Goal: Task Accomplishment & Management: Use online tool/utility

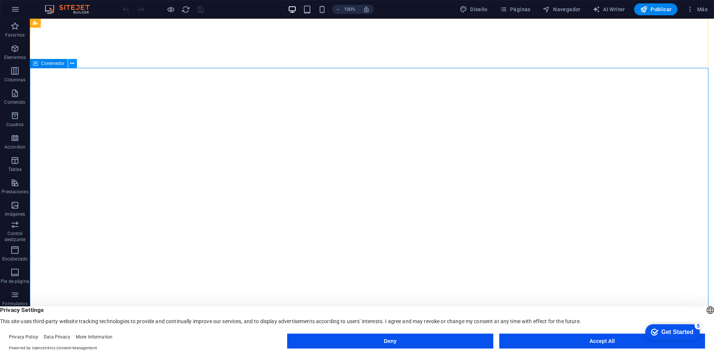
click at [71, 64] on icon at bounding box center [72, 64] width 4 height 8
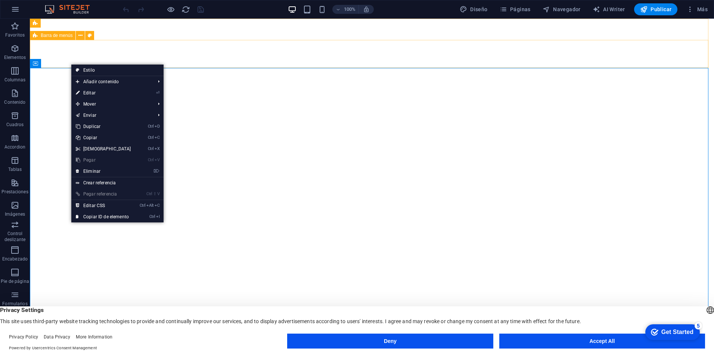
click at [0, 0] on div "Barra de información" at bounding box center [0, 0] width 0 height 0
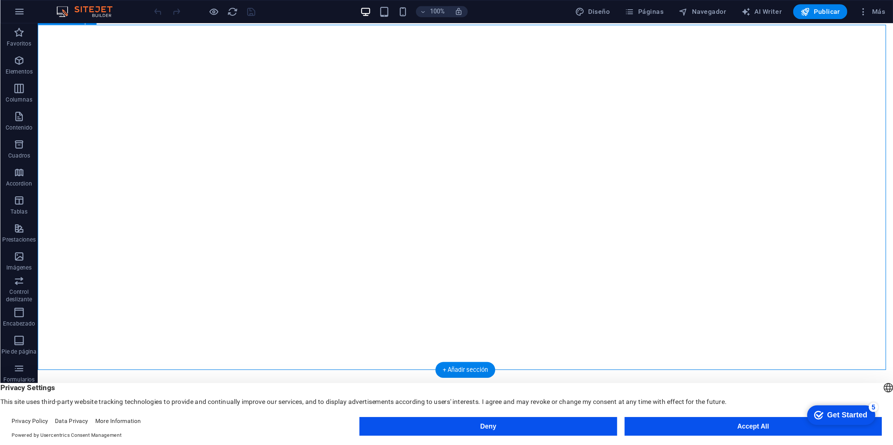
scroll to position [112, 0]
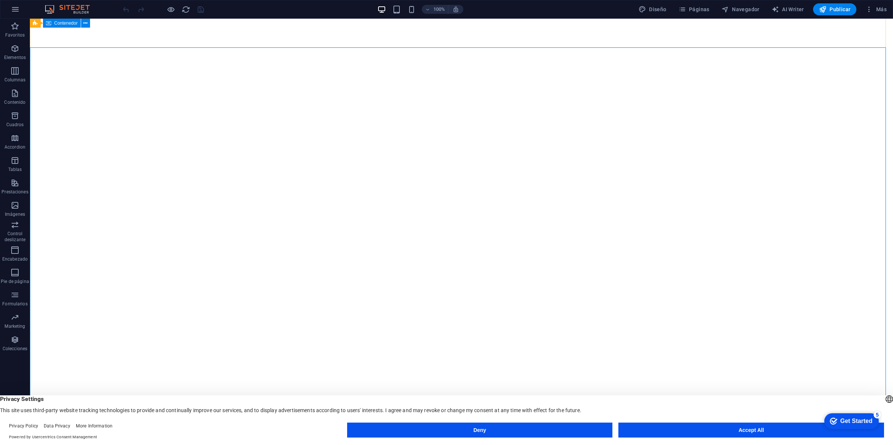
scroll to position [0, 0]
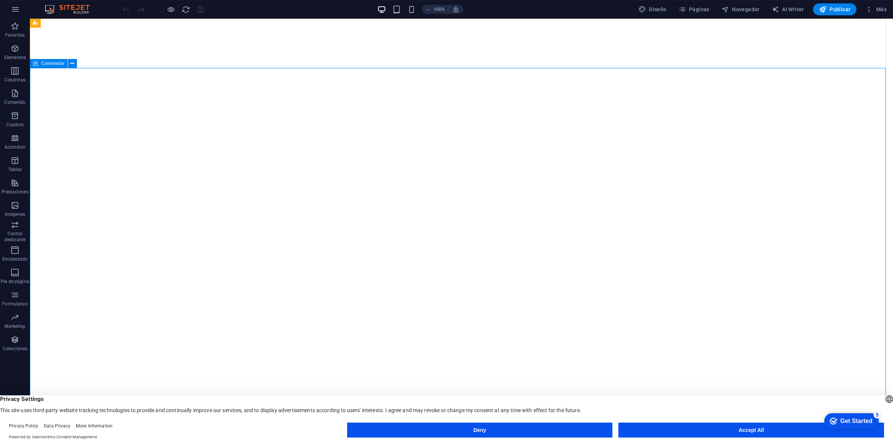
click at [44, 65] on span "Contenedor" at bounding box center [53, 63] width 24 height 4
drag, startPoint x: 68, startPoint y: 81, endPoint x: 50, endPoint y: 169, distance: 89.6
click at [70, 62] on icon at bounding box center [72, 64] width 4 height 8
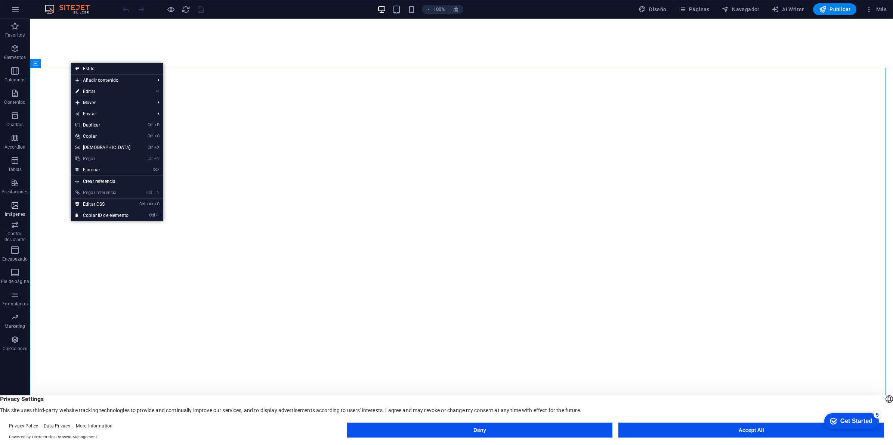
click at [18, 202] on icon "button" at bounding box center [14, 205] width 9 height 9
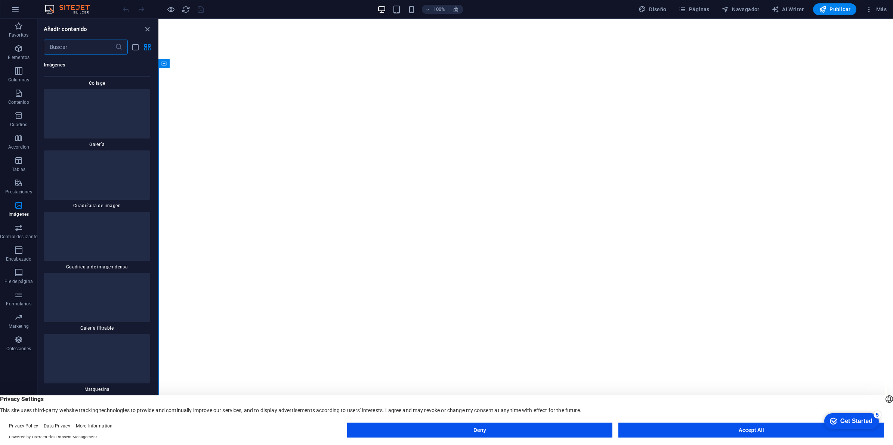
scroll to position [7505, 0]
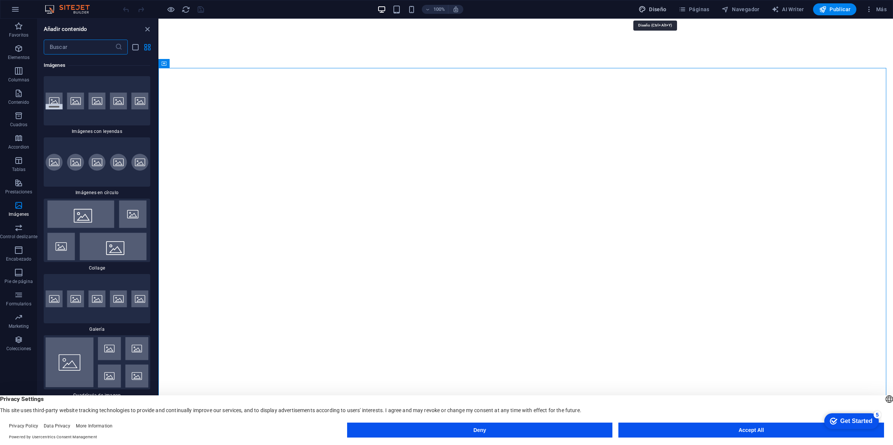
click at [655, 12] on span "Diseño" at bounding box center [652, 9] width 28 height 7
select select "px"
select select "400"
select select "px"
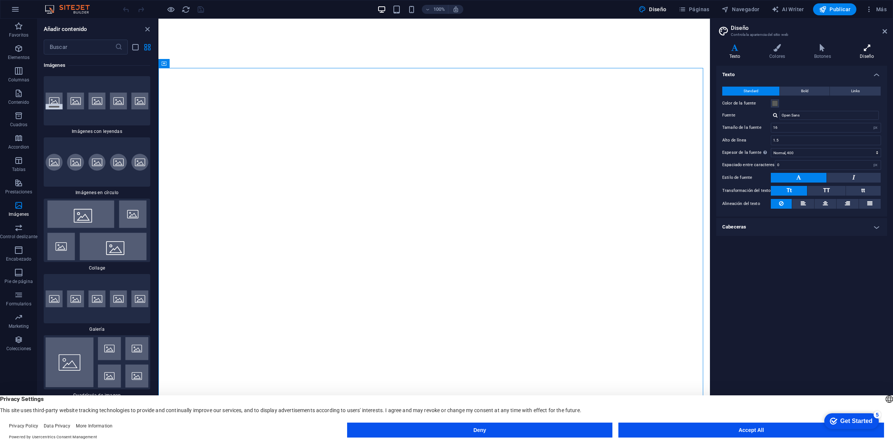
click at [714, 50] on icon at bounding box center [867, 47] width 40 height 7
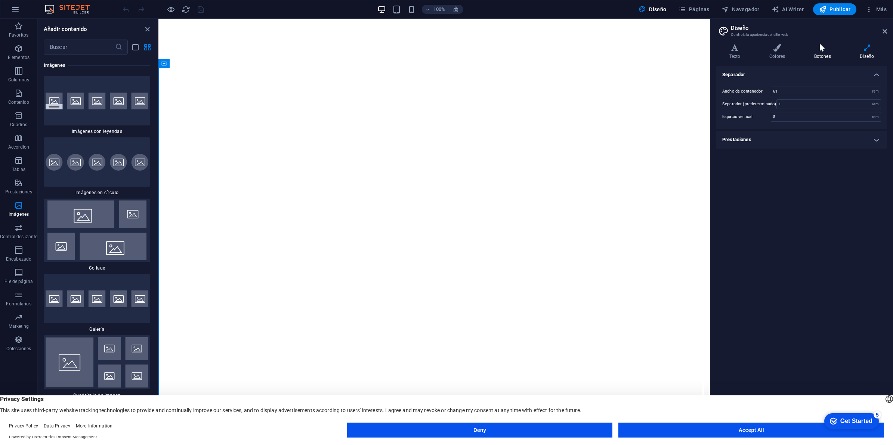
click at [714, 49] on icon at bounding box center [822, 47] width 43 height 7
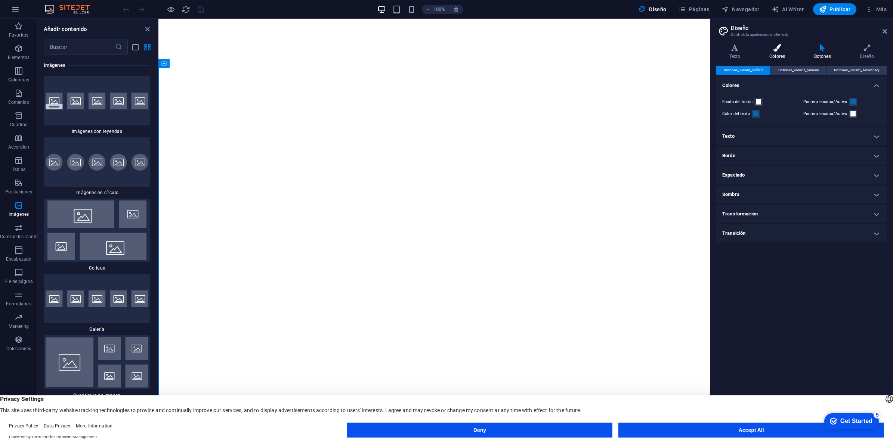
click at [714, 47] on icon at bounding box center [777, 47] width 42 height 7
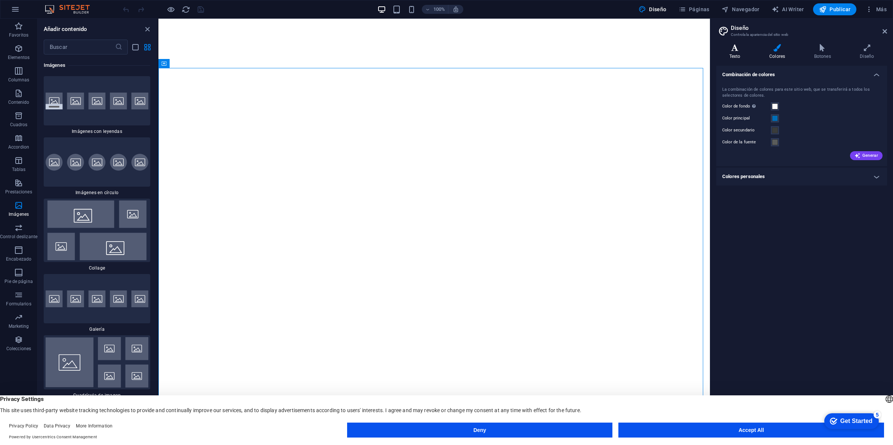
click at [714, 47] on icon at bounding box center [734, 47] width 37 height 7
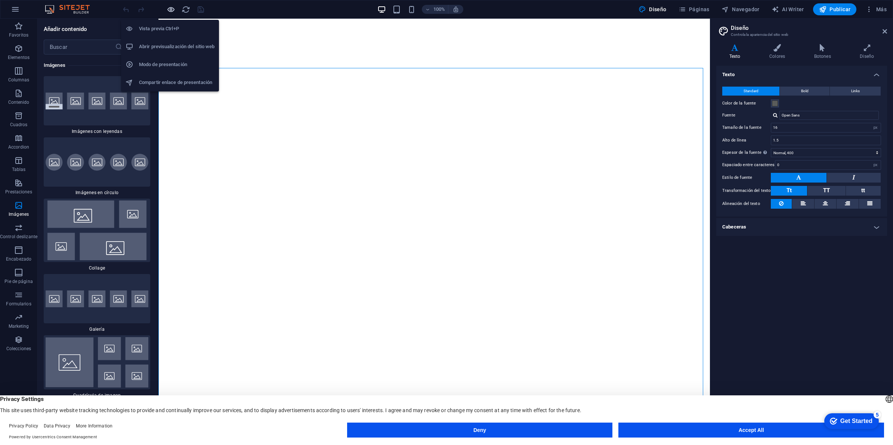
click at [172, 10] on icon "button" at bounding box center [171, 9] width 9 height 9
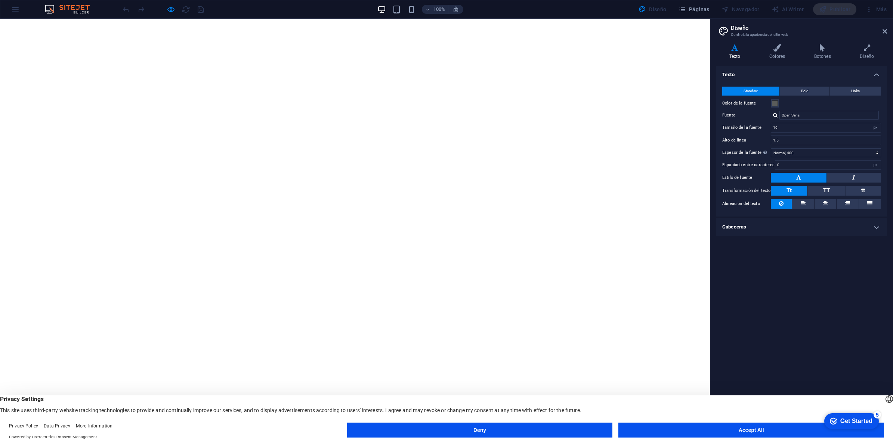
drag, startPoint x: 319, startPoint y: 151, endPoint x: 317, endPoint y: 170, distance: 19.9
drag, startPoint x: 320, startPoint y: 191, endPoint x: 337, endPoint y: 245, distance: 57.3
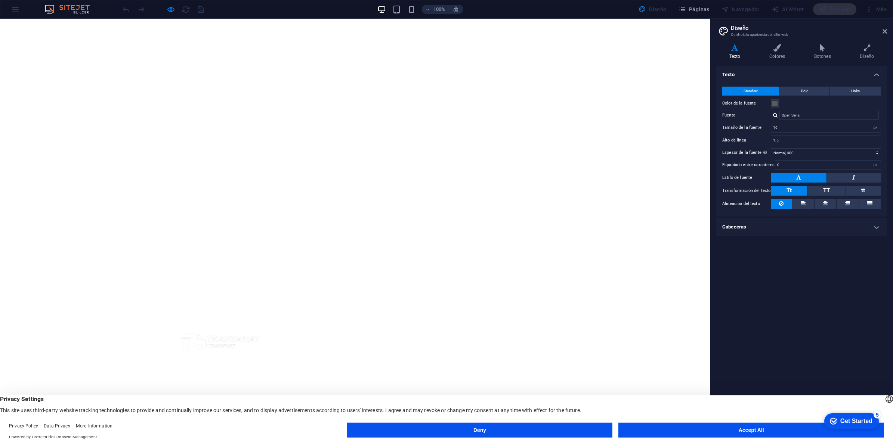
scroll to position [415, 0]
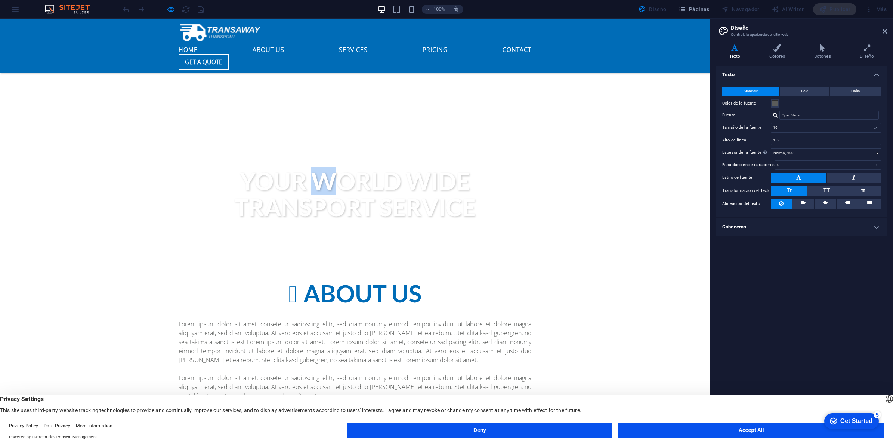
click at [361, 44] on link "Services" at bounding box center [353, 48] width 29 height 9
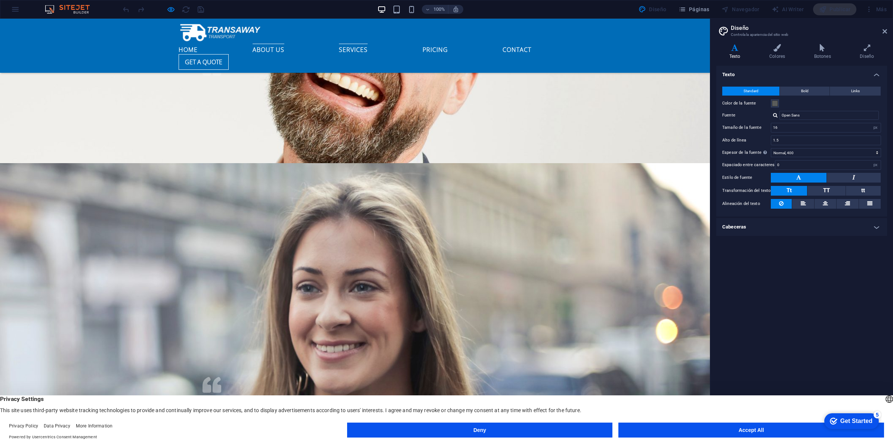
scroll to position [1433, 0]
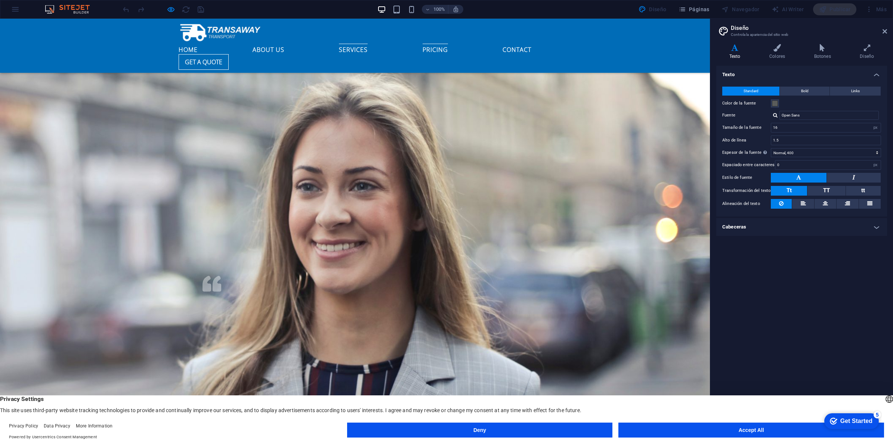
click at [423, 44] on link "Pricing" at bounding box center [435, 48] width 25 height 9
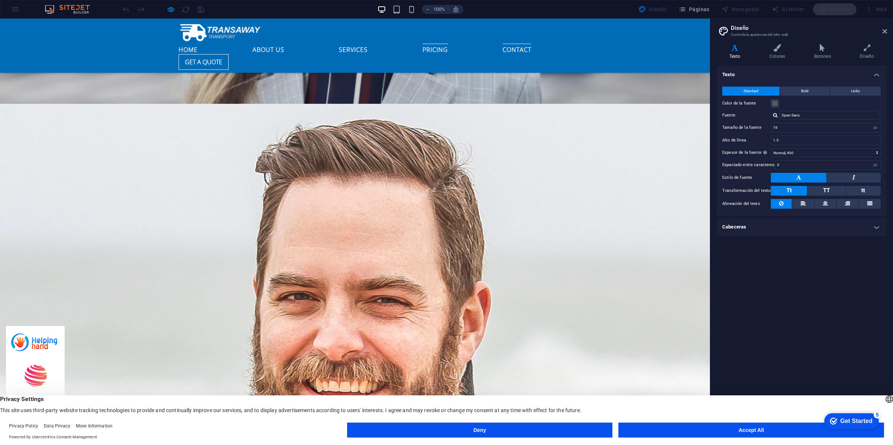
click at [502, 44] on link "Contact" at bounding box center [516, 48] width 29 height 9
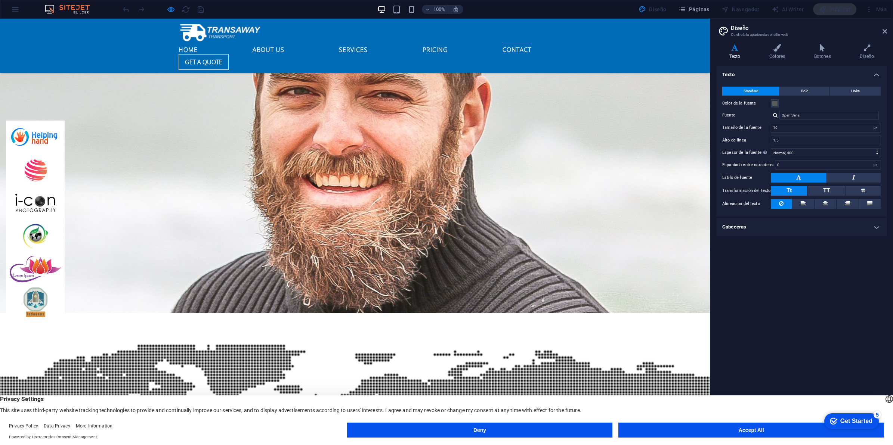
scroll to position [1968, 0]
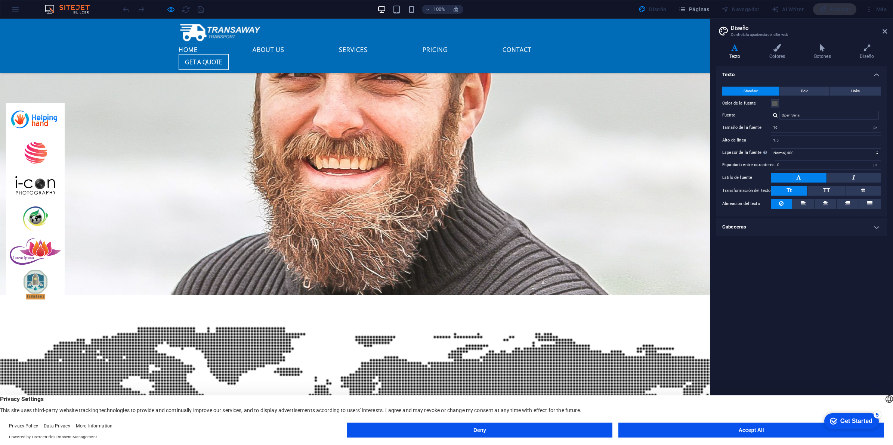
click at [198, 44] on link "Home" at bounding box center [188, 48] width 19 height 9
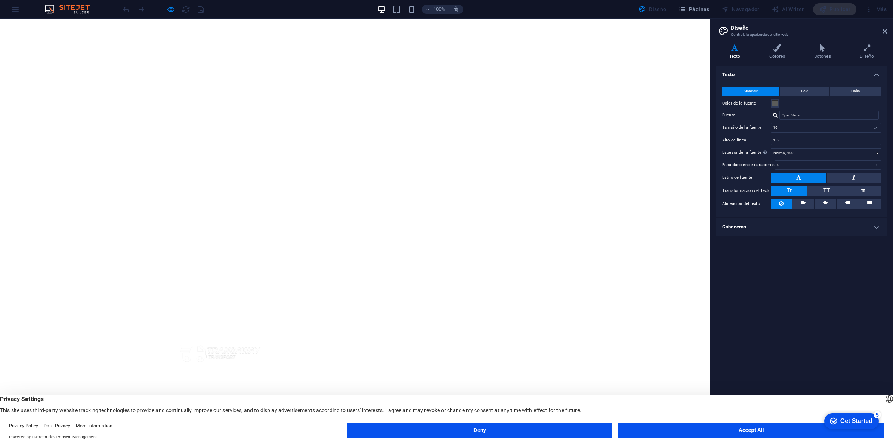
scroll to position [0, 0]
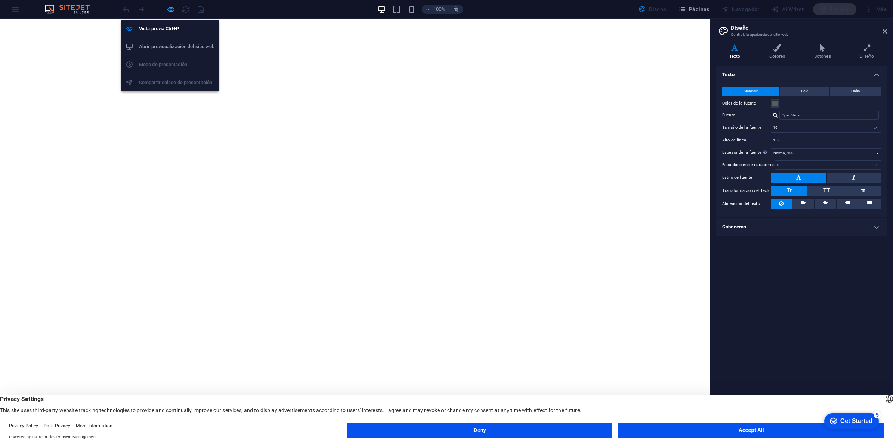
click at [172, 10] on icon "button" at bounding box center [171, 9] width 9 height 9
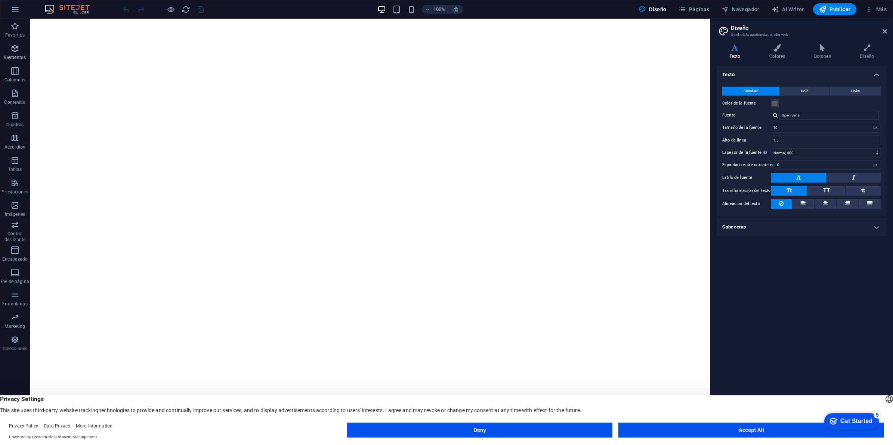
click at [16, 47] on icon "button" at bounding box center [14, 48] width 9 height 9
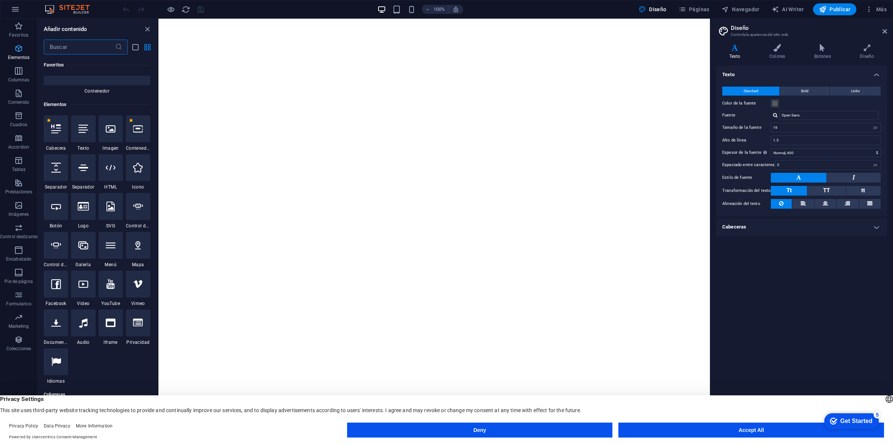
scroll to position [141, 0]
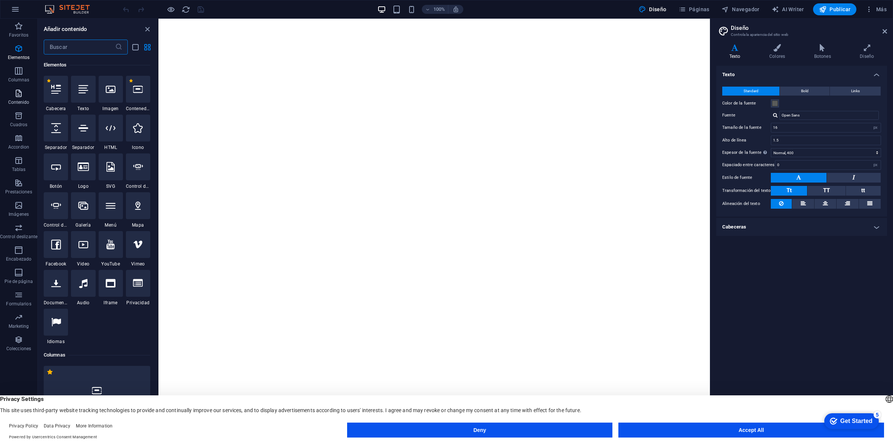
click at [10, 92] on span "Contenido" at bounding box center [18, 98] width 37 height 18
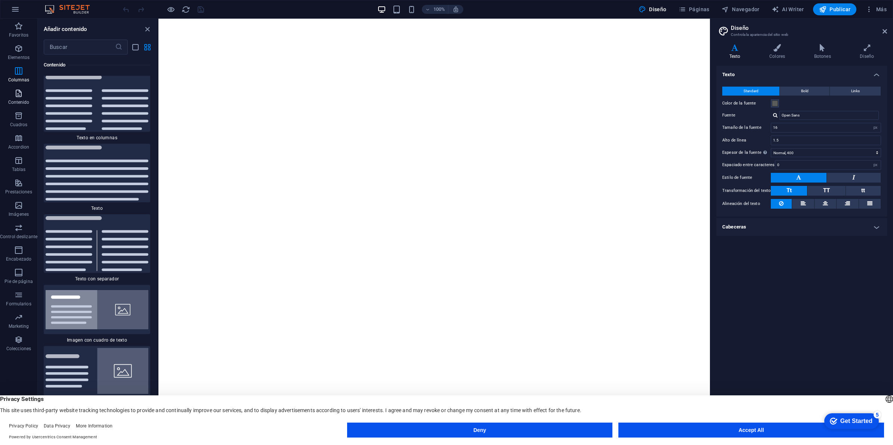
scroll to position [2537, 0]
click at [17, 208] on icon "button" at bounding box center [18, 205] width 9 height 9
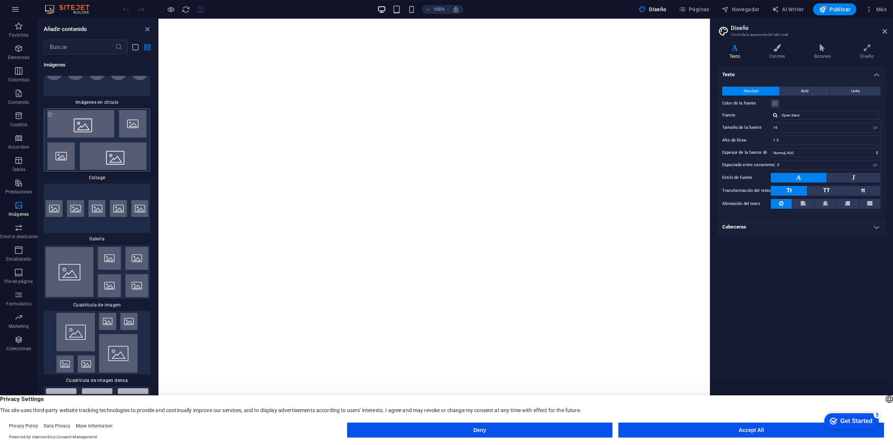
scroll to position [7598, 0]
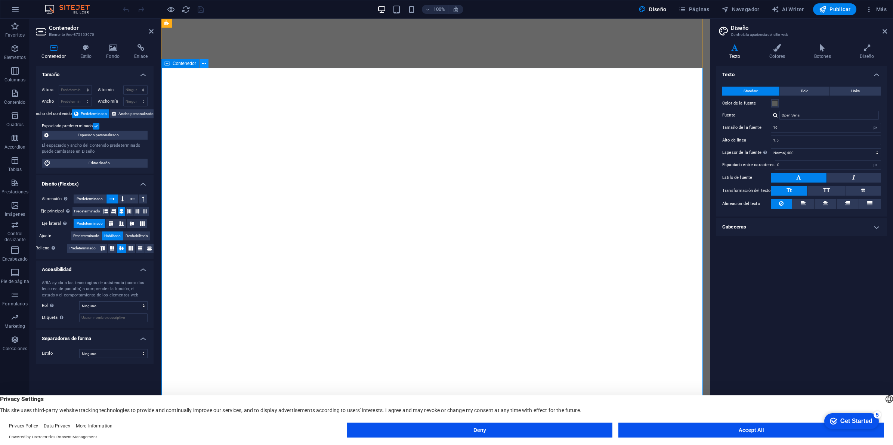
click at [205, 64] on icon at bounding box center [204, 64] width 4 height 8
drag, startPoint x: 720, startPoint y: 435, endPoint x: 711, endPoint y: 432, distance: 9.5
click at [714, 356] on button "Accept All" at bounding box center [751, 430] width 266 height 15
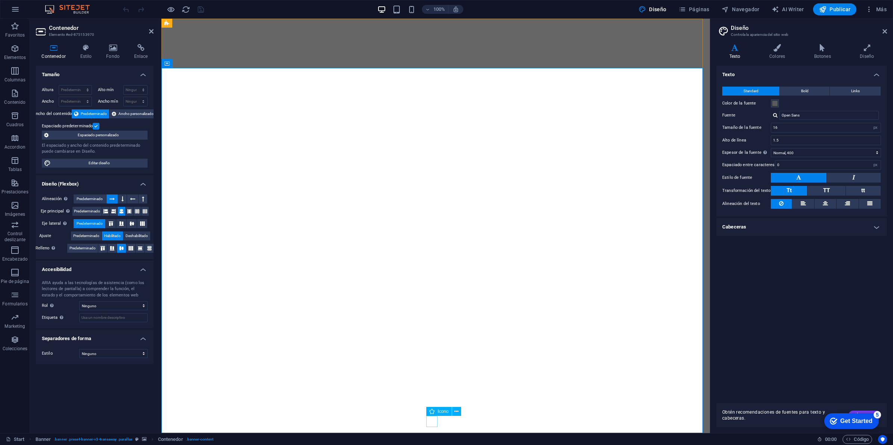
click at [436, 356] on figure at bounding box center [435, 421] width 11 height 11
click at [432, 356] on figure at bounding box center [435, 421] width 11 height 11
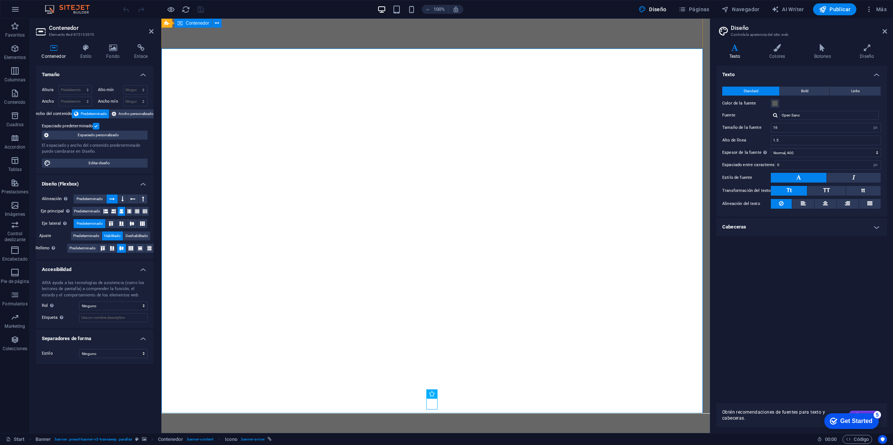
scroll to position [0, 0]
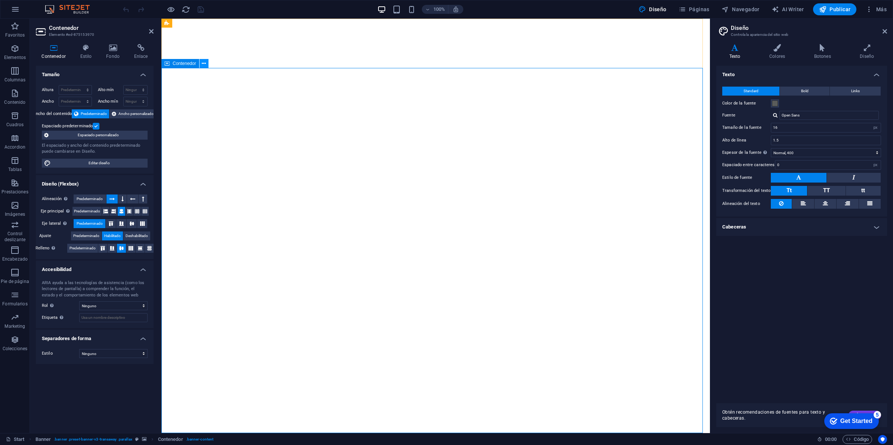
click at [203, 64] on icon at bounding box center [204, 64] width 4 height 8
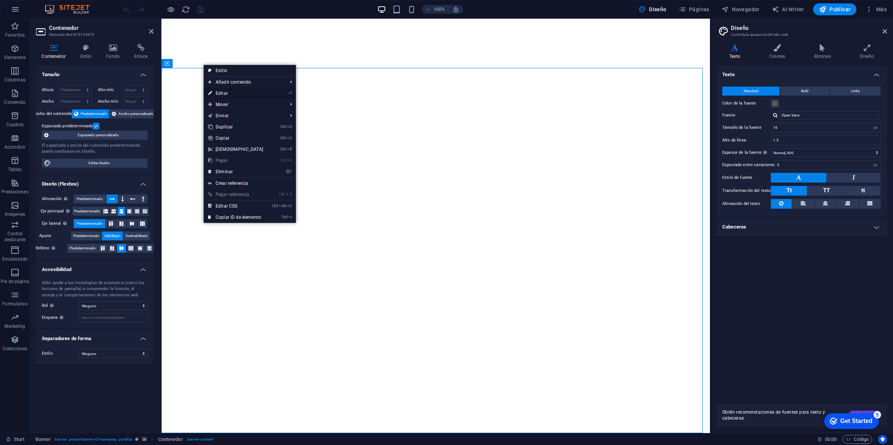
click at [240, 92] on link "⏎ Editar" at bounding box center [236, 93] width 64 height 11
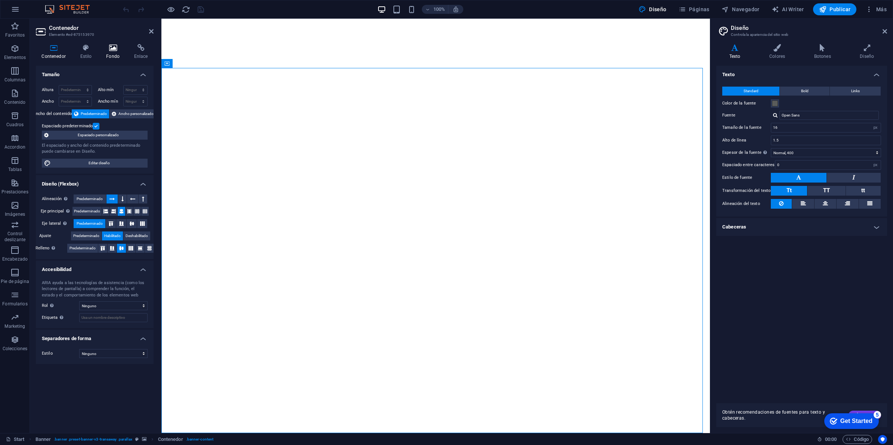
click at [111, 49] on icon at bounding box center [112, 47] width 25 height 7
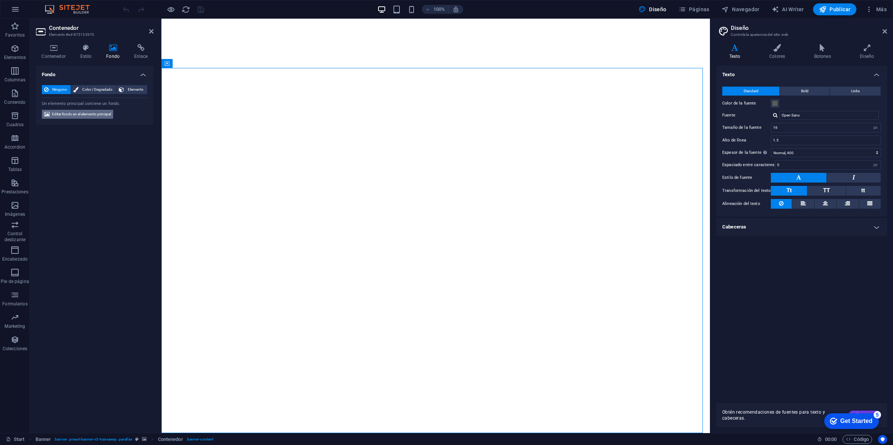
click at [89, 115] on span "Editar fondo en el elemento principal" at bounding box center [81, 114] width 59 height 9
select select "ms"
select select "s"
select select "ondemand"
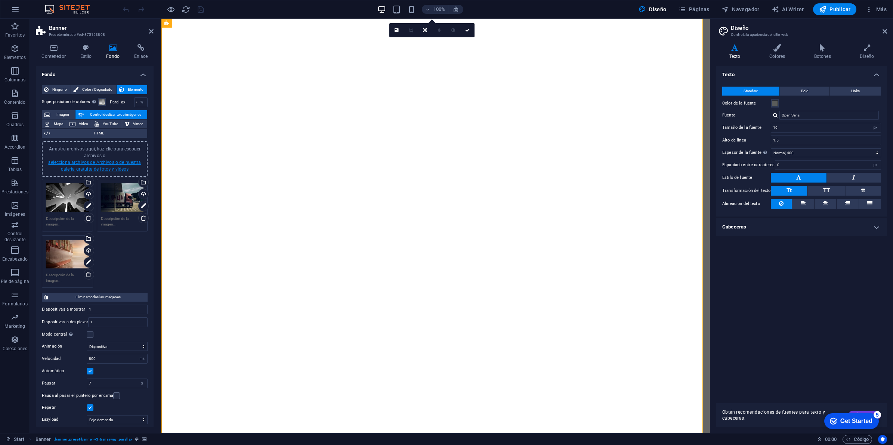
click at [133, 163] on link "selecciona archivos de Archivos o de nuestra galería gratuita de fotos y vídeos" at bounding box center [94, 166] width 93 height 12
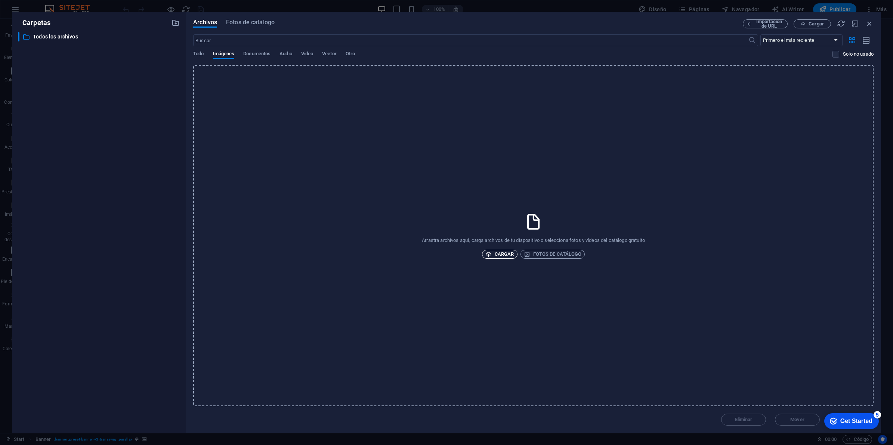
click at [503, 253] on span "Cargar" at bounding box center [499, 254] width 29 height 9
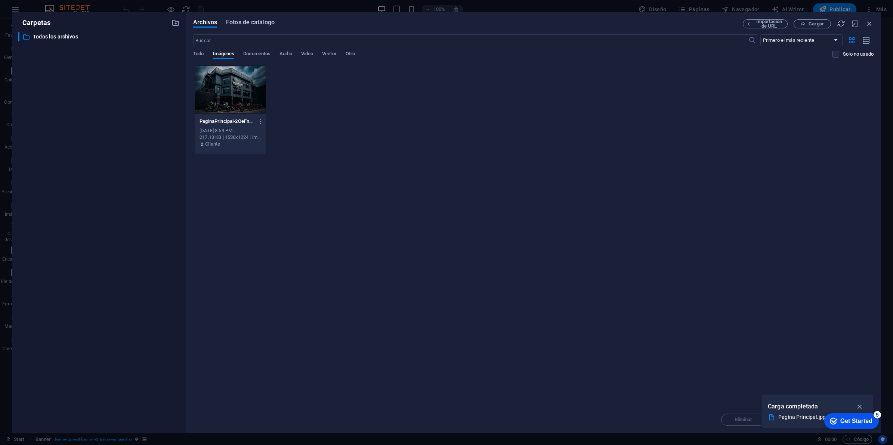
click at [240, 21] on span "Fotos de catálogo" at bounding box center [250, 22] width 49 height 9
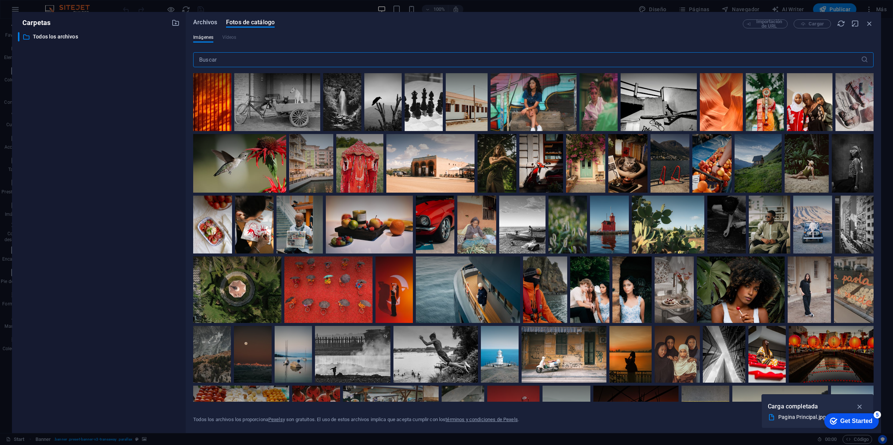
click at [199, 24] on span "Archivos" at bounding box center [205, 22] width 24 height 9
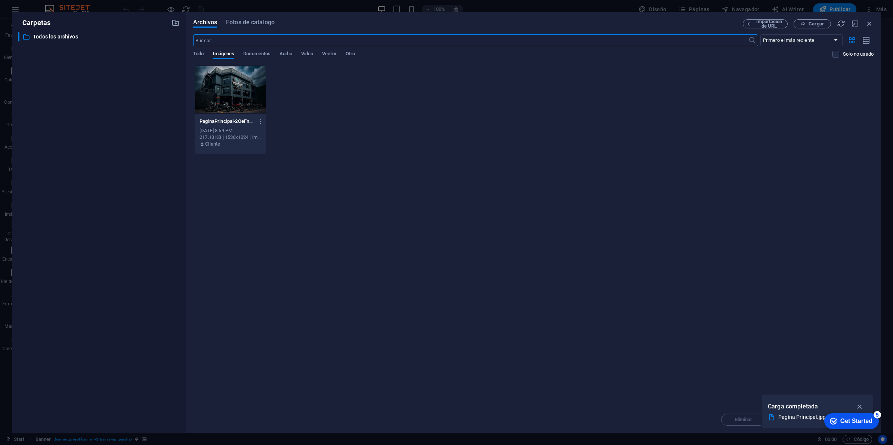
click at [245, 84] on div at bounding box center [230, 89] width 71 height 49
click at [714, 356] on icon "button" at bounding box center [860, 407] width 9 height 8
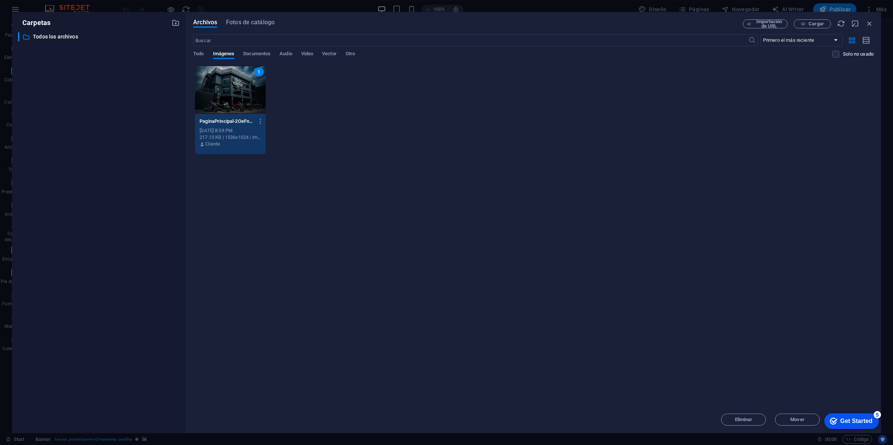
click at [714, 356] on div "Get Started" at bounding box center [856, 421] width 32 height 7
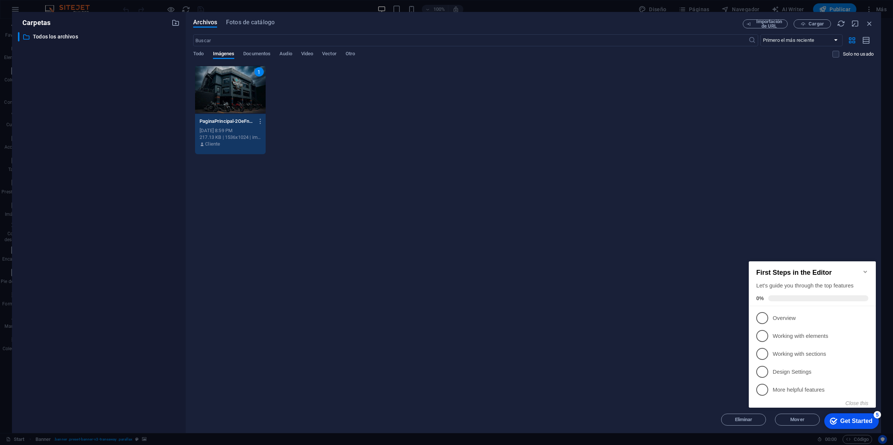
click at [714, 319] on span "1" at bounding box center [762, 318] width 12 height 12
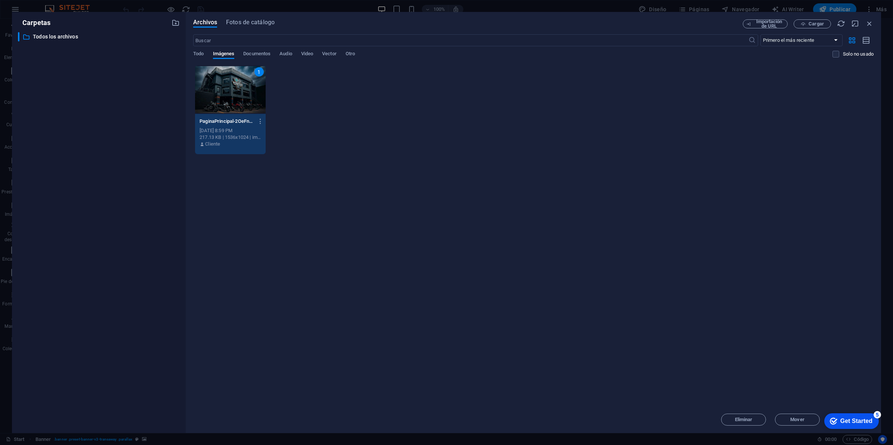
click at [714, 356] on div "Get Started" at bounding box center [856, 421] width 32 height 7
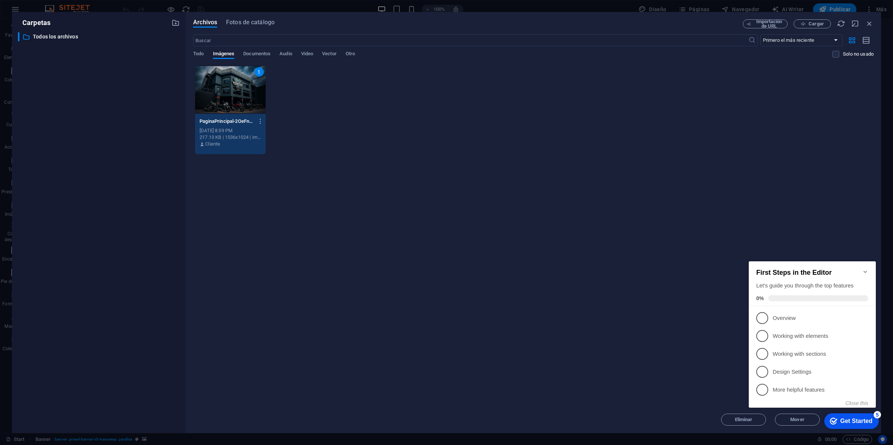
click at [714, 319] on p "Overview - incomplete" at bounding box center [818, 319] width 90 height 8
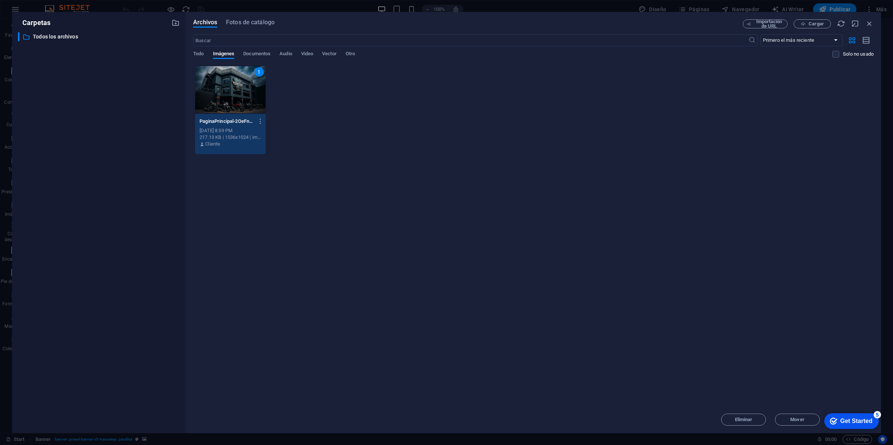
click at [714, 356] on div "Get Started" at bounding box center [856, 421] width 32 height 7
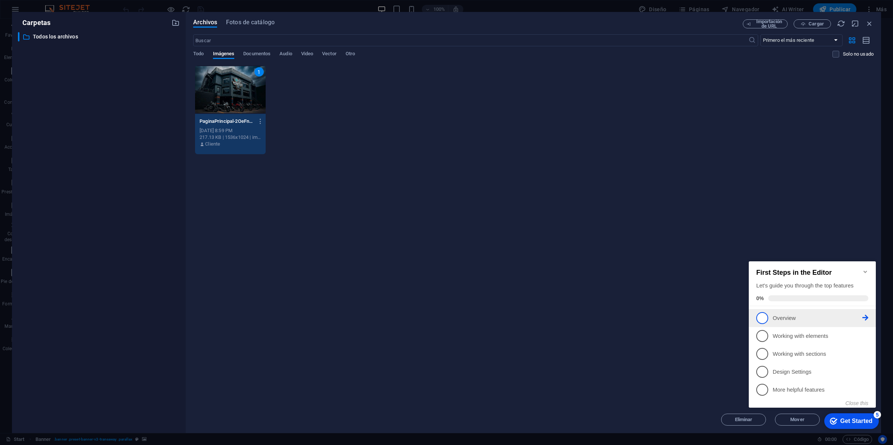
click at [714, 319] on icon at bounding box center [865, 318] width 6 height 6
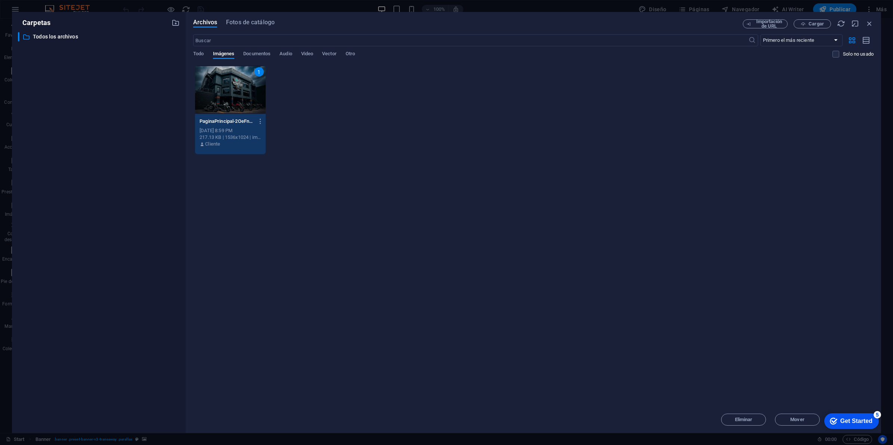
click at [714, 356] on div "Arrastra archivos aquí para cargarlos de inmediato 1 PaginaPrincipal-2OeFn4RQ-D…" at bounding box center [533, 235] width 680 height 341
click at [40, 37] on p "Todos los archivos" at bounding box center [99, 37] width 133 height 9
drag, startPoint x: 40, startPoint y: 37, endPoint x: 251, endPoint y: 27, distance: 210.6
click at [251, 27] on span "Fotos de catálogo" at bounding box center [250, 22] width 49 height 9
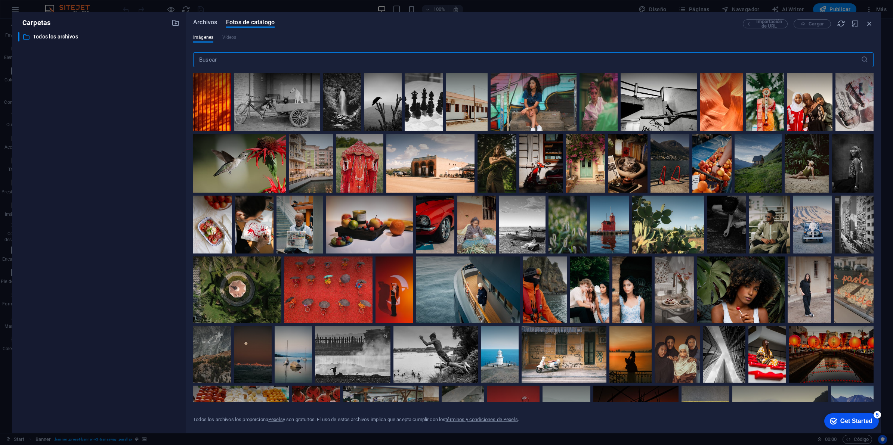
click at [203, 21] on span "Archivos" at bounding box center [205, 22] width 24 height 9
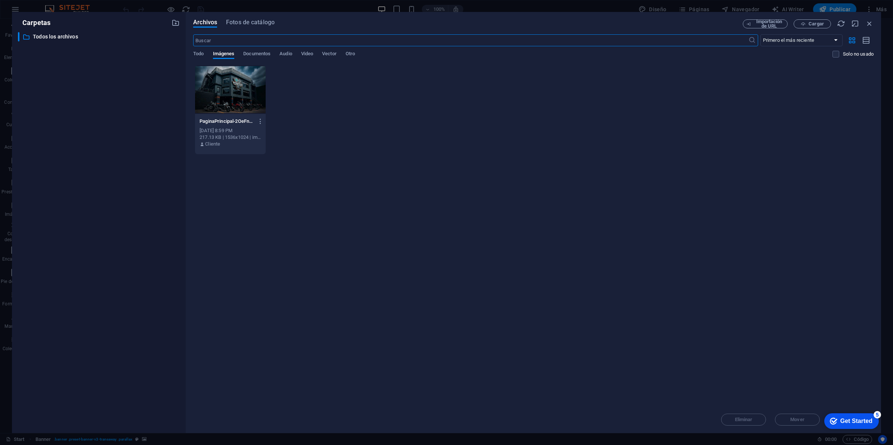
drag, startPoint x: 881, startPoint y: 415, endPoint x: 1700, endPoint y: 825, distance: 916.1
click div "checkmark Get Started 5 First Steps in the Editor Let's guide you through the t…"
click at [714, 356] on div "5" at bounding box center [876, 414] width 7 height 7
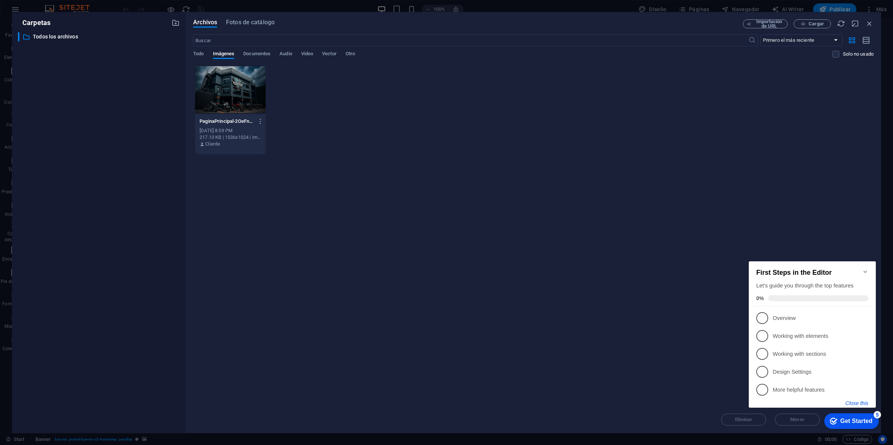
click at [714, 356] on button "Close this" at bounding box center [856, 403] width 23 height 6
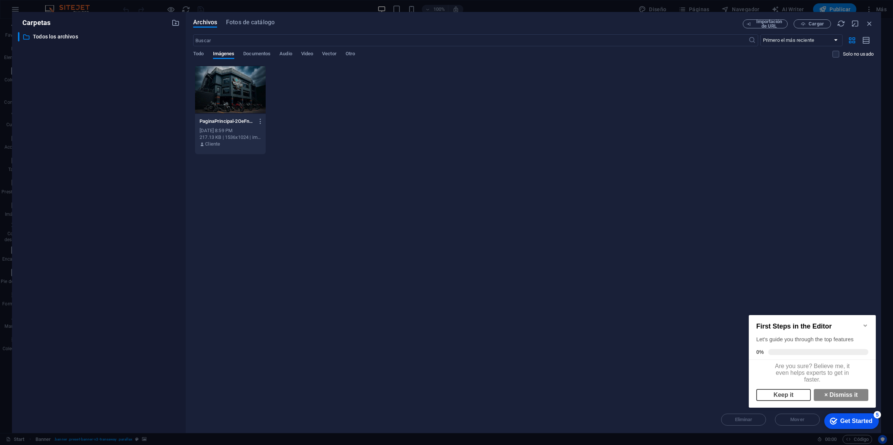
click at [714, 356] on link "Keep it" at bounding box center [783, 395] width 55 height 12
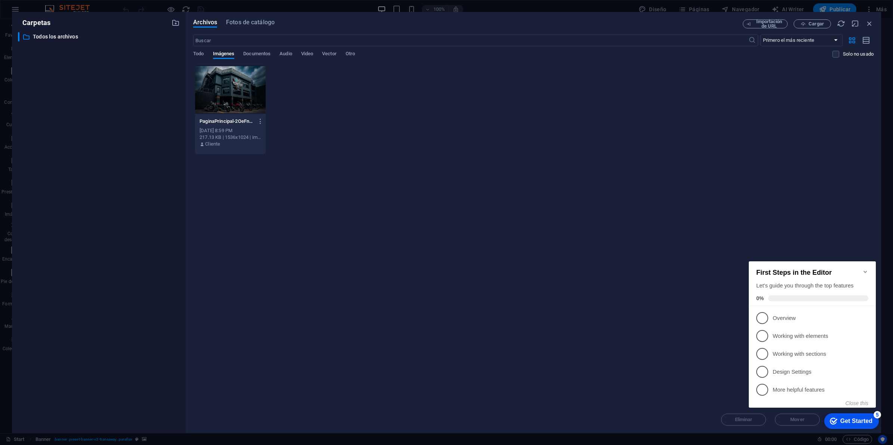
click at [714, 356] on div "First Steps in the Editor Let's guide you through the top features 0% 1 Overvie…" at bounding box center [812, 335] width 127 height 146
click at [714, 356] on button "Close this" at bounding box center [856, 403] width 23 height 6
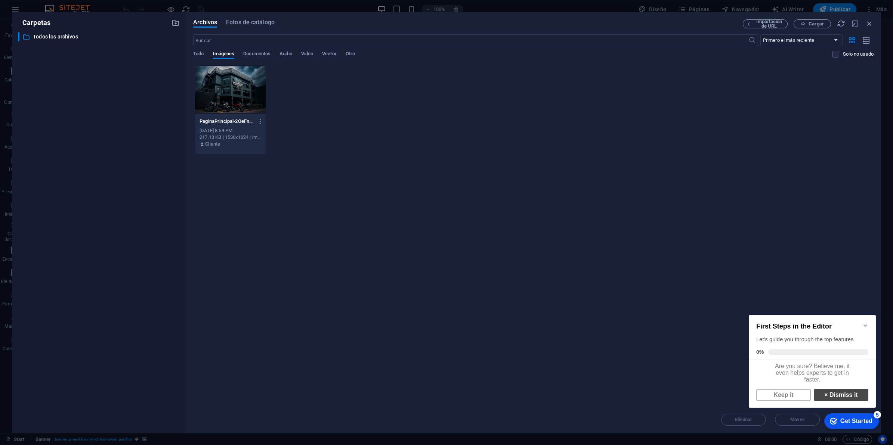
click at [714, 356] on link "× Dismiss it" at bounding box center [841, 395] width 55 height 12
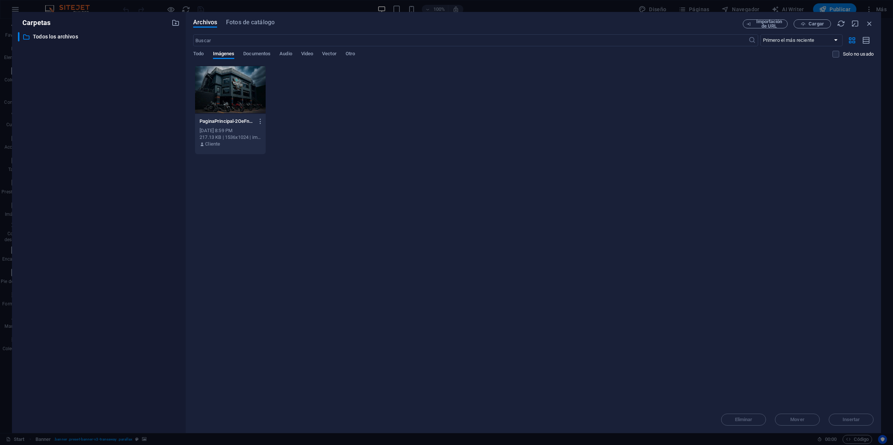
click at [714, 356] on div "Eliminar Mover Insertar" at bounding box center [533, 415] width 680 height 19
click at [217, 96] on div at bounding box center [230, 89] width 71 height 49
click at [714, 356] on span "Insertar" at bounding box center [851, 420] width 39 height 4
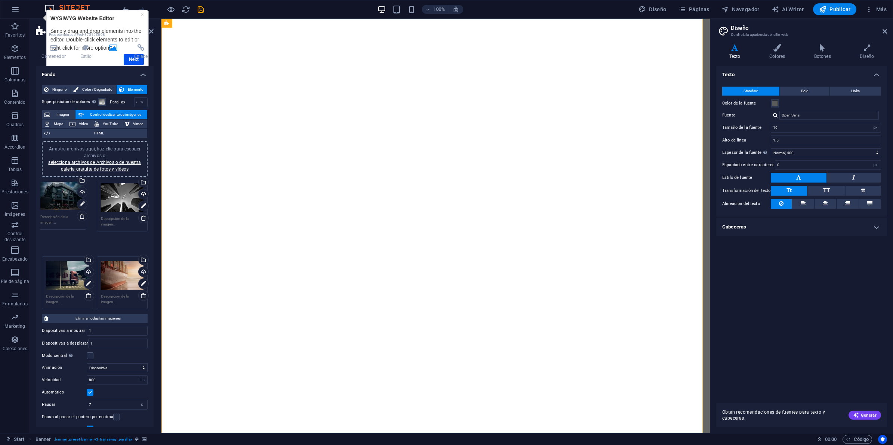
drag, startPoint x: 105, startPoint y: 260, endPoint x: 46, endPoint y: 202, distance: 83.5
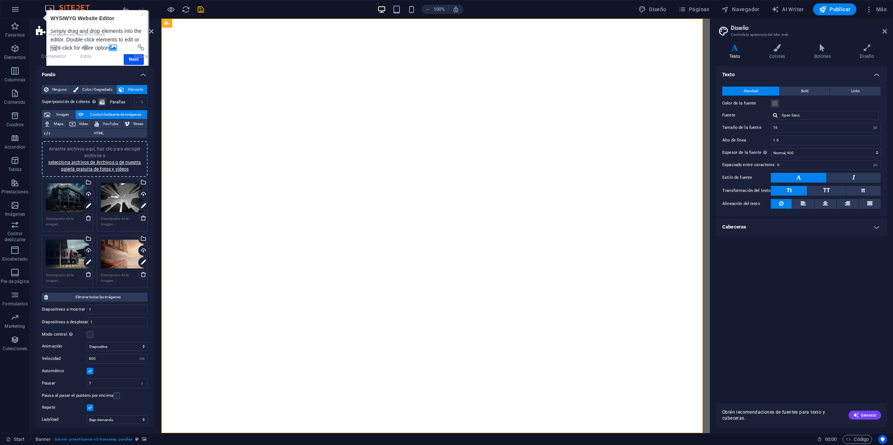
click at [114, 101] on label "Parallax" at bounding box center [122, 102] width 24 height 4
click at [100, 101] on span at bounding box center [102, 102] width 6 height 6
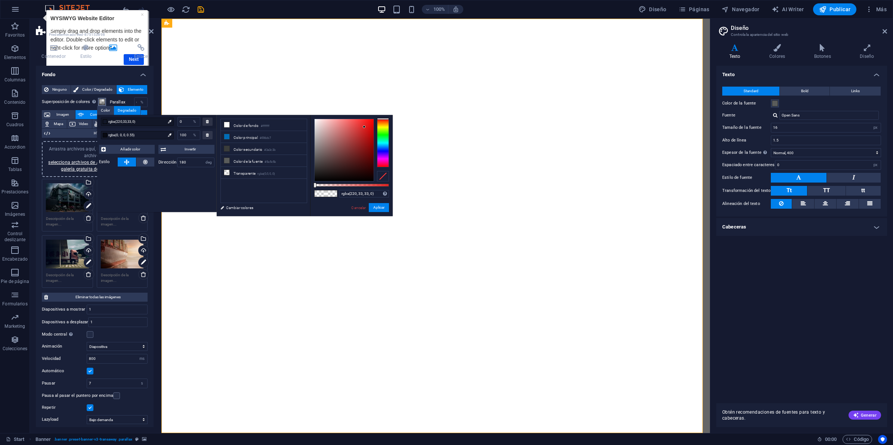
drag, startPoint x: 332, startPoint y: 153, endPoint x: 364, endPoint y: 126, distance: 42.4
click at [364, 126] on div at bounding box center [344, 150] width 59 height 62
click at [359, 133] on div at bounding box center [344, 150] width 59 height 62
click at [344, 146] on div at bounding box center [344, 150] width 59 height 62
drag, startPoint x: 333, startPoint y: 164, endPoint x: 325, endPoint y: 172, distance: 10.6
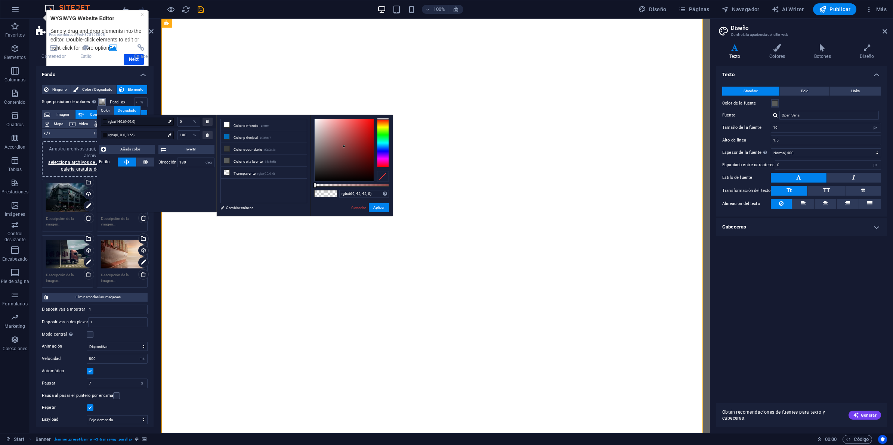
click at [327, 171] on div at bounding box center [344, 150] width 59 height 62
drag, startPoint x: 323, startPoint y: 174, endPoint x: 319, endPoint y: 177, distance: 5.8
click at [319, 176] on div at bounding box center [344, 150] width 59 height 62
type input "rgba(17, 15, 15, 0)"
drag, startPoint x: 83, startPoint y: 103, endPoint x: 83, endPoint y: 108, distance: 4.1
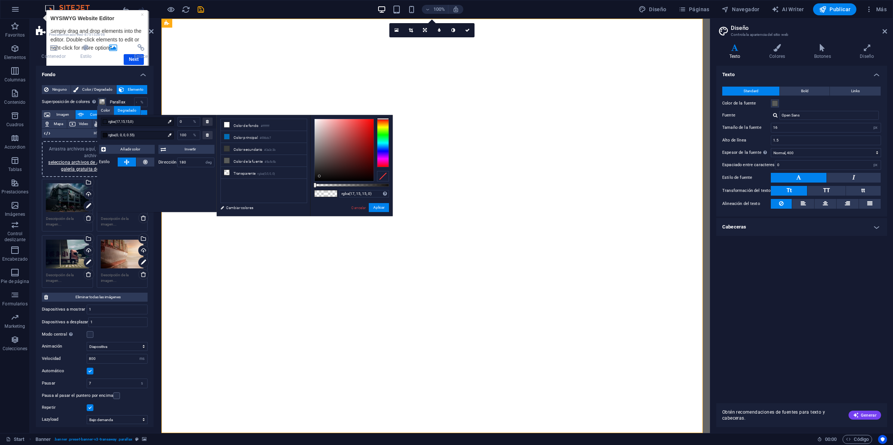
click at [83, 104] on label "Superposición de colores Sitúa una superposición sobre el fondo para colorearla" at bounding box center [70, 102] width 56 height 9
click at [98, 104] on button "Superposición de colores Sitúa una superposición sobre el fondo para colorearla" at bounding box center [102, 102] width 8 height 8
click at [137, 101] on div "%" at bounding box center [142, 102] width 10 height 9
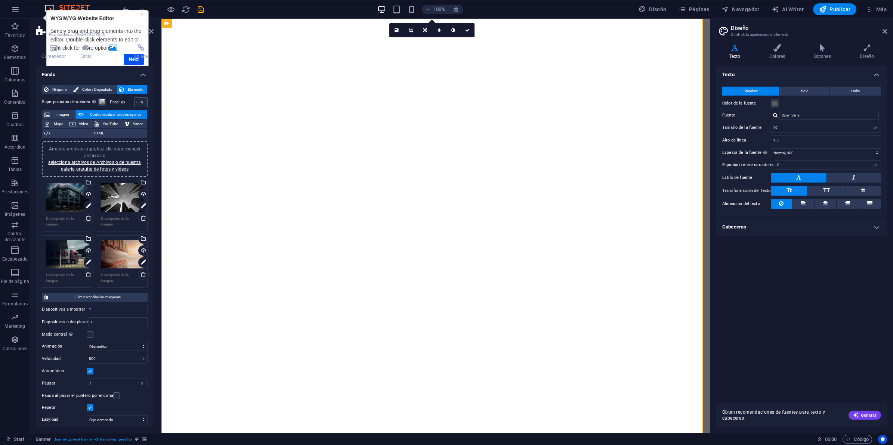
click at [137, 101] on div "%" at bounding box center [142, 102] width 10 height 9
click at [126, 101] on label "Parallax" at bounding box center [122, 102] width 24 height 4
click at [103, 101] on span at bounding box center [102, 102] width 6 height 6
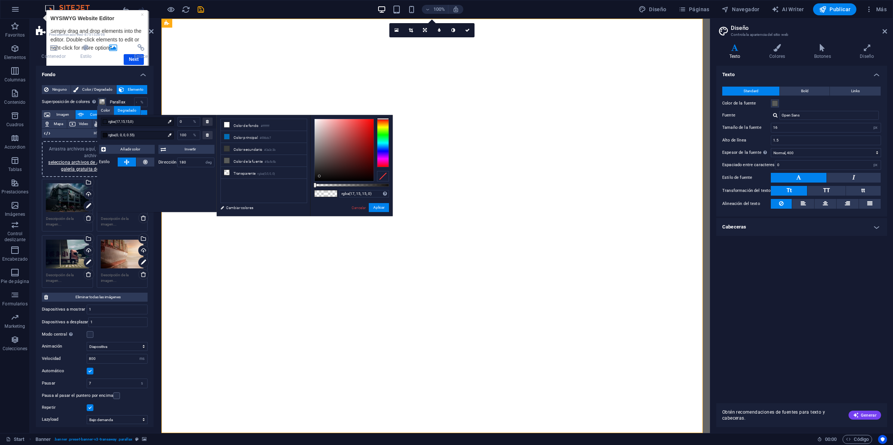
click at [123, 101] on label "Parallax" at bounding box center [122, 102] width 24 height 4
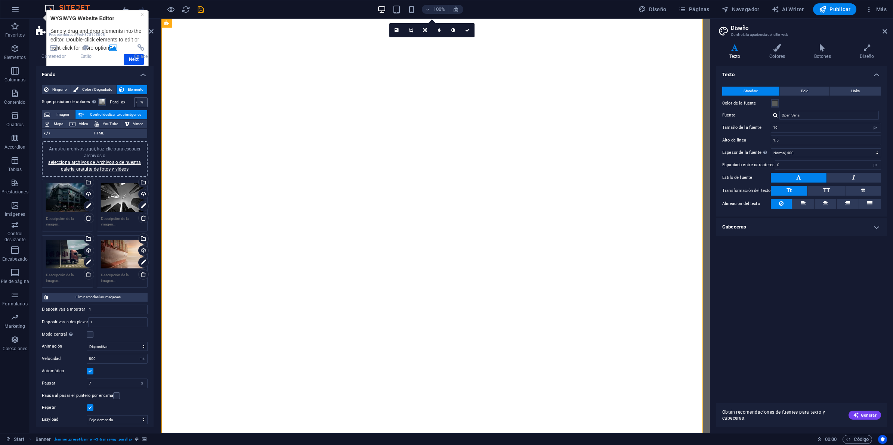
click at [137, 101] on div "%" at bounding box center [142, 102] width 10 height 9
click at [115, 101] on label "Parallax" at bounding box center [122, 102] width 24 height 4
click at [100, 88] on span "Color / Degradado" at bounding box center [97, 89] width 33 height 9
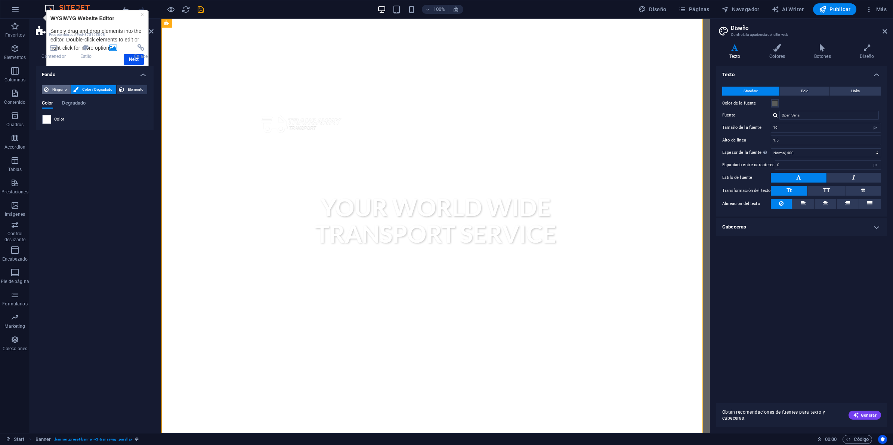
click at [67, 89] on span "Ninguno" at bounding box center [60, 89] width 18 height 9
click at [128, 92] on span "Elemento" at bounding box center [135, 89] width 19 height 9
select select "ms"
select select "s"
select select "progressive"
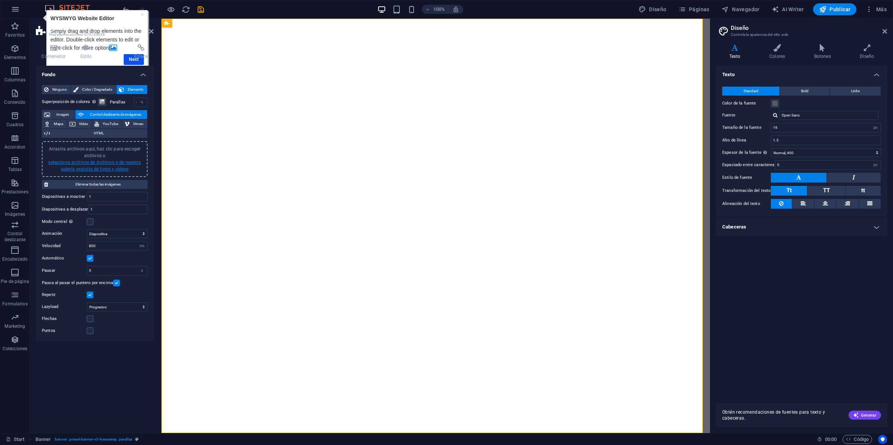
click at [98, 168] on link "selecciona archivos de Archivos o de nuestra galería gratuita de fotos y vídeos" at bounding box center [94, 166] width 93 height 12
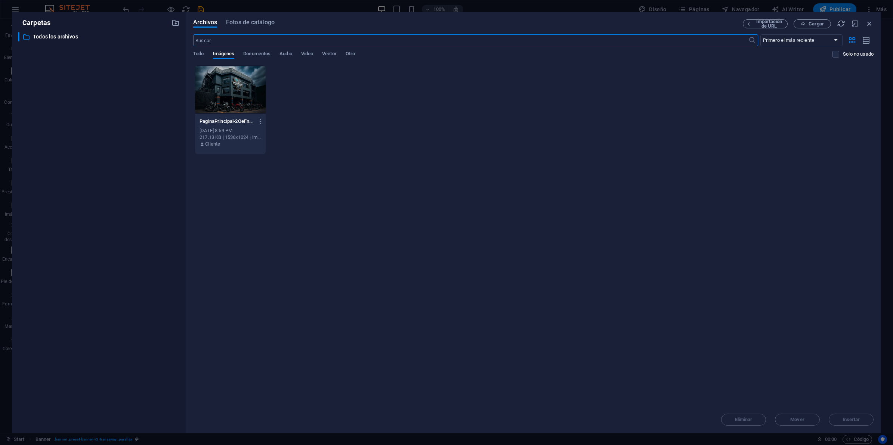
click at [244, 95] on div at bounding box center [230, 89] width 71 height 49
click at [714, 356] on span "Insertar" at bounding box center [851, 420] width 18 height 4
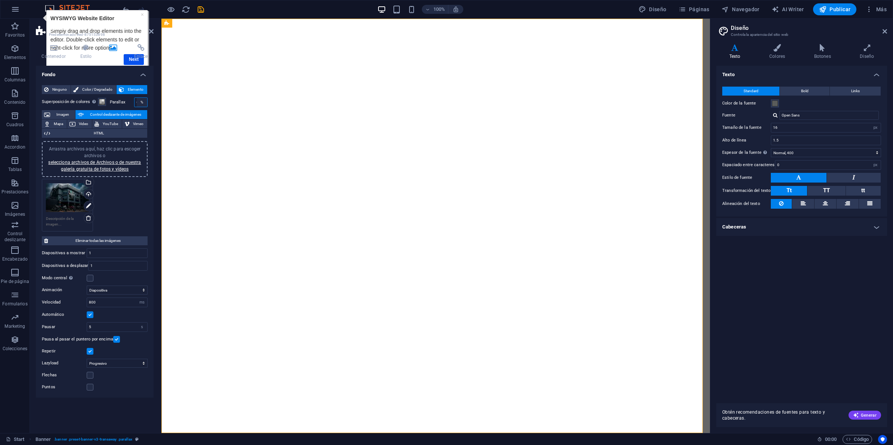
click at [136, 101] on div "60 %" at bounding box center [140, 103] width 13 height 10
click at [135, 103] on input "60" at bounding box center [140, 102] width 13 height 9
drag, startPoint x: 322, startPoint y: 163, endPoint x: 226, endPoint y: 155, distance: 96.0
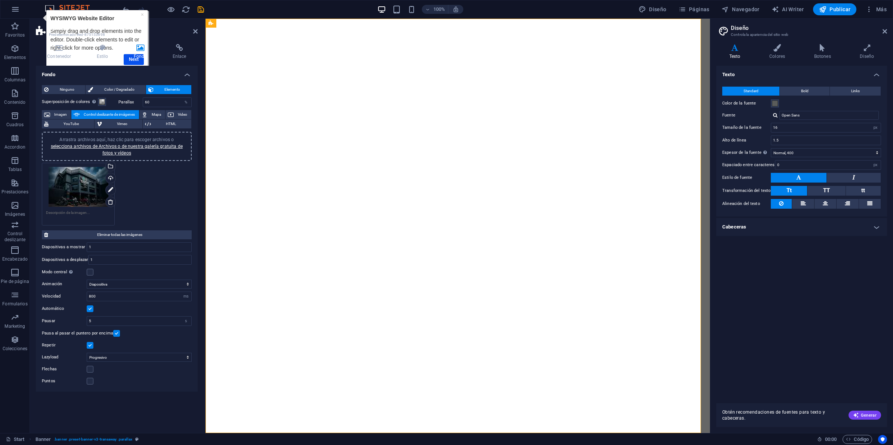
drag, startPoint x: 154, startPoint y: 150, endPoint x: 204, endPoint y: 164, distance: 52.1
click at [205, 164] on div "Banner Predeterminado #ed-875153898 Contenedor Estilo Fondo Enlace Tamaño Altur…" at bounding box center [370, 226] width 680 height 415
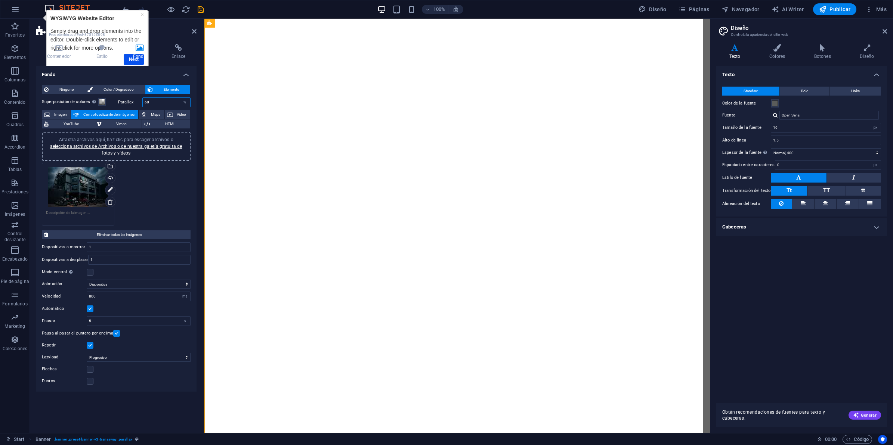
drag, startPoint x: 170, startPoint y: 101, endPoint x: -31, endPoint y: 92, distance: 201.6
click at [0, 92] on html "MoldRidersHouse Start Favoritos Elementos Columnas Contenido Cuadros Accordion …" at bounding box center [446, 222] width 893 height 445
type input "20"
click at [198, 156] on div "Contenedor Estilo Fondo Enlace Tamaño Altura Predeterminado px rem % vh vw Alto…" at bounding box center [116, 235] width 173 height 395
click at [714, 27] on h2 "Diseño" at bounding box center [809, 28] width 156 height 7
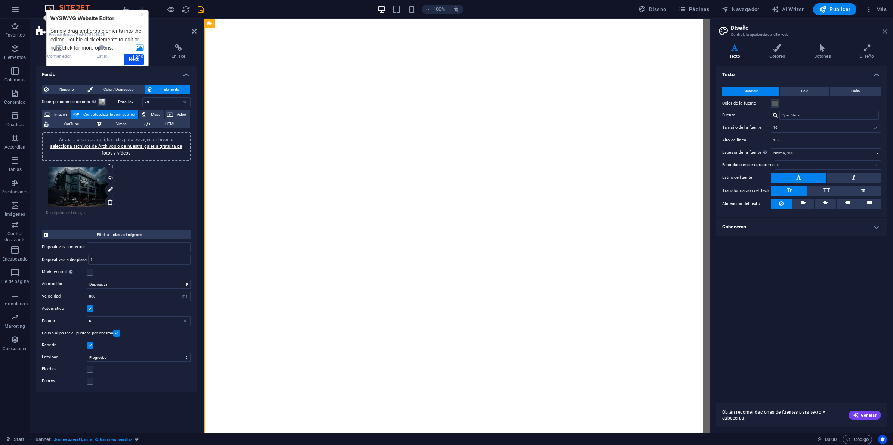
click at [714, 28] on icon at bounding box center [884, 31] width 4 height 6
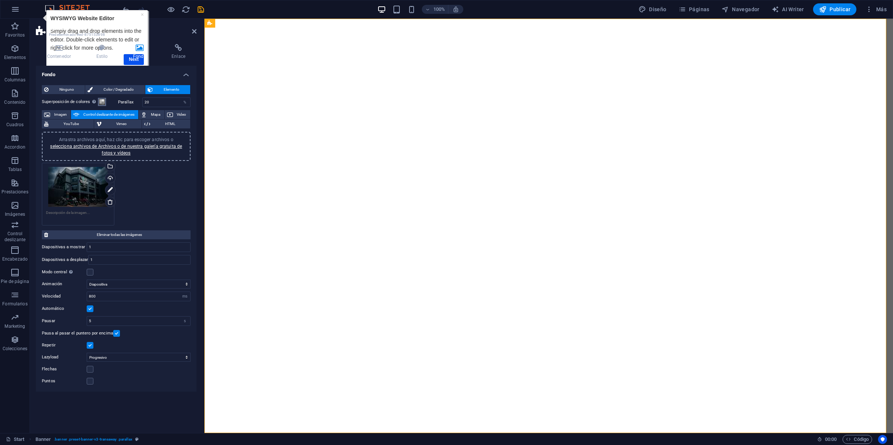
click at [99, 103] on span at bounding box center [102, 102] width 6 height 6
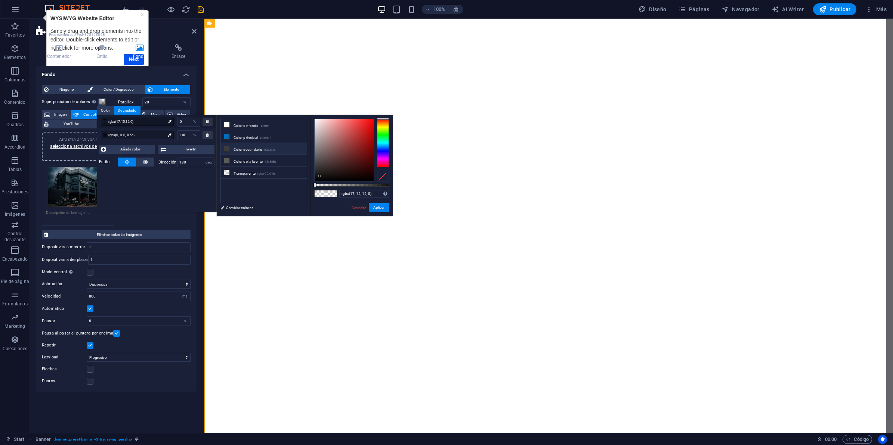
click at [226, 150] on icon at bounding box center [226, 148] width 5 height 5
drag, startPoint x: 339, startPoint y: 158, endPoint x: 346, endPoint y: 152, distance: 8.5
click at [344, 154] on div at bounding box center [344, 150] width 59 height 62
click at [348, 146] on div at bounding box center [344, 150] width 59 height 62
click at [260, 136] on li "Color principal #006cb7" at bounding box center [264, 137] width 86 height 12
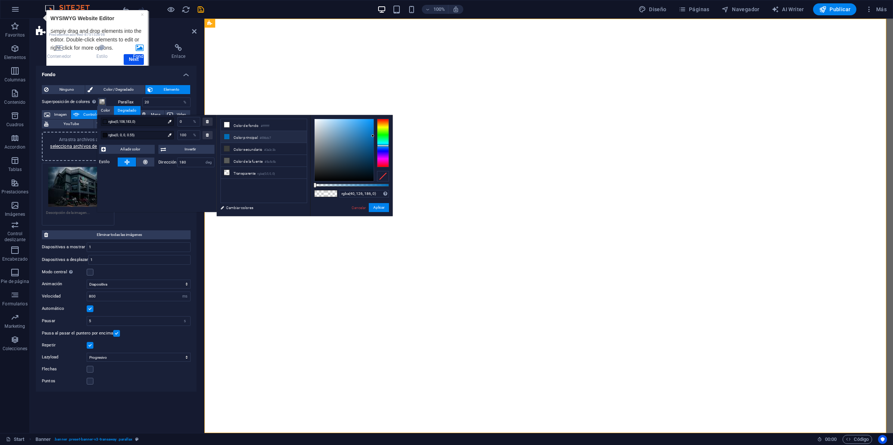
click at [361, 135] on div at bounding box center [344, 150] width 59 height 62
click at [245, 122] on li "Color de fondo #ffffff" at bounding box center [264, 125] width 86 height 12
click at [385, 141] on div at bounding box center [383, 143] width 12 height 49
click at [354, 146] on div at bounding box center [344, 150] width 59 height 62
click at [249, 166] on li "Color de la fuente #5a5c5b" at bounding box center [264, 161] width 86 height 12
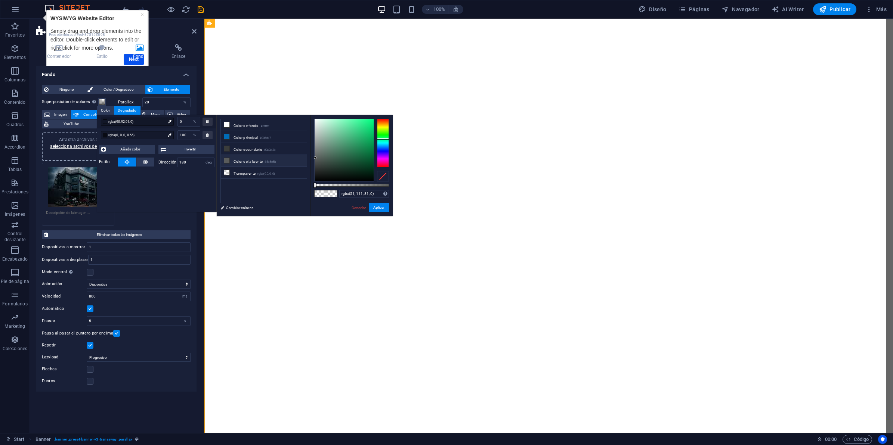
click at [346, 154] on div at bounding box center [344, 150] width 59 height 62
click at [266, 136] on small "#006cb7" at bounding box center [265, 138] width 11 height 5
click at [340, 135] on div at bounding box center [344, 150] width 59 height 62
drag, startPoint x: 341, startPoint y: 150, endPoint x: 341, endPoint y: 154, distance: 4.1
click at [341, 150] on div at bounding box center [344, 150] width 59 height 62
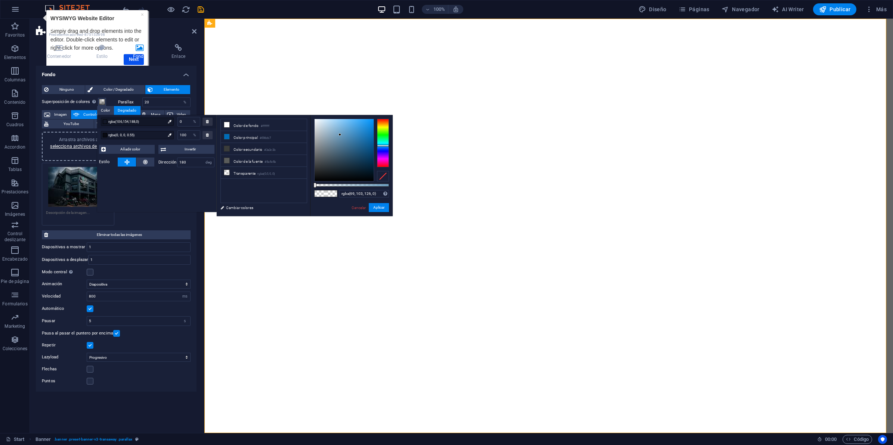
type input "rgba(68, 101, 125, 0)"
click at [382, 211] on button "Aplicar" at bounding box center [379, 207] width 20 height 9
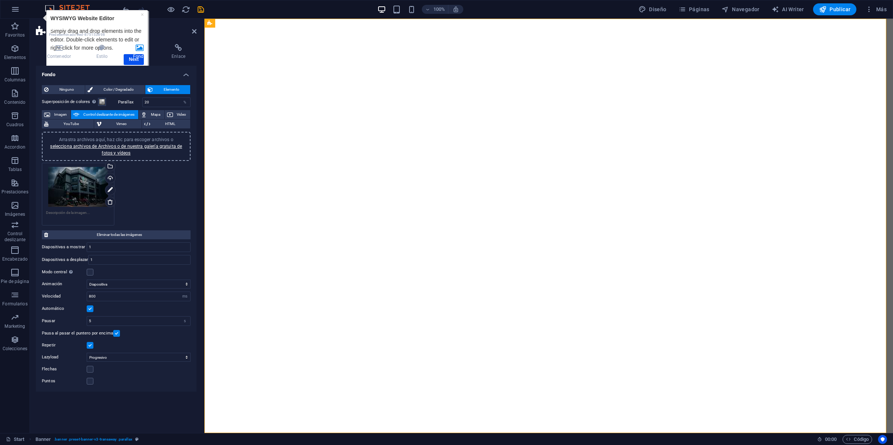
click at [128, 10] on iframe "Hotspot (open by clicking or pressing space/enter)" at bounding box center [95, 41] width 108 height 63
click at [127, 9] on icon "undo" at bounding box center [126, 9] width 9 height 9
click at [142, 14] on div "× WYSIWYG Website Editor Simply drag and drop elements into the editor. Double-…" at bounding box center [96, 40] width 97 height 56
drag, startPoint x: 306, startPoint y: 23, endPoint x: 577, endPoint y: 117, distance: 286.7
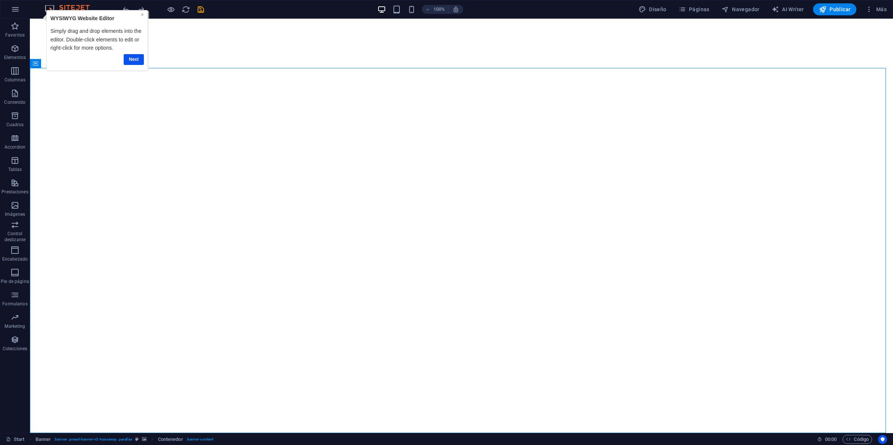
click at [141, 13] on link "×" at bounding box center [141, 15] width 3 height 6
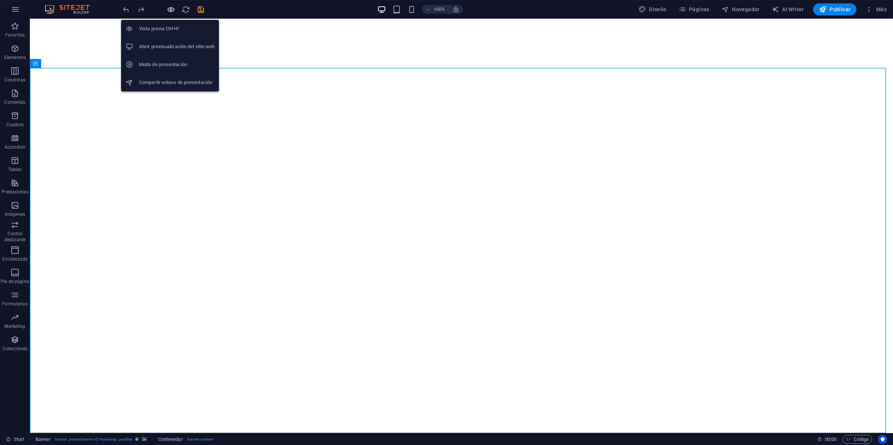
click at [168, 10] on icon "button" at bounding box center [171, 9] width 9 height 9
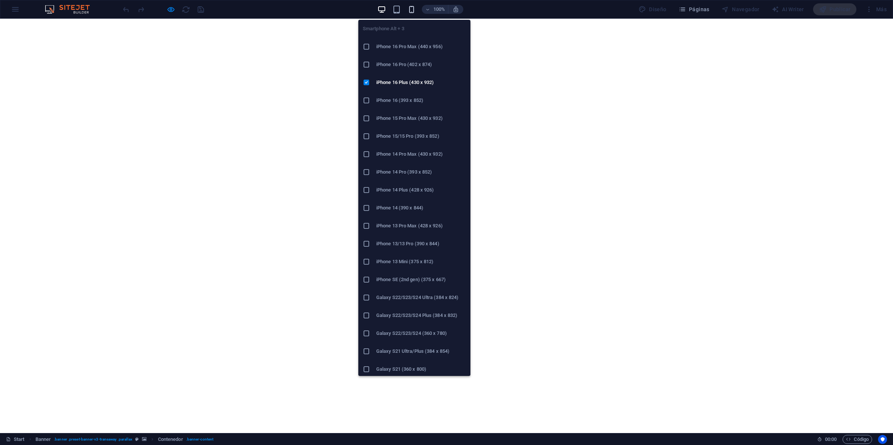
click at [416, 10] on icon "button" at bounding box center [411, 9] width 9 height 9
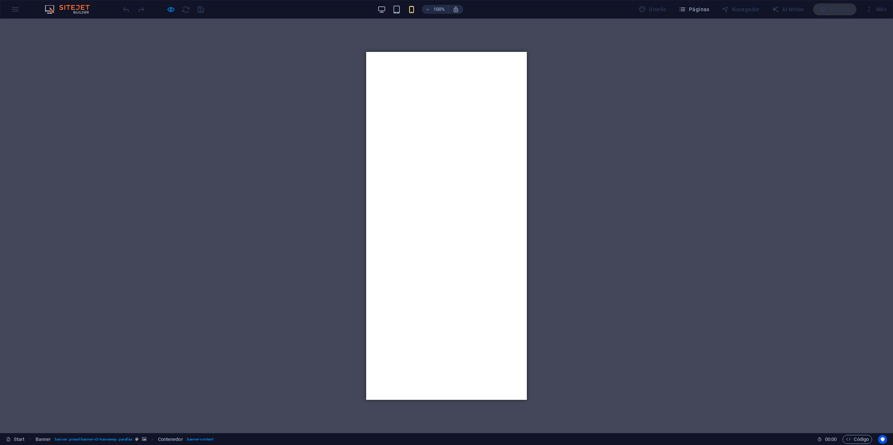
click at [402, 10] on div "100%" at bounding box center [420, 9] width 86 height 12
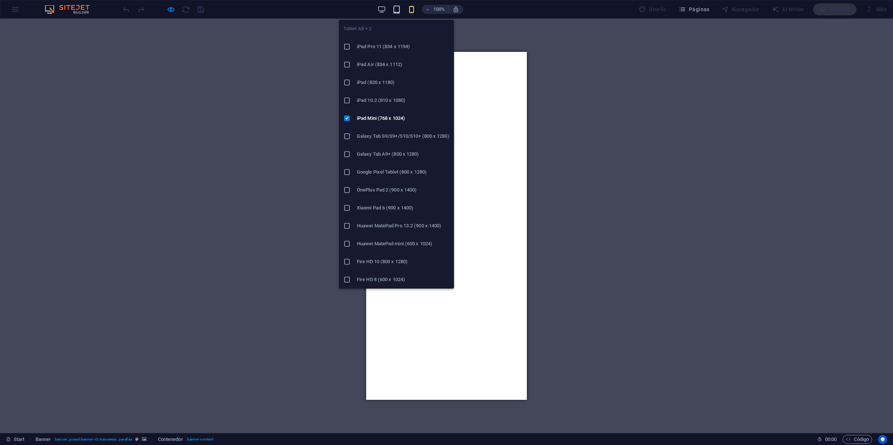
click at [396, 9] on icon "button" at bounding box center [396, 9] width 9 height 9
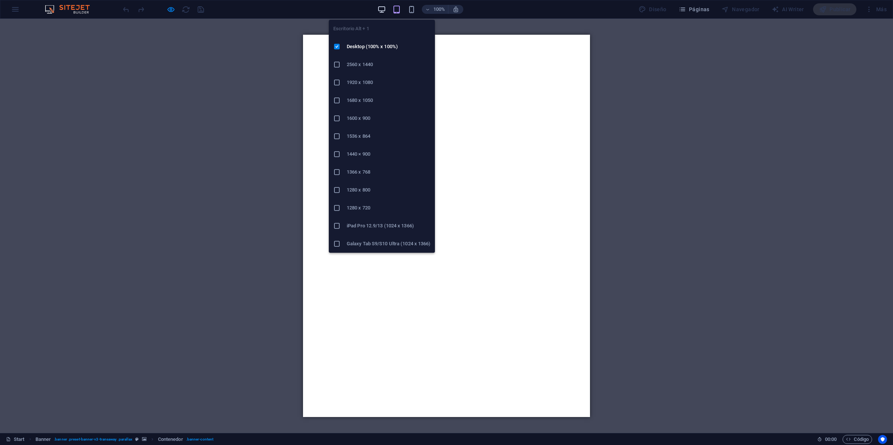
click at [380, 8] on icon "button" at bounding box center [381, 9] width 9 height 9
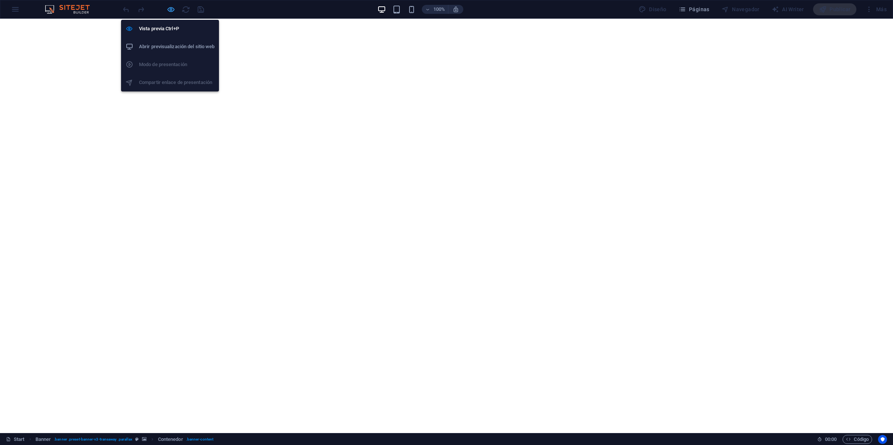
click at [167, 9] on icon "button" at bounding box center [171, 9] width 9 height 9
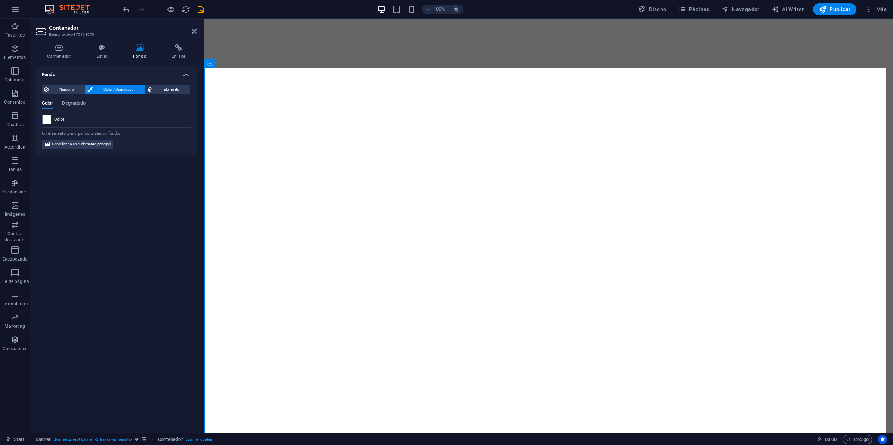
click at [133, 47] on icon at bounding box center [139, 47] width 35 height 7
click at [98, 50] on icon at bounding box center [102, 47] width 34 height 7
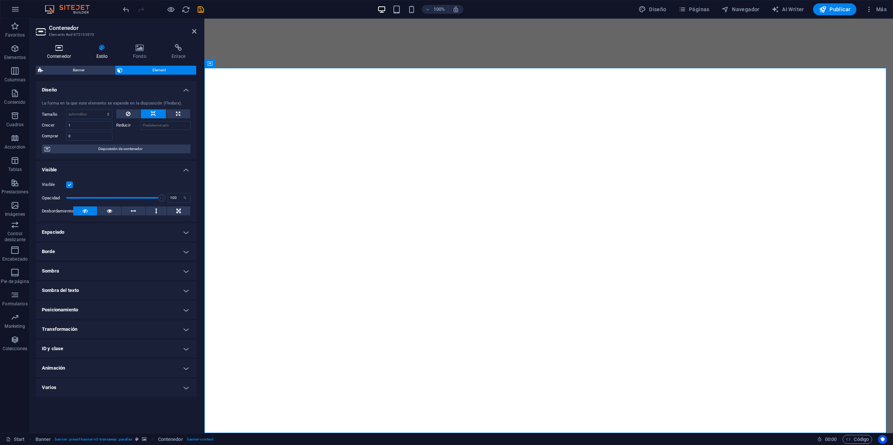
click at [63, 51] on icon at bounding box center [59, 47] width 46 height 7
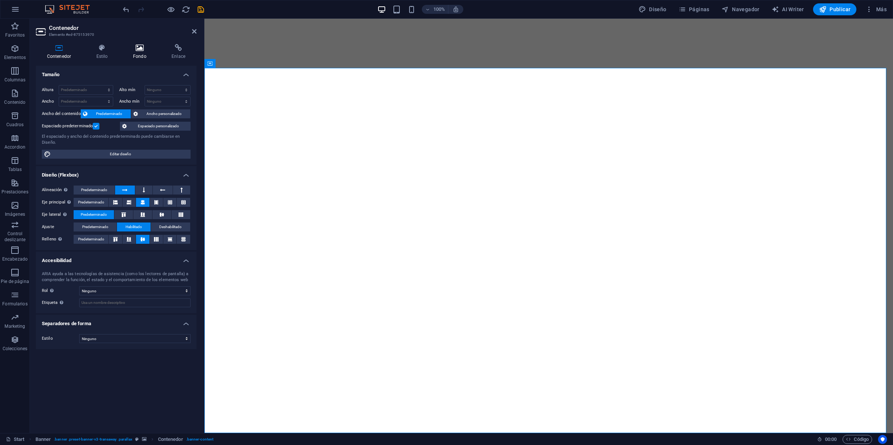
click at [144, 47] on icon at bounding box center [139, 47] width 35 height 7
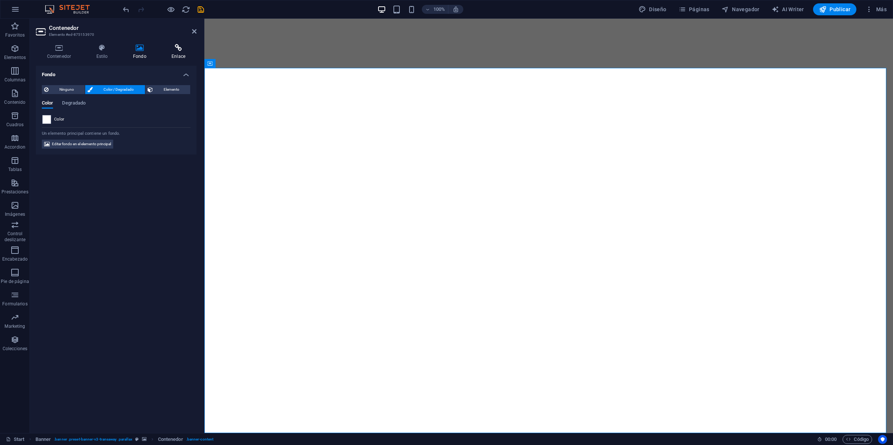
click at [173, 47] on icon at bounding box center [178, 47] width 36 height 7
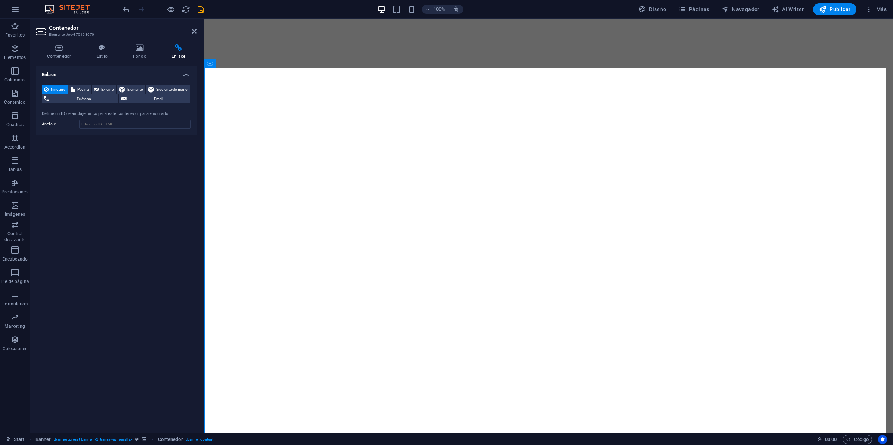
click at [116, 4] on div "100% Diseño Páginas Navegador AI Writer Publicar Más" at bounding box center [446, 9] width 892 height 18
click at [121, 10] on div "100% Diseño Páginas Navegador AI Writer Publicar Más" at bounding box center [446, 9] width 892 height 18
click at [125, 10] on icon "undo" at bounding box center [126, 9] width 9 height 9
click at [247, 65] on icon at bounding box center [247, 64] width 4 height 8
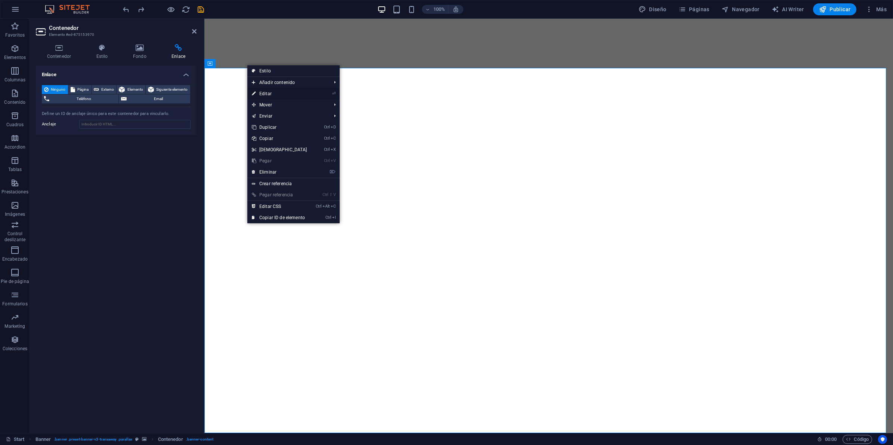
click at [307, 92] on link "⏎ Editar" at bounding box center [279, 93] width 64 height 11
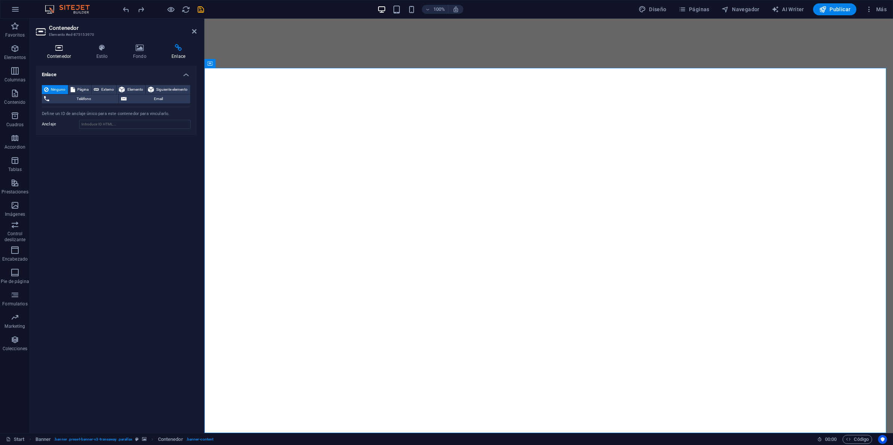
click at [44, 47] on icon at bounding box center [59, 47] width 46 height 7
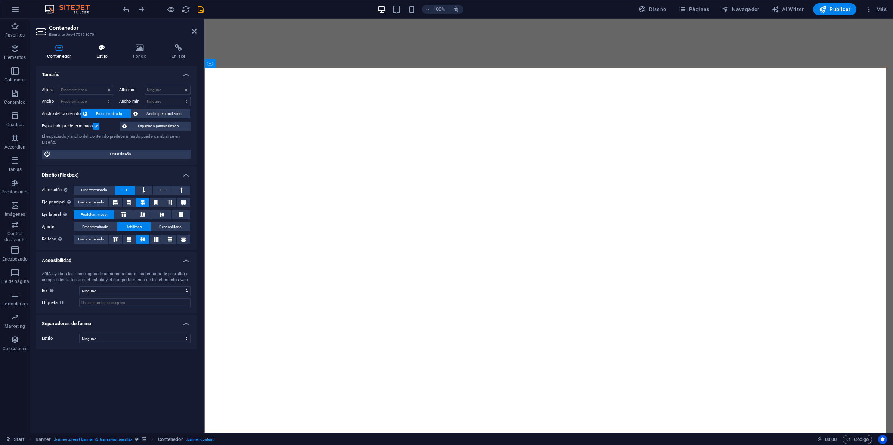
click at [98, 52] on h4 "Estilo" at bounding box center [103, 52] width 37 height 16
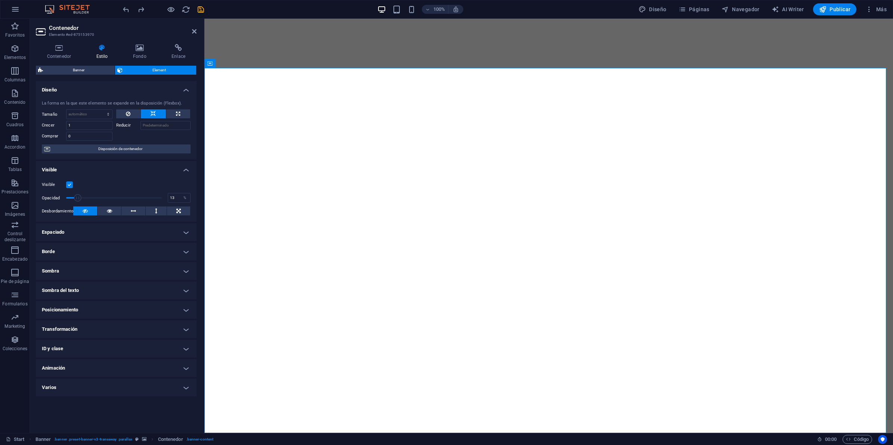
drag, startPoint x: 159, startPoint y: 199, endPoint x: 77, endPoint y: 200, distance: 81.8
click at [77, 200] on span at bounding box center [77, 197] width 7 height 7
type input "100"
drag, startPoint x: 78, startPoint y: 200, endPoint x: 185, endPoint y: 208, distance: 106.8
click at [179, 208] on div "Visible Opacidad 100 % Desbordamiento" at bounding box center [116, 197] width 161 height 47
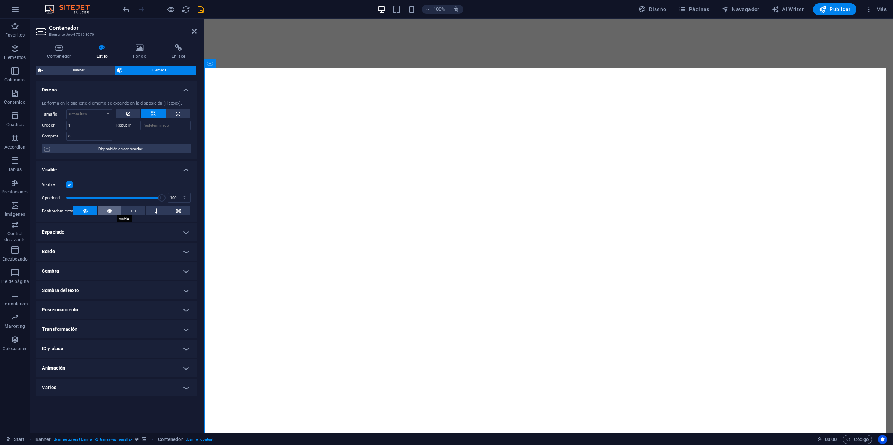
click at [114, 210] on button at bounding box center [110, 211] width 24 height 9
click at [85, 210] on icon at bounding box center [85, 211] width 5 height 9
click at [127, 225] on h4 "Espaciado" at bounding box center [116, 232] width 161 height 18
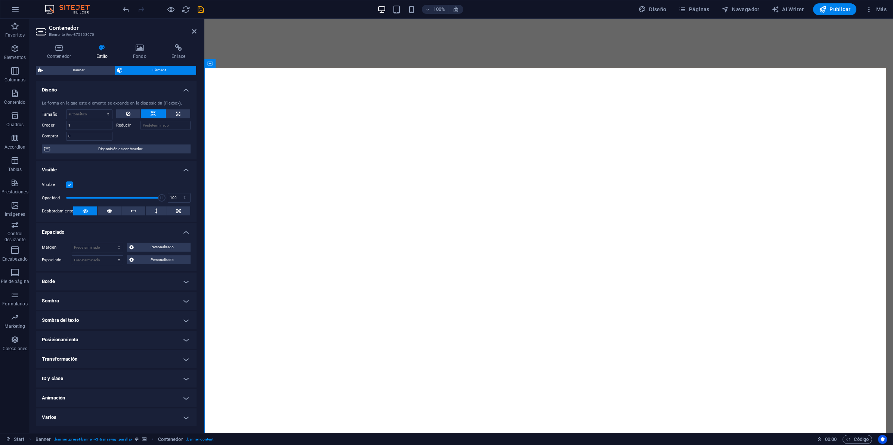
click at [127, 225] on h4 "Espaciado" at bounding box center [116, 229] width 161 height 13
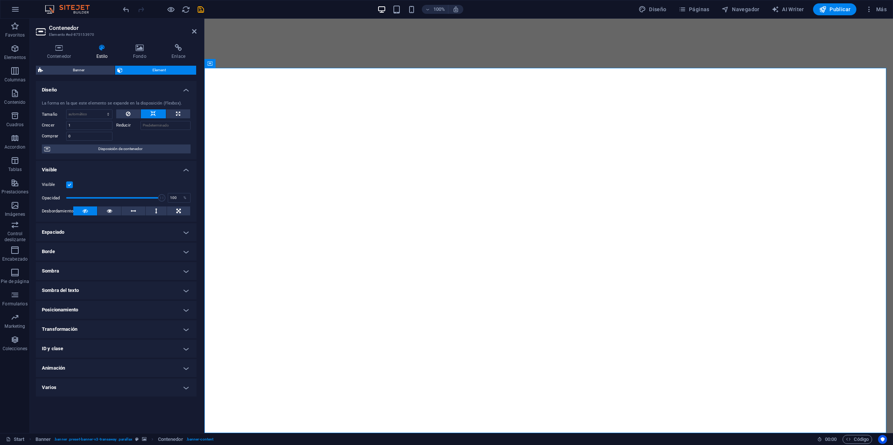
click at [105, 273] on h4 "Sombra" at bounding box center [116, 271] width 161 height 18
click at [108, 283] on span "Ninguno" at bounding box center [107, 286] width 15 height 9
click at [75, 286] on span "Predeterminado" at bounding box center [66, 286] width 26 height 9
click at [79, 266] on h4 "Sombra" at bounding box center [116, 268] width 161 height 13
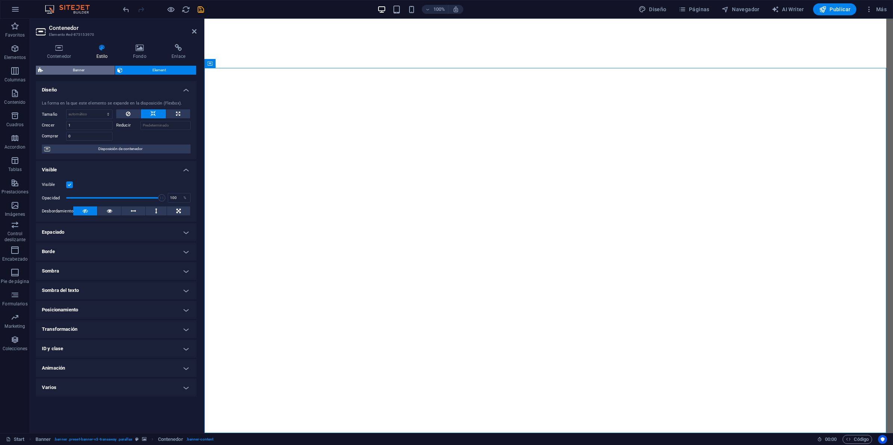
click at [92, 70] on span "Banner" at bounding box center [78, 70] width 67 height 9
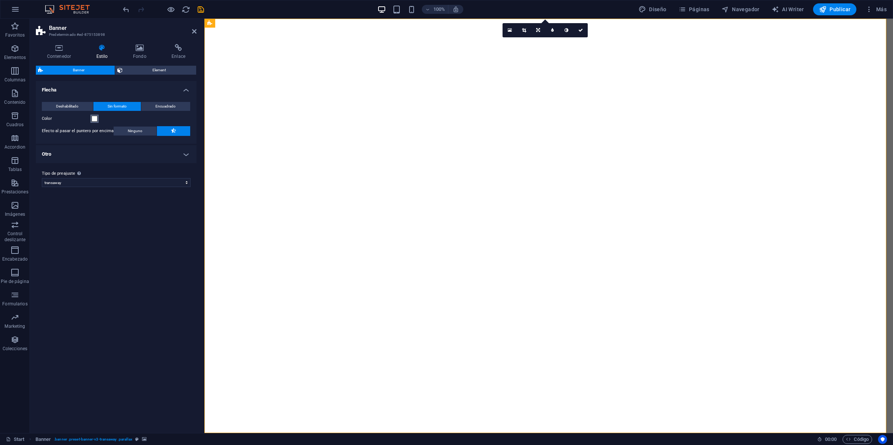
click at [96, 120] on span at bounding box center [95, 119] width 6 height 6
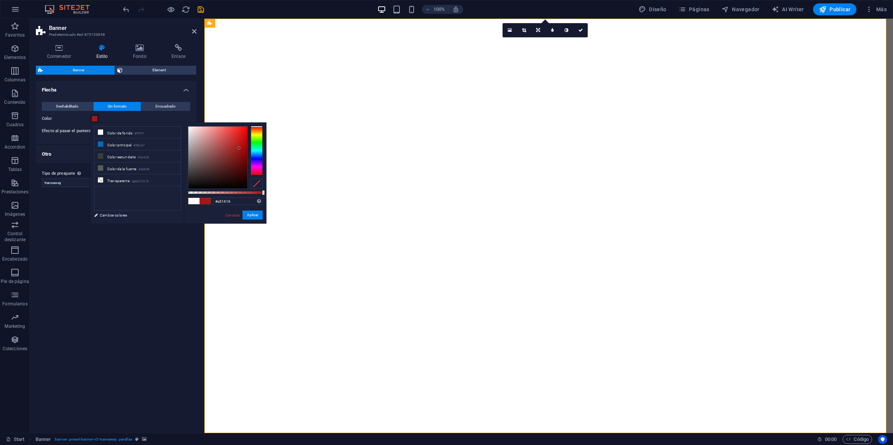
click at [239, 148] on div at bounding box center [217, 158] width 59 height 62
click at [112, 117] on div "Color" at bounding box center [116, 118] width 149 height 9
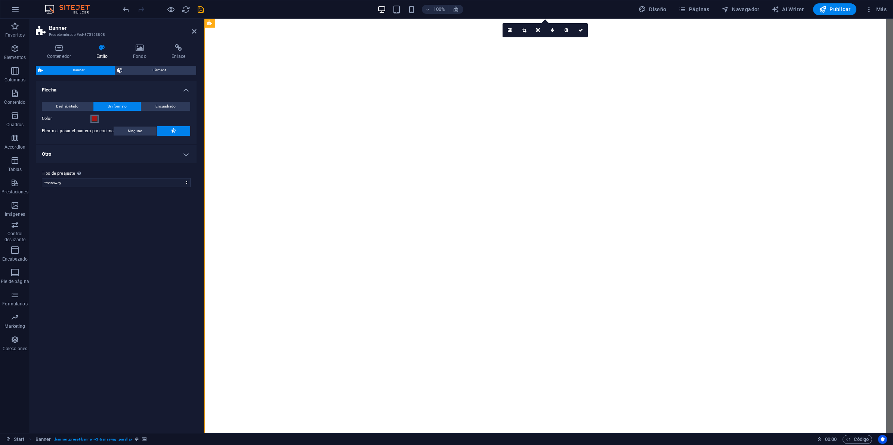
click at [94, 116] on span at bounding box center [95, 119] width 6 height 6
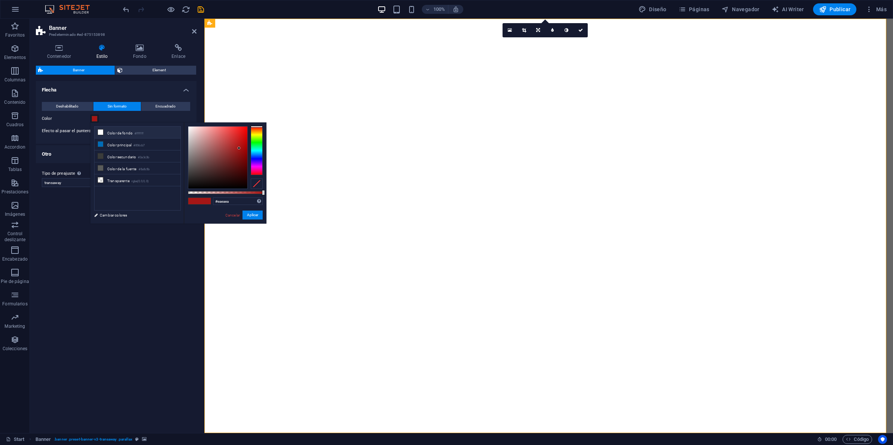
type input "#ffffff"
drag, startPoint x: 197, startPoint y: 137, endPoint x: 161, endPoint y: 107, distance: 46.9
click at [161, 107] on body "MoldRidersHouse Start Favoritos Elementos Columnas Contenido Cuadros Accordion …" at bounding box center [446, 222] width 893 height 445
click at [57, 120] on label "Color" at bounding box center [66, 118] width 49 height 9
click at [90, 120] on button "Color" at bounding box center [94, 119] width 8 height 8
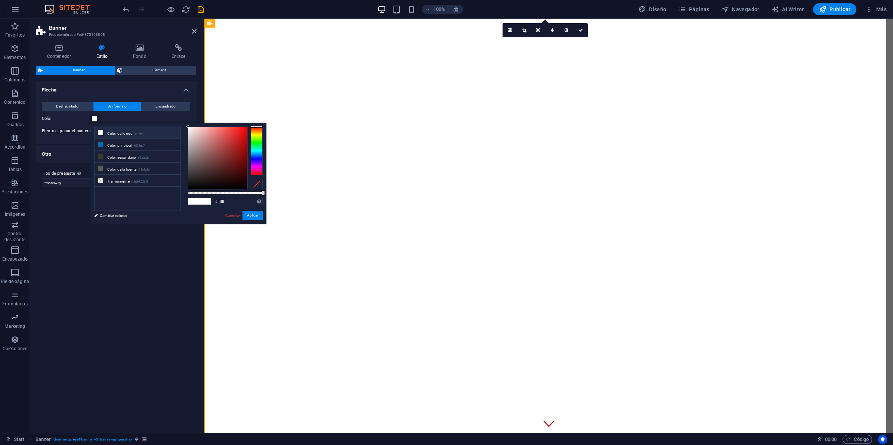
click at [60, 133] on label "Efecto al pasar el puntero por encima" at bounding box center [78, 131] width 72 height 9
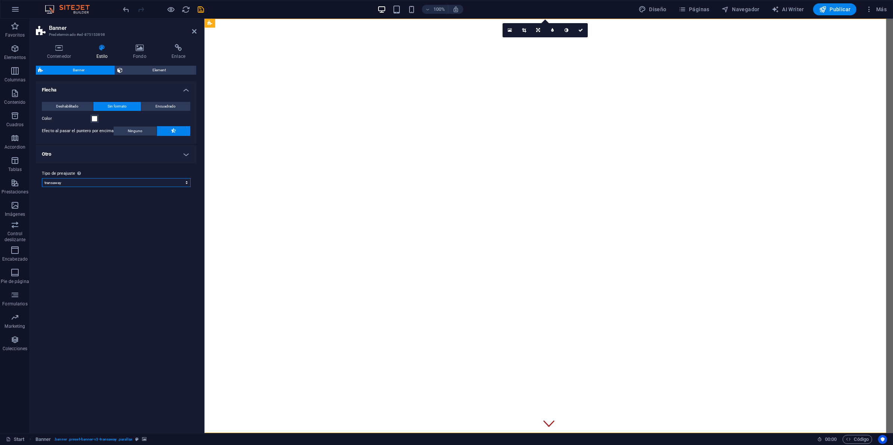
click at [90, 179] on select "transaway Añadir tipo de preajuste" at bounding box center [116, 182] width 149 height 9
click at [151, 67] on span "Element" at bounding box center [159, 70] width 69 height 9
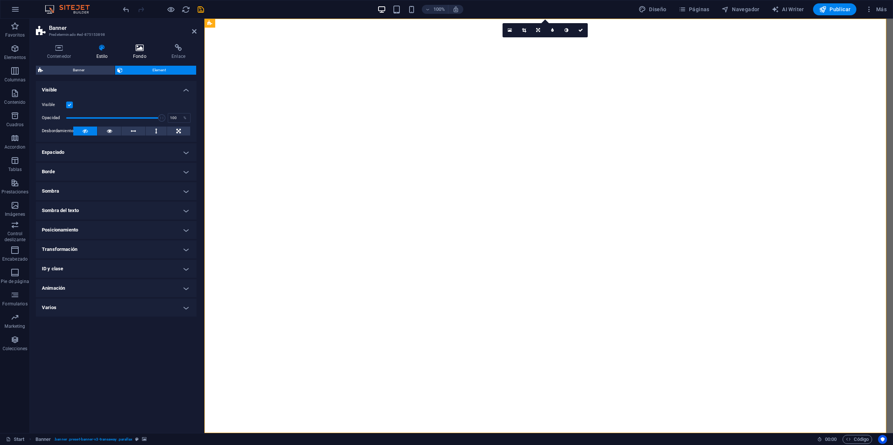
click at [128, 49] on icon at bounding box center [139, 47] width 35 height 7
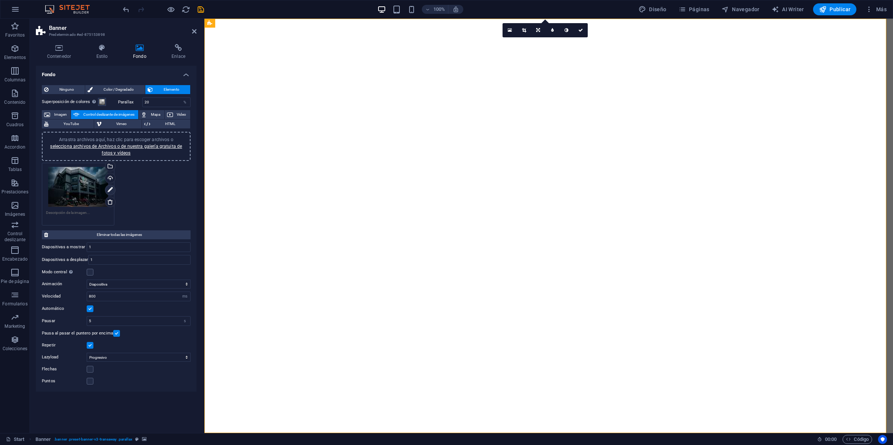
click at [111, 191] on icon at bounding box center [110, 190] width 5 height 9
click at [109, 190] on icon at bounding box center [110, 190] width 5 height 9
click at [108, 188] on icon at bounding box center [110, 190] width 5 height 9
click at [57, 113] on span "Imagen" at bounding box center [60, 114] width 16 height 9
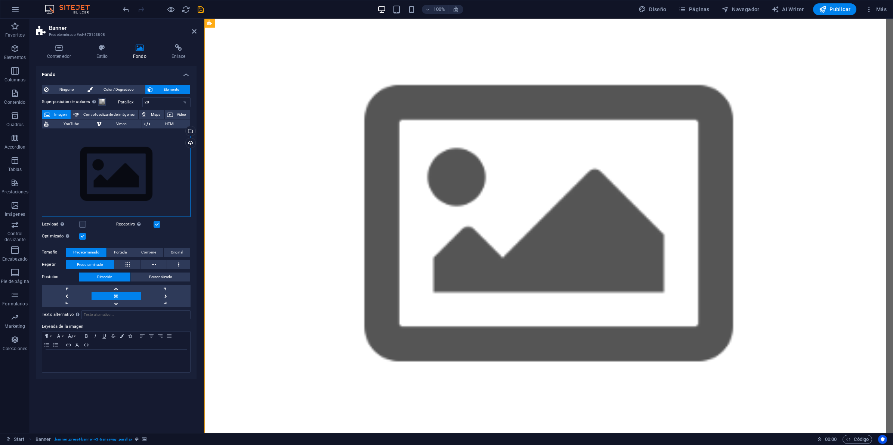
click at [183, 143] on div "Arrastra archivos aquí, haz clic para escoger archivos o selecciona archivos de…" at bounding box center [116, 174] width 149 height 85
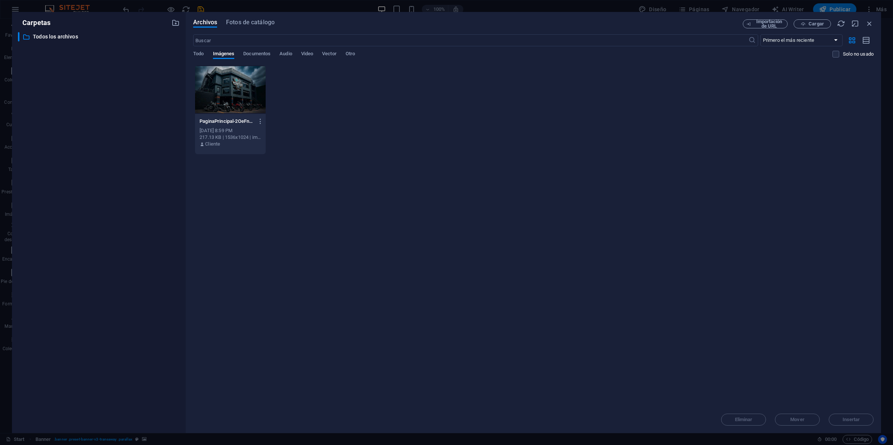
drag, startPoint x: 226, startPoint y: 98, endPoint x: 221, endPoint y: 98, distance: 5.2
click at [226, 98] on div at bounding box center [230, 89] width 71 height 49
click at [714, 356] on span "Insertar" at bounding box center [851, 420] width 39 height 4
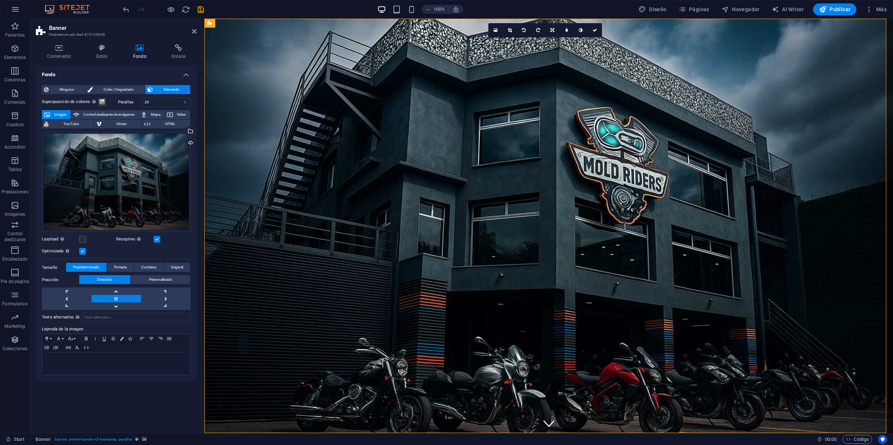
click at [78, 100] on label "Superposición de colores Sitúa una superposición sobre el fondo para colorearla" at bounding box center [70, 102] width 56 height 9
click at [98, 100] on button "Superposición de colores Sitúa una superposición sobre el fondo para colorearla" at bounding box center [102, 102] width 8 height 8
click at [78, 100] on label "Superposición de colores Sitúa una superposición sobre el fondo para colorearla" at bounding box center [70, 102] width 56 height 9
click at [98, 100] on button "Superposición de colores Sitúa una superposición sobre el fondo para colorearla" at bounding box center [102, 102] width 8 height 8
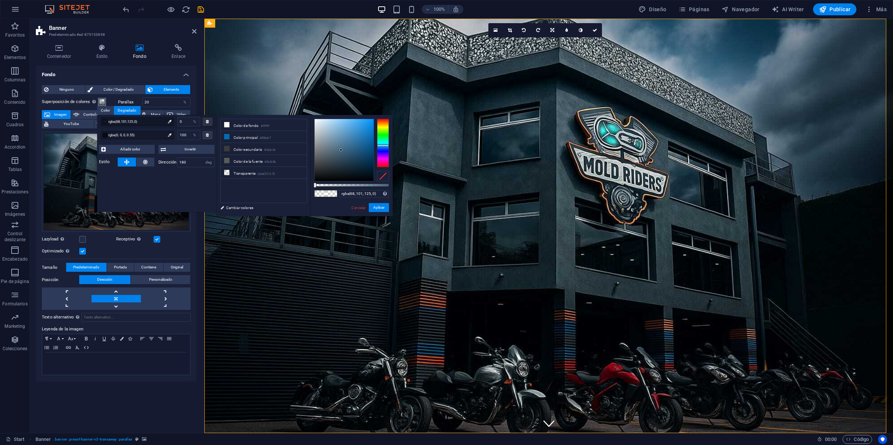
type input "rgba(107, 119, 128, 0)"
click at [324, 149] on div at bounding box center [344, 150] width 59 height 62
click at [375, 208] on button "Aplicar" at bounding box center [379, 207] width 20 height 9
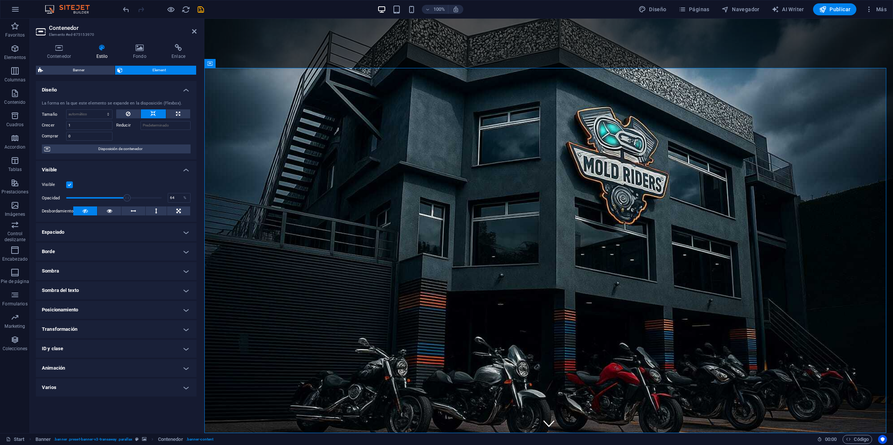
click at [127, 197] on span at bounding box center [114, 197] width 96 height 11
click at [145, 196] on span at bounding box center [114, 197] width 96 height 11
drag, startPoint x: 165, startPoint y: 197, endPoint x: 180, endPoint y: 199, distance: 15.1
click at [180, 199] on div "Opacidad 100 %" at bounding box center [116, 197] width 149 height 11
type input "98"
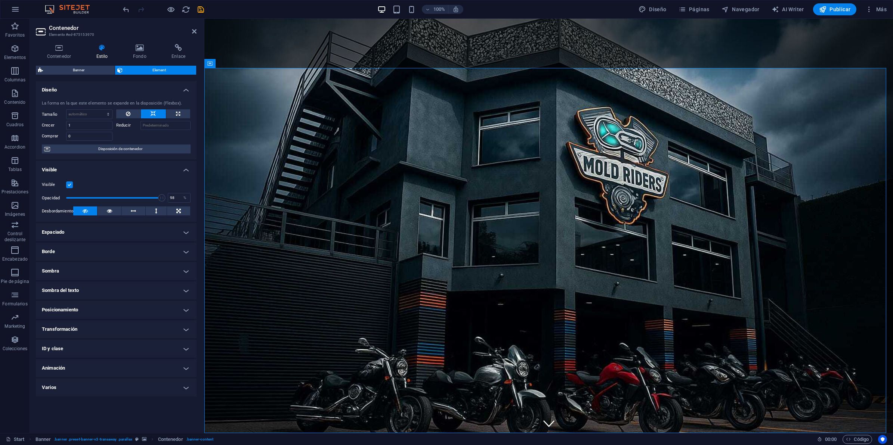
click at [160, 201] on span at bounding box center [161, 197] width 7 height 7
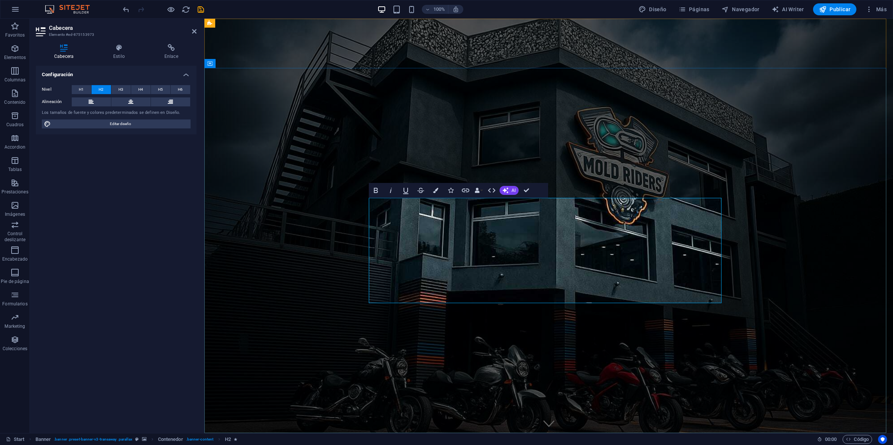
drag, startPoint x: 427, startPoint y: 264, endPoint x: 675, endPoint y: 288, distance: 249.7
click at [80, 88] on span "H1" at bounding box center [81, 89] width 5 height 9
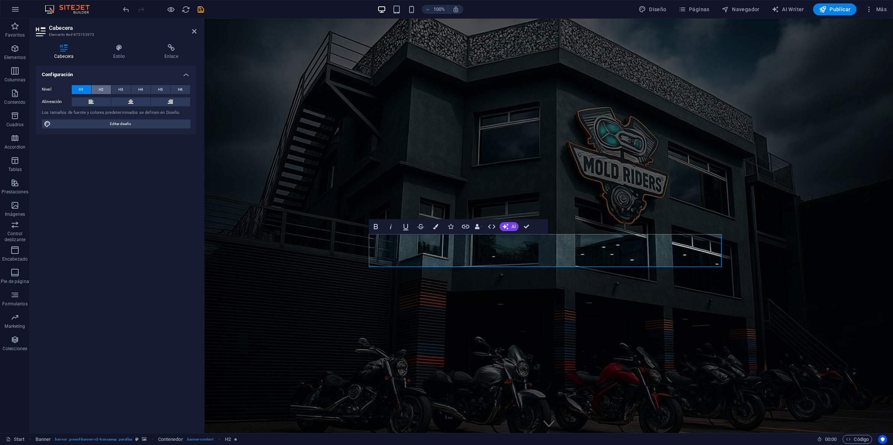
click at [100, 87] on span "H2" at bounding box center [101, 89] width 5 height 9
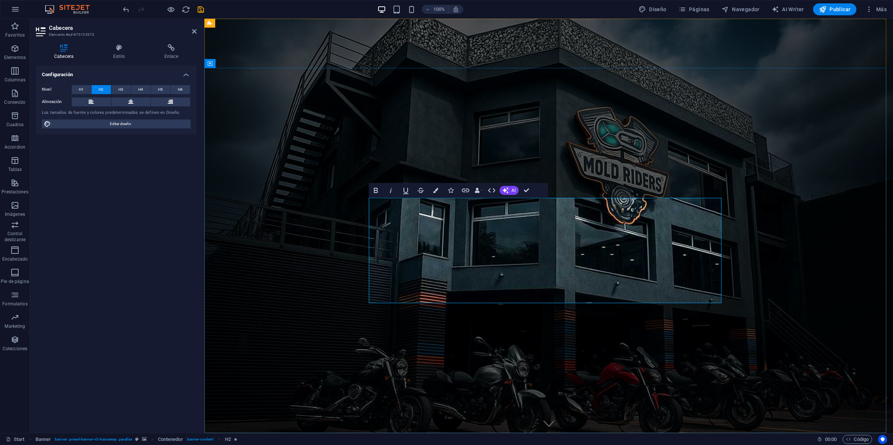
drag, startPoint x: 533, startPoint y: 265, endPoint x: 519, endPoint y: 266, distance: 14.2
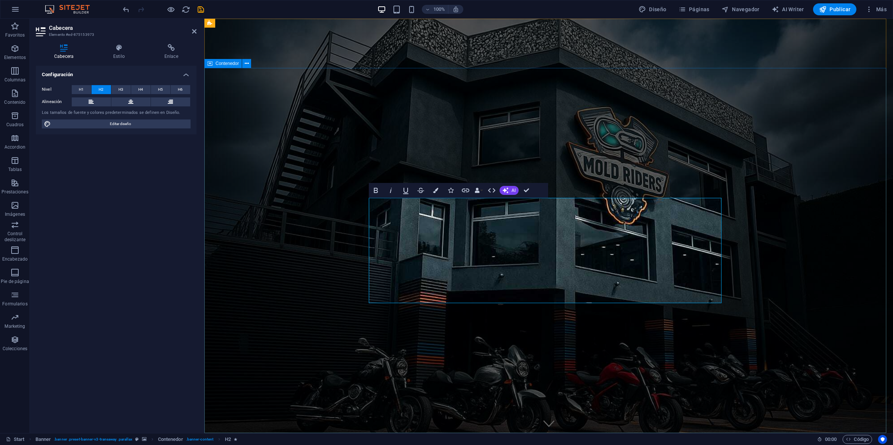
drag, startPoint x: 429, startPoint y: 262, endPoint x: 702, endPoint y: 305, distance: 276.0
click at [489, 192] on icon "button" at bounding box center [491, 190] width 9 height 9
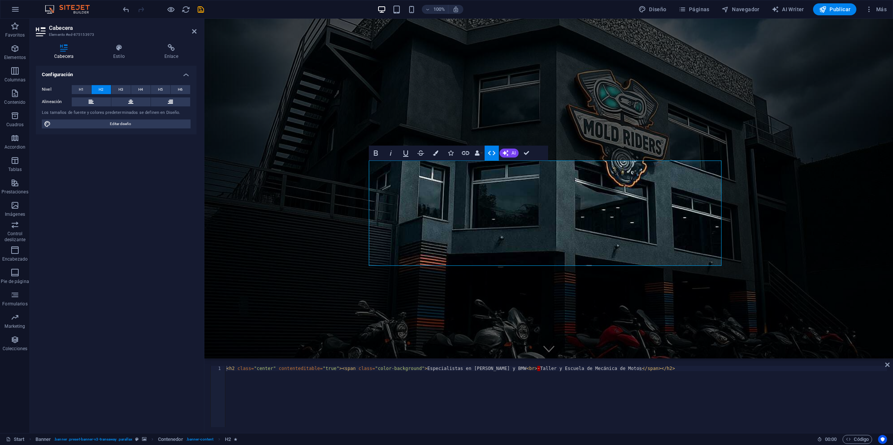
click at [488, 155] on icon "button" at bounding box center [491, 153] width 9 height 9
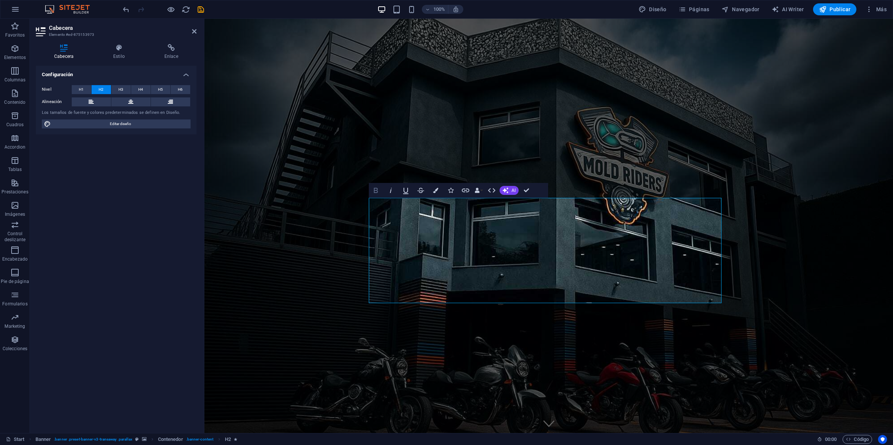
click at [378, 189] on icon "button" at bounding box center [375, 190] width 9 height 9
click at [376, 191] on icon "button" at bounding box center [376, 190] width 4 height 5
click at [395, 192] on icon "button" at bounding box center [390, 190] width 9 height 9
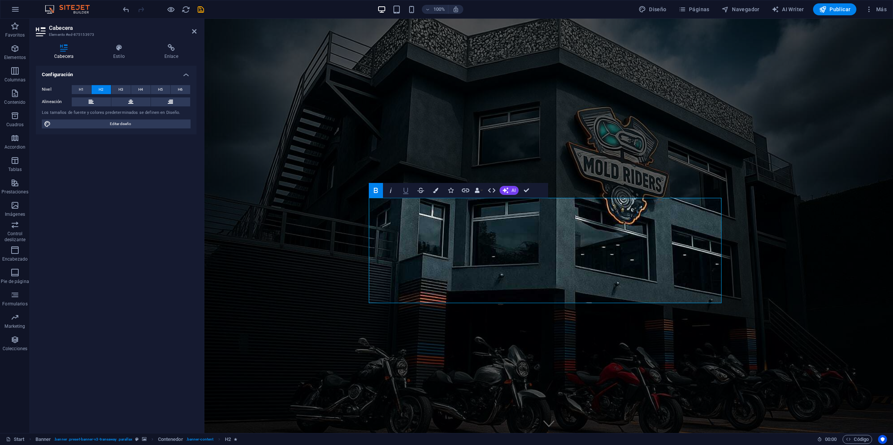
click at [403, 193] on icon "button" at bounding box center [405, 190] width 9 height 9
click at [420, 193] on icon "button" at bounding box center [420, 190] width 7 height 5
click at [378, 193] on icon "button" at bounding box center [375, 190] width 9 height 9
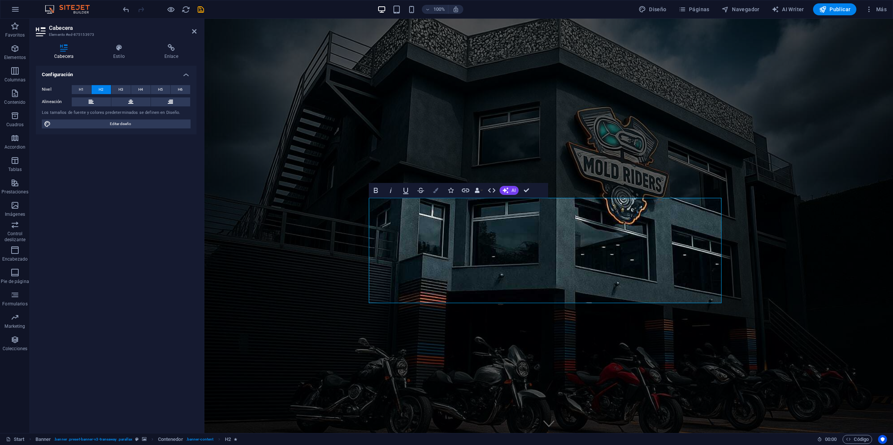
click at [433, 192] on icon "button" at bounding box center [435, 190] width 5 height 5
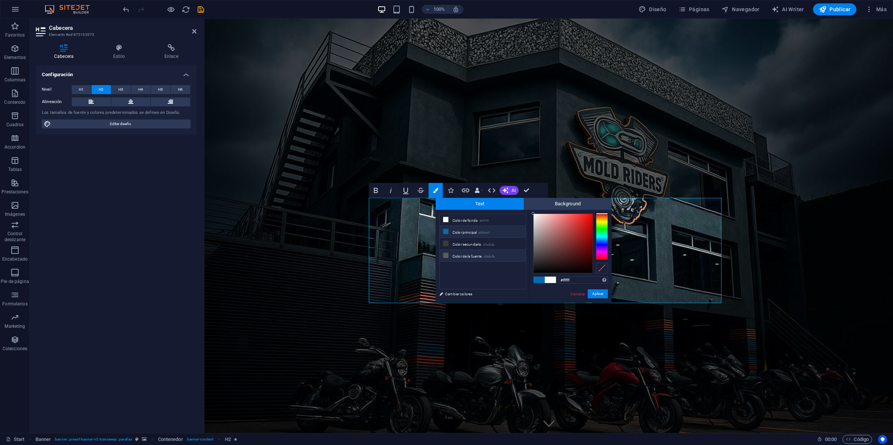
click at [460, 257] on li "Color de la fuente #5a5c5b" at bounding box center [483, 256] width 86 height 12
click at [458, 245] on li "Color secundario #3a3c3b" at bounding box center [483, 244] width 86 height 12
click at [462, 255] on li "Color de la fuente #5a5c5b" at bounding box center [483, 256] width 86 height 12
type input "#5a5c5b"
click at [595, 292] on button "Aplicar" at bounding box center [598, 294] width 20 height 9
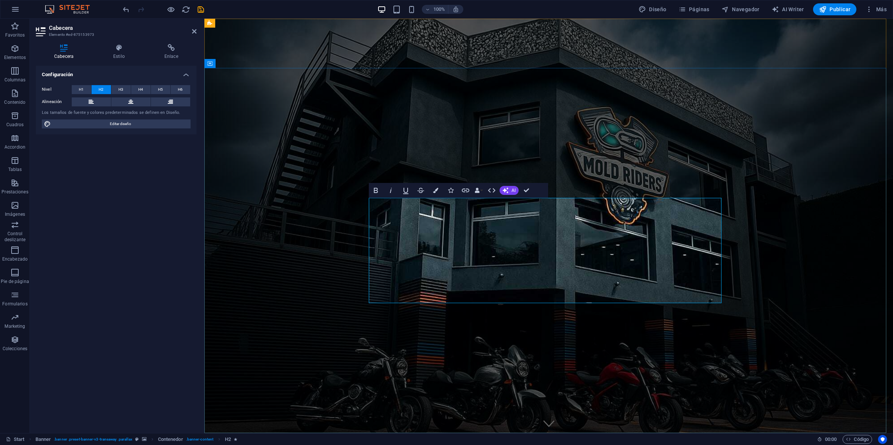
drag, startPoint x: 430, startPoint y: 259, endPoint x: 708, endPoint y: 303, distance: 281.8
click at [511, 189] on span "AI" at bounding box center [513, 190] width 4 height 4
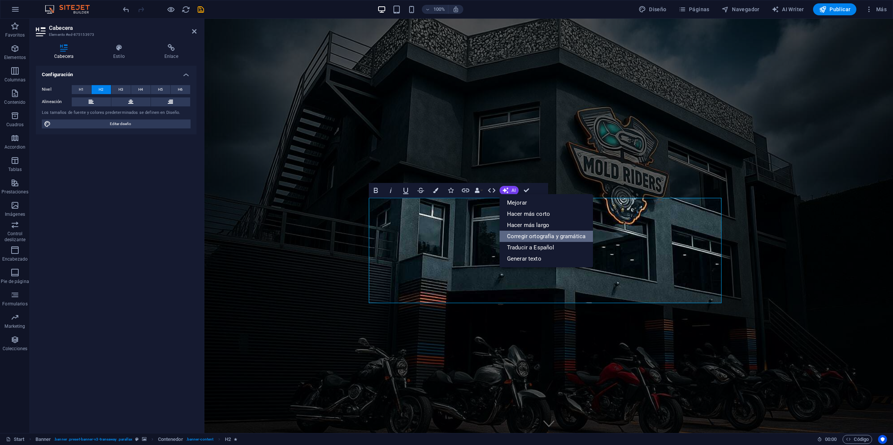
click at [536, 232] on link "Corregir ortografía y gramática" at bounding box center [545, 236] width 93 height 11
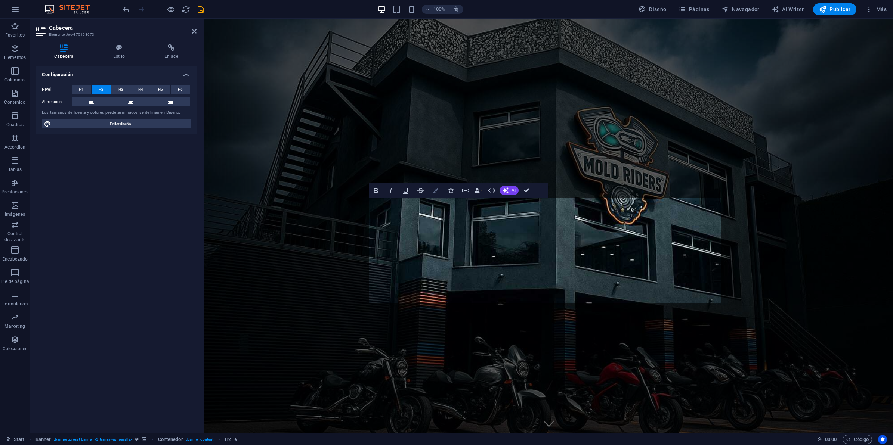
click at [434, 189] on icon "button" at bounding box center [435, 190] width 5 height 5
type input "#ffffff"
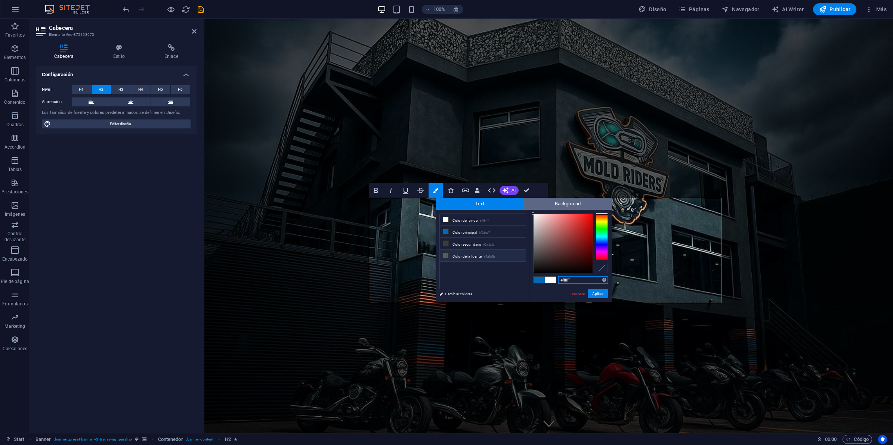
click at [585, 206] on span "Background" at bounding box center [568, 204] width 88 height 12
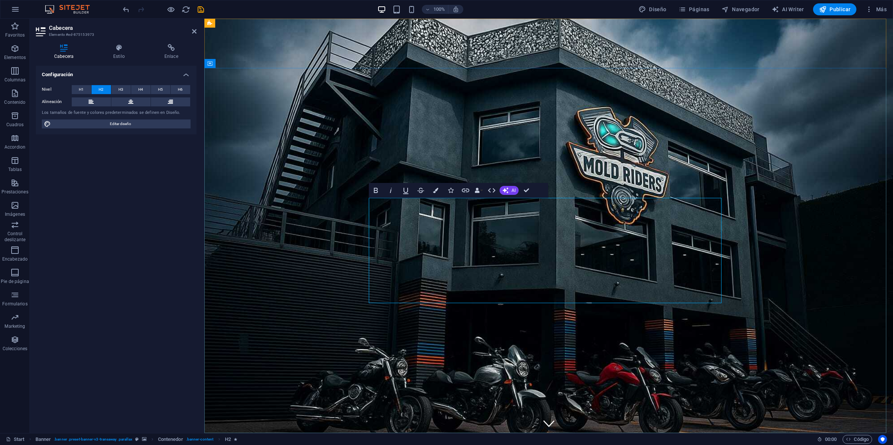
drag, startPoint x: 423, startPoint y: 260, endPoint x: 755, endPoint y: 291, distance: 333.2
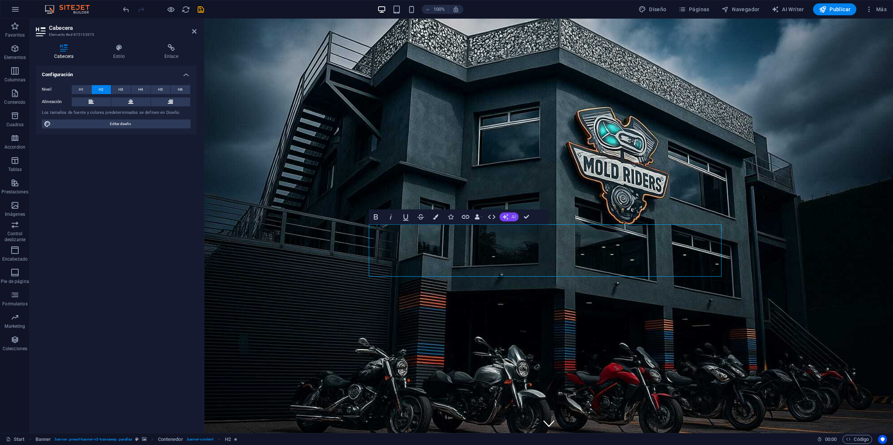
click at [514, 216] on span "AI" at bounding box center [513, 217] width 4 height 4
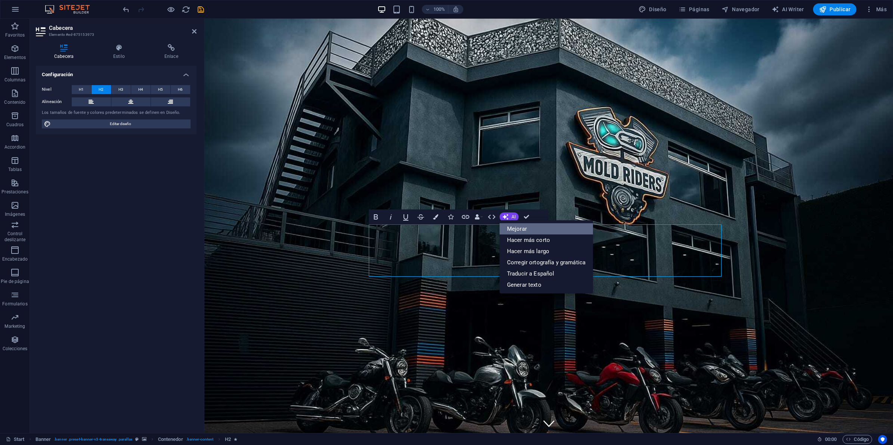
click at [517, 227] on link "Mejorar" at bounding box center [545, 228] width 93 height 11
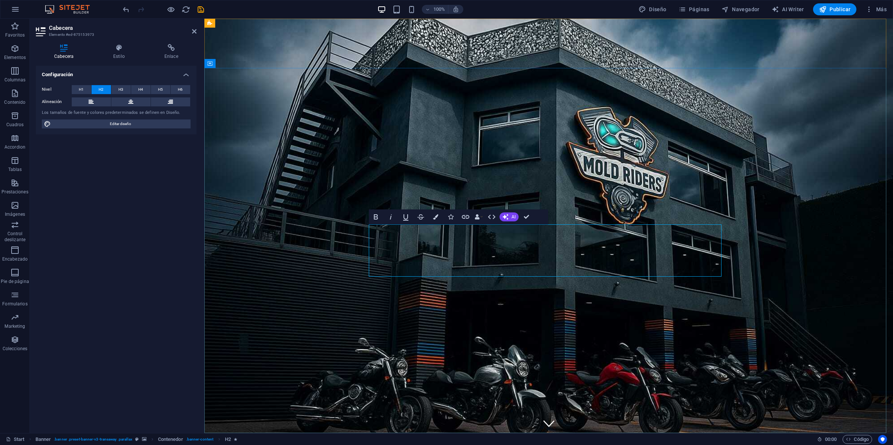
click at [512, 220] on button "AI" at bounding box center [508, 217] width 19 height 9
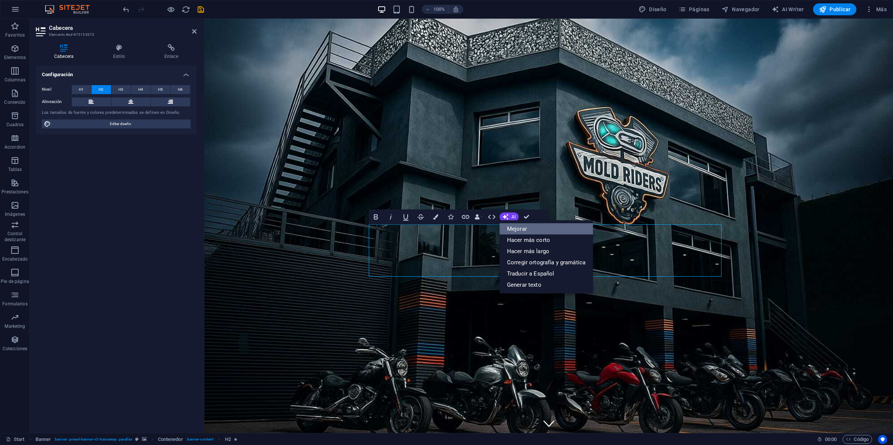
click at [536, 230] on link "Mejorar" at bounding box center [545, 228] width 93 height 11
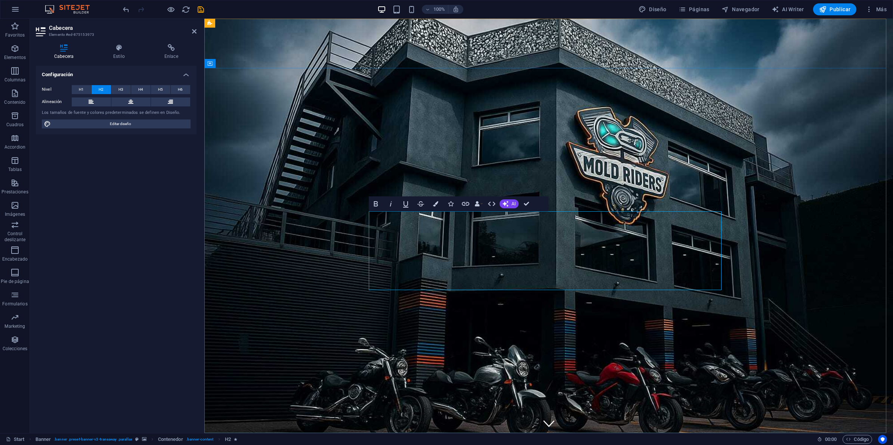
drag, startPoint x: 587, startPoint y: 280, endPoint x: 517, endPoint y: 273, distance: 70.2
drag, startPoint x: 586, startPoint y: 274, endPoint x: 404, endPoint y: 205, distance: 194.7
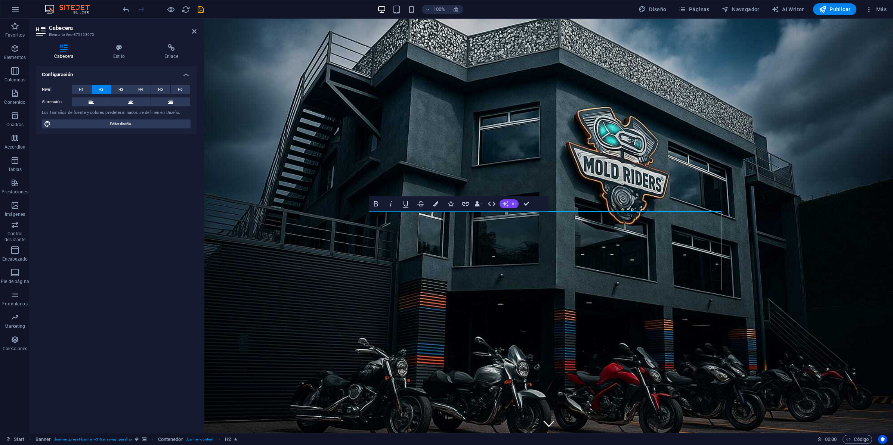
click at [504, 205] on icon "button" at bounding box center [505, 203] width 7 height 7
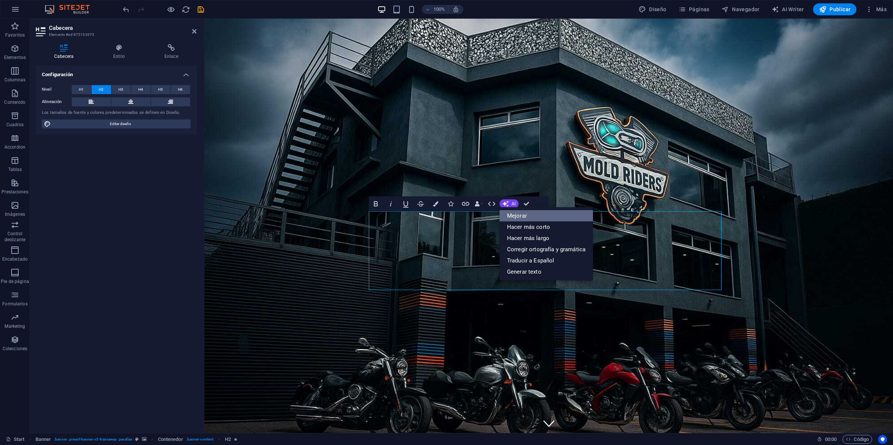
click at [527, 212] on link "Mejorar" at bounding box center [545, 215] width 93 height 11
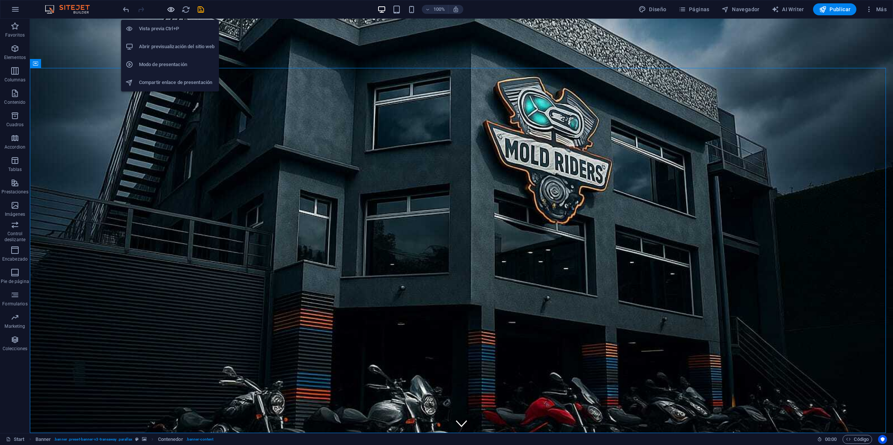
click at [167, 8] on icon "button" at bounding box center [171, 9] width 9 height 9
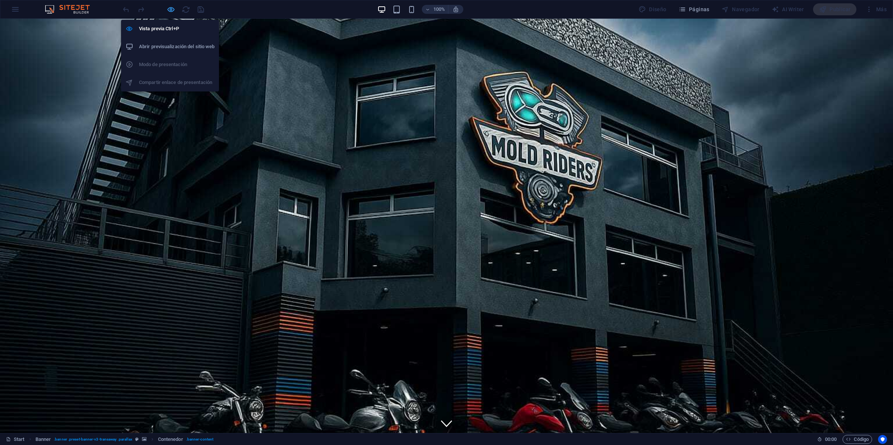
click at [170, 10] on icon "button" at bounding box center [171, 9] width 9 height 9
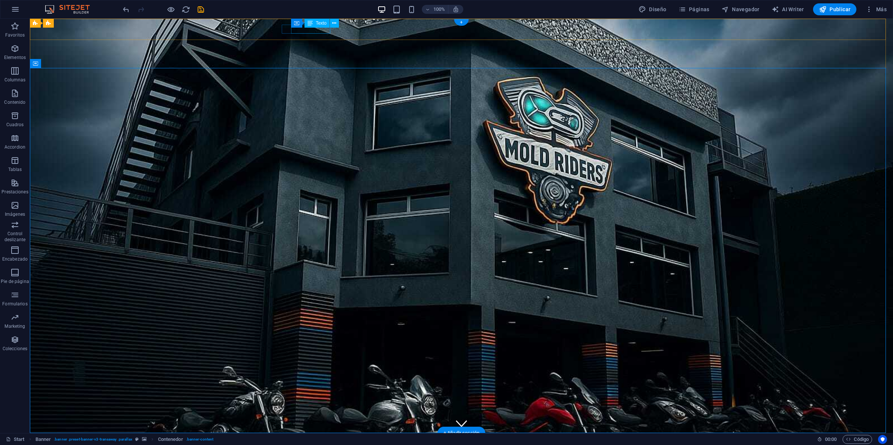
click at [324, 356] on div "0123 - 456789" at bounding box center [458, 449] width 347 height 9
click at [321, 356] on div "0123 - 456789" at bounding box center [458, 449] width 347 height 9
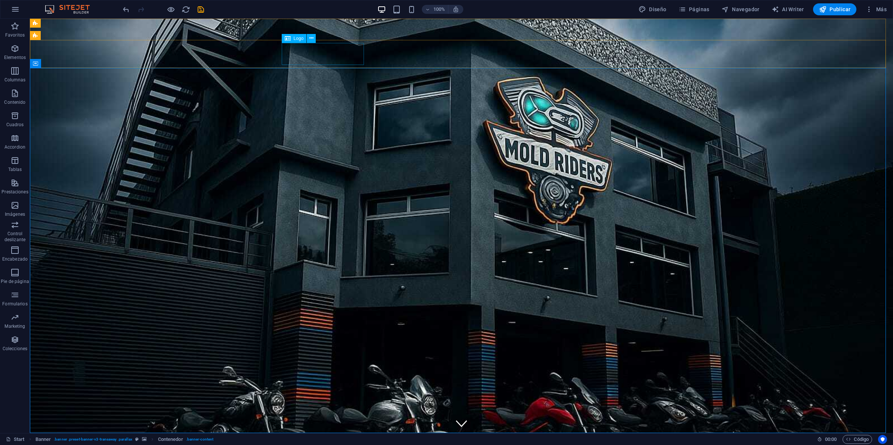
click at [301, 42] on div "Logo" at bounding box center [294, 38] width 25 height 9
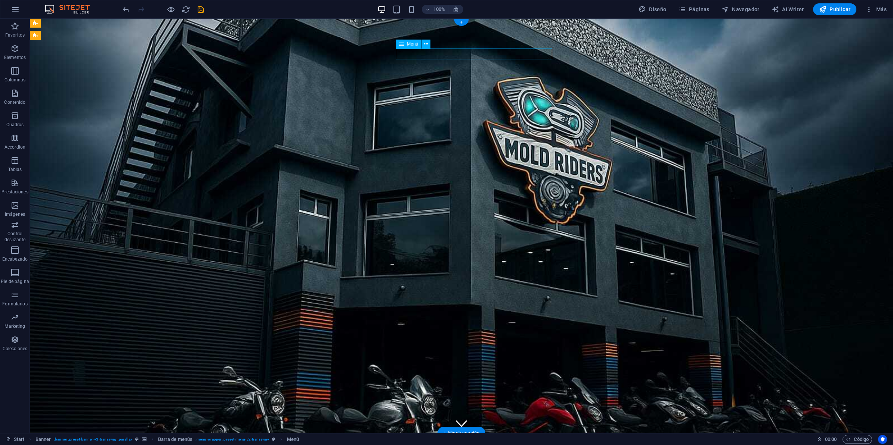
select select
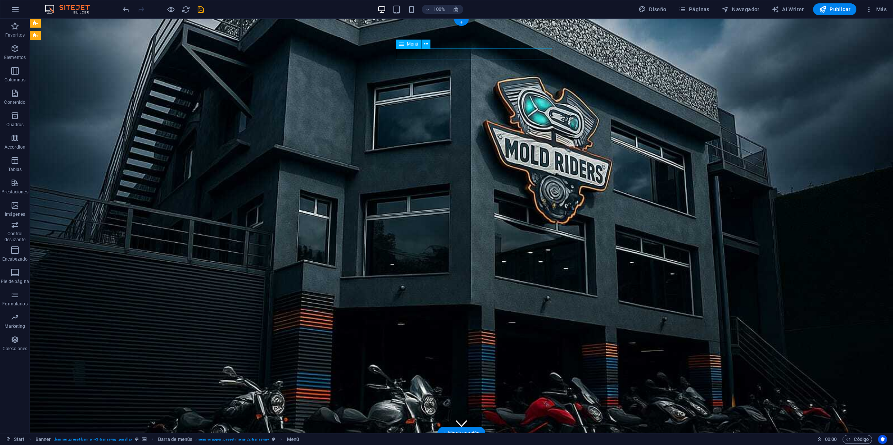
select select
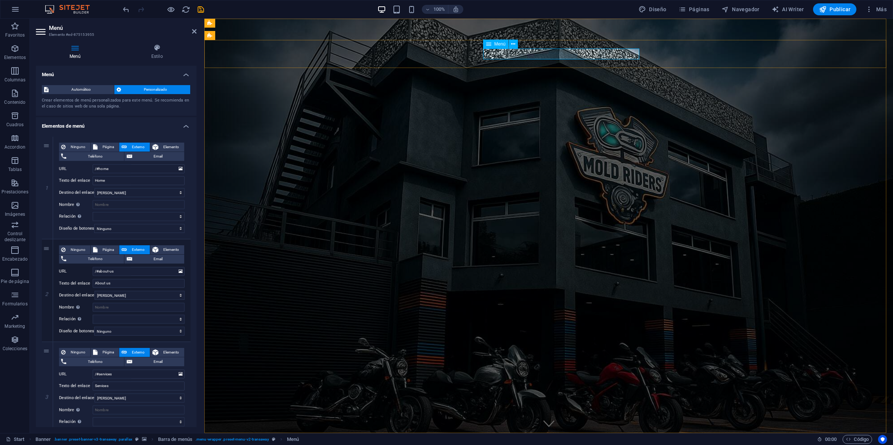
drag, startPoint x: 128, startPoint y: 283, endPoint x: -67, endPoint y: 268, distance: 195.6
click at [0, 268] on html "MoldRidersHouse Start Favoritos Elementos Columnas Contenido Cuadros Accordion …" at bounding box center [446, 222] width 893 height 445
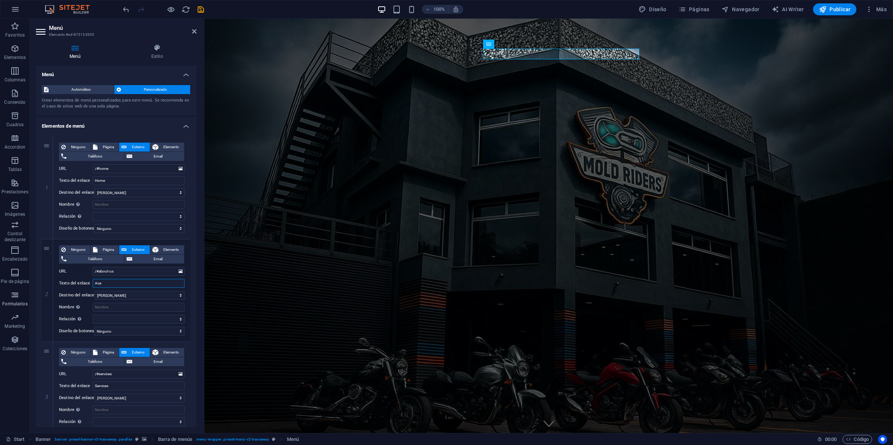
type input "Acer"
select select
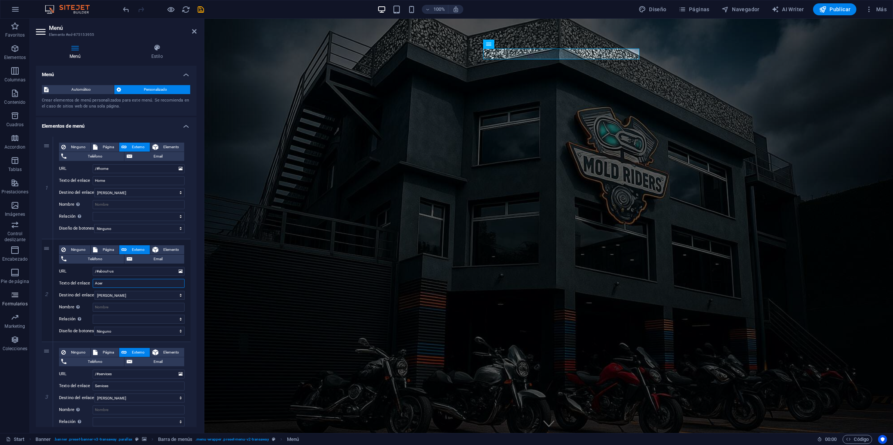
select select
type input "Acerca de noi"
select select
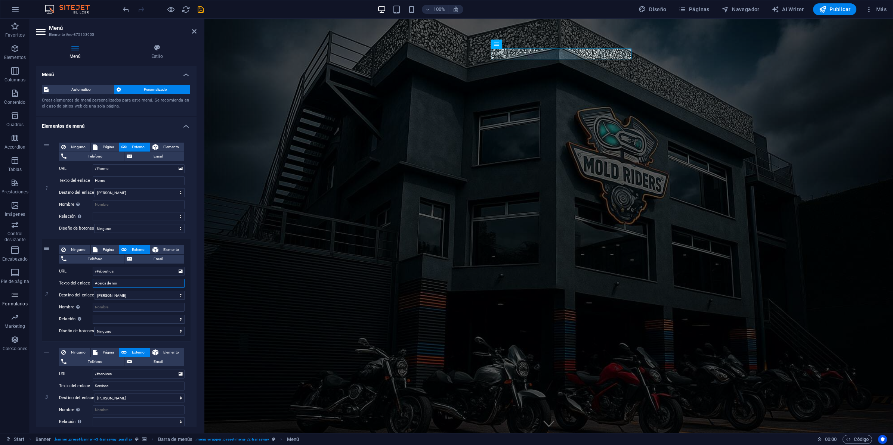
select select
type input "A"
type input "N"
select select
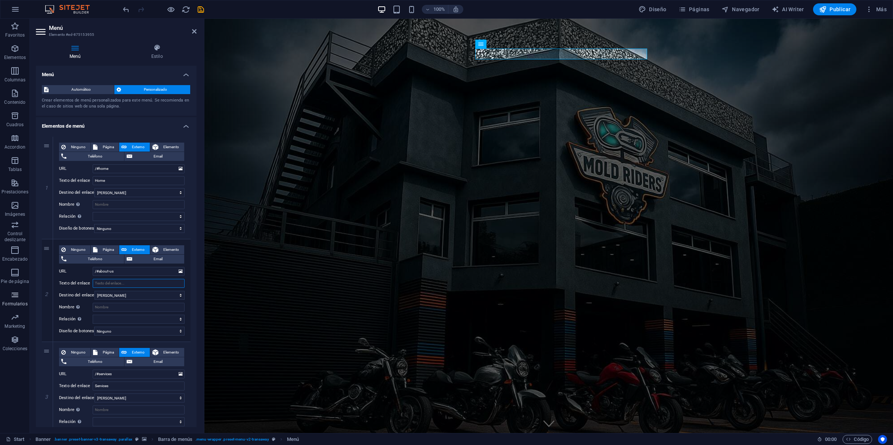
select select
type input "N"
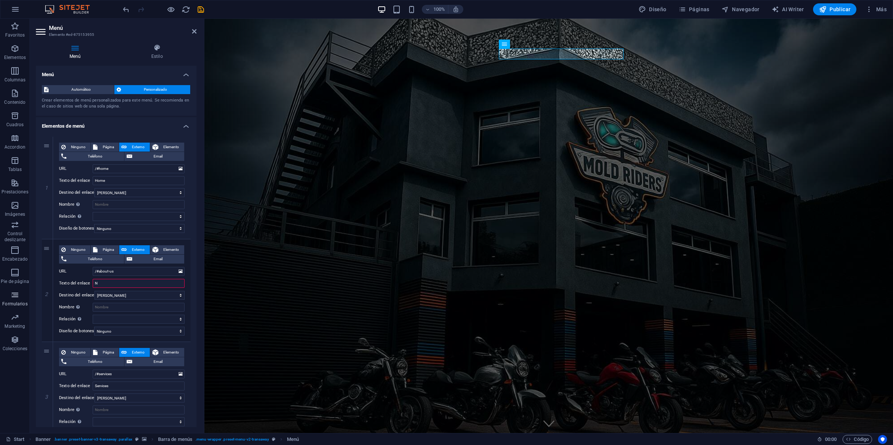
select select
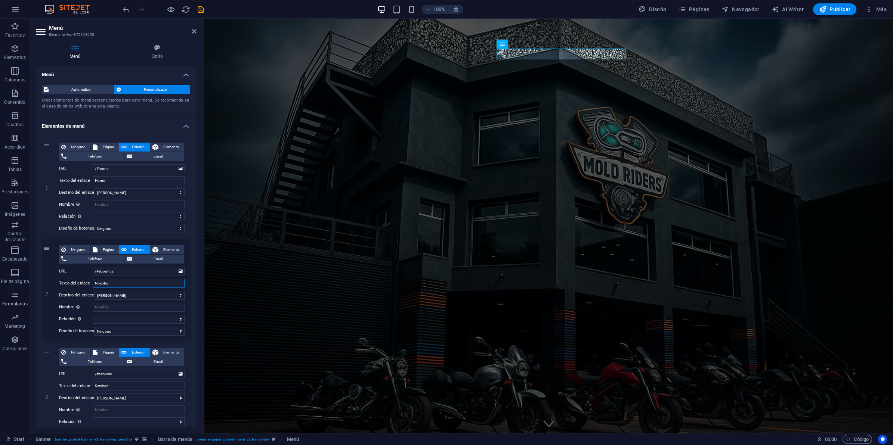
type input "Nosotros"
select select
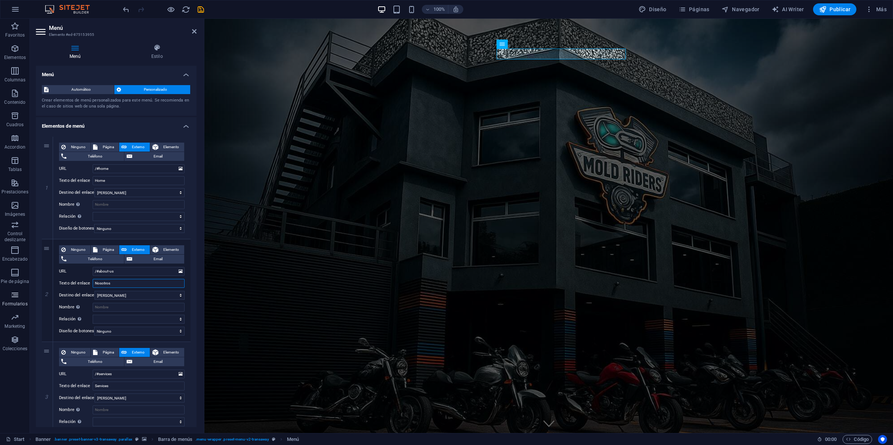
select select
type input "Nosotros"
drag, startPoint x: 126, startPoint y: 385, endPoint x: 104, endPoint y: 386, distance: 21.7
click at [103, 356] on input "Services" at bounding box center [139, 386] width 92 height 9
type input "S"
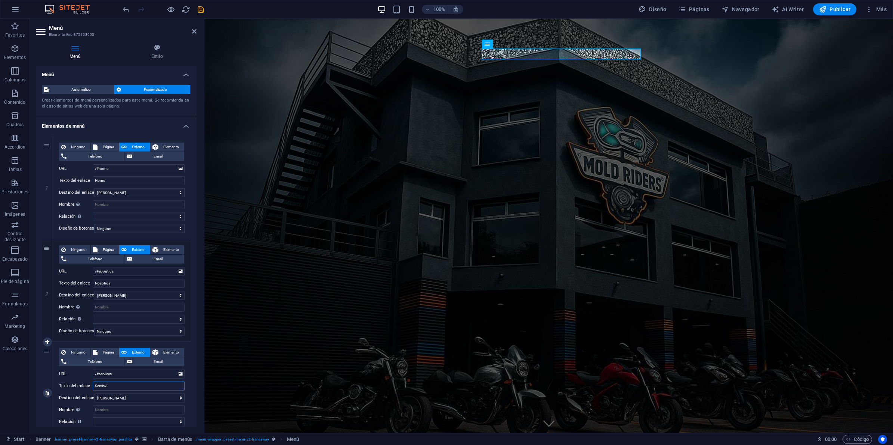
type input "Servicx"
select select
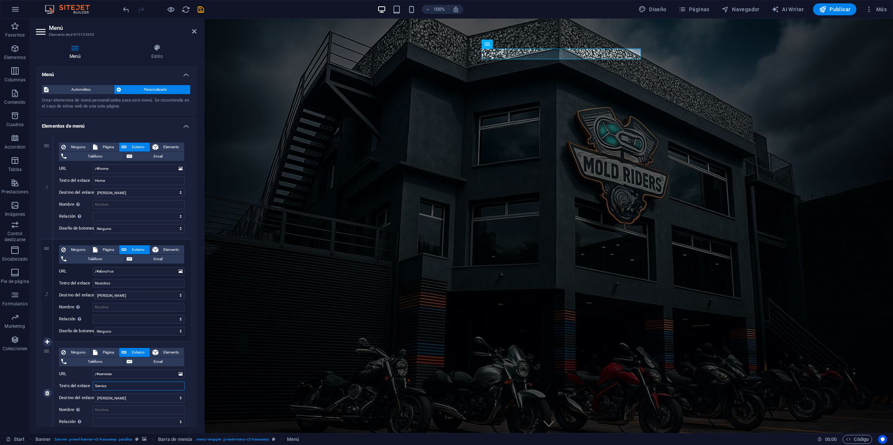
select select
type input "Servic"
select select
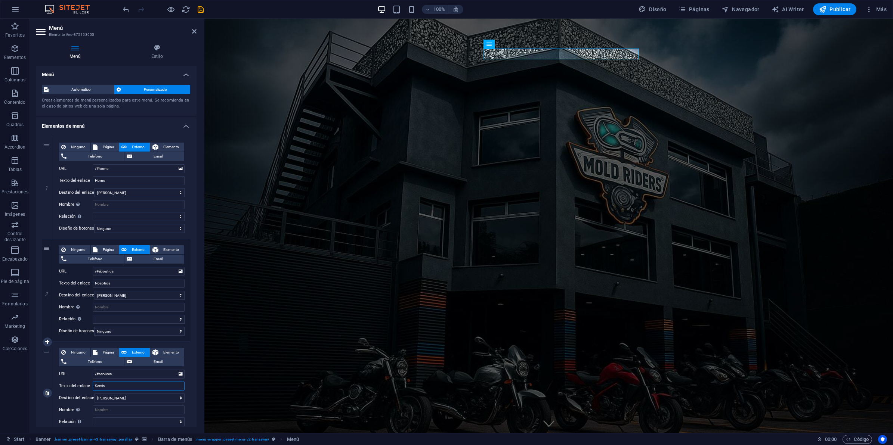
select select
type input "Servicios"
select select
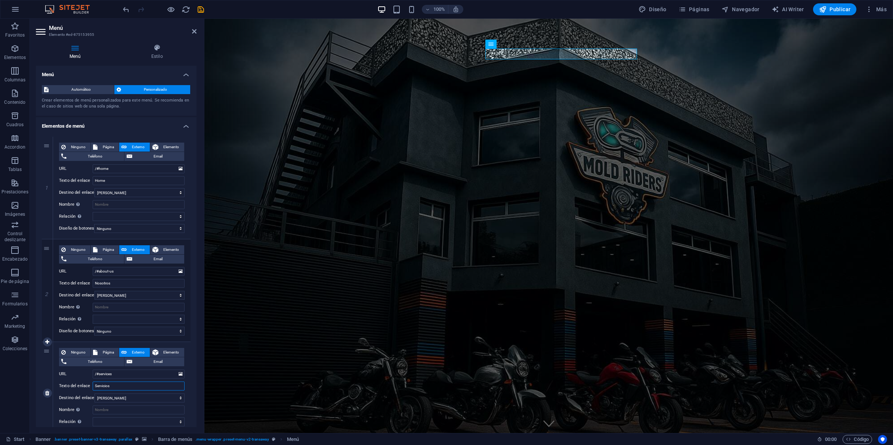
select select
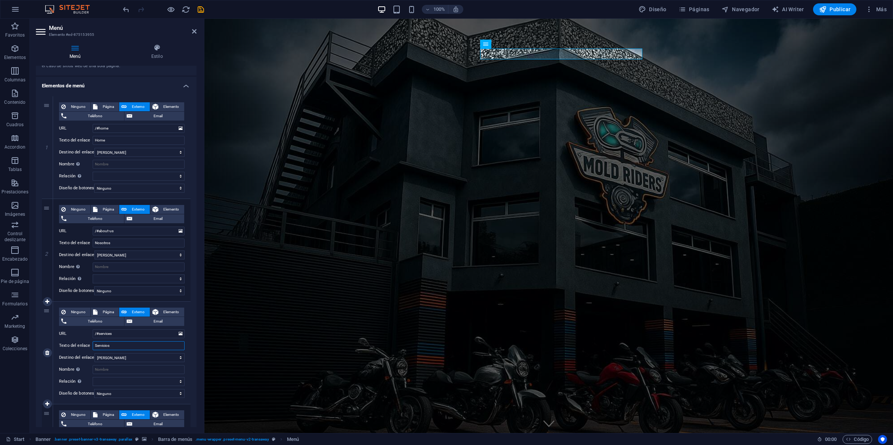
scroll to position [93, 0]
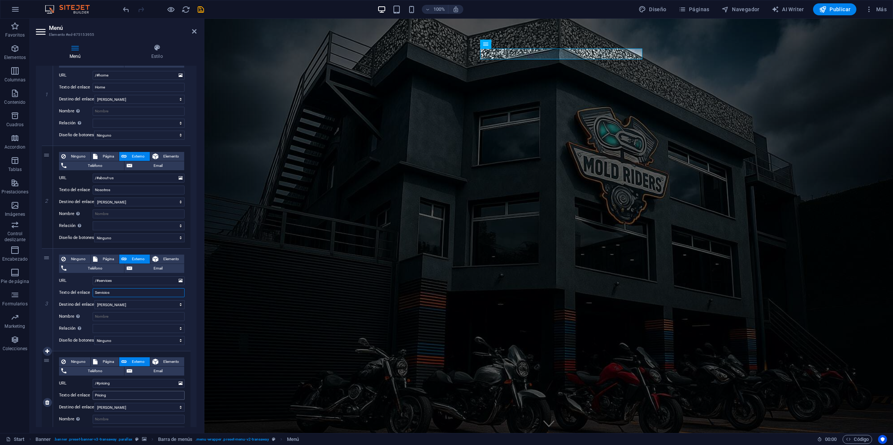
type input "Servicios"
drag, startPoint x: 117, startPoint y: 393, endPoint x: 24, endPoint y: 387, distance: 92.8
click at [24, 356] on section "Favoritos Elementos Columnas Contenido Cuadros Accordion Tablas Prestaciones Im…" at bounding box center [446, 226] width 893 height 415
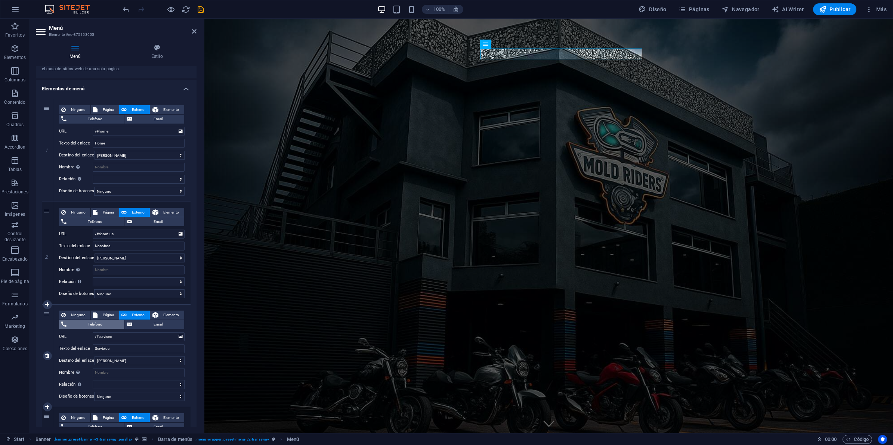
scroll to position [0, 0]
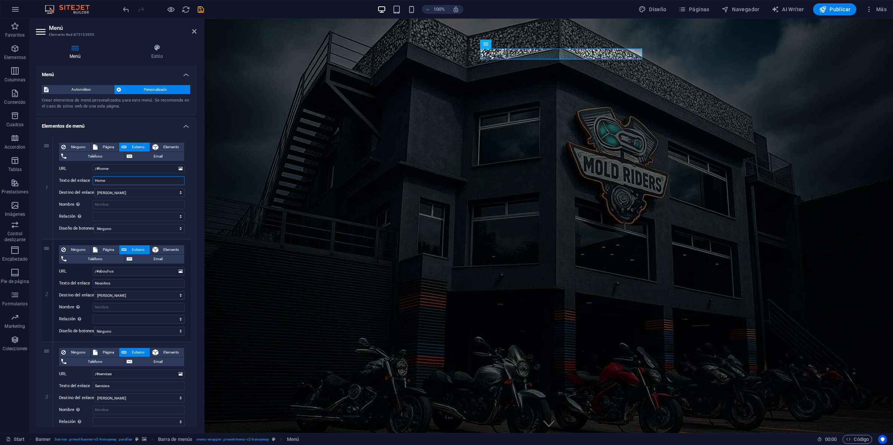
drag, startPoint x: 130, startPoint y: 179, endPoint x: -41, endPoint y: 165, distance: 171.7
click at [0, 165] on html "MoldRidersHouse Start Favoritos Elementos Columnas Contenido Cuadros Accordion …" at bounding box center [446, 222] width 893 height 445
type input "inicio"
select select
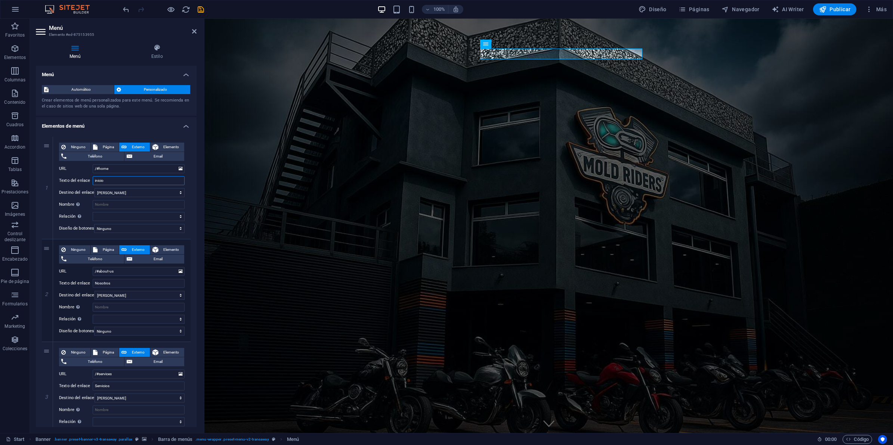
select select
type input "i"
type input "INICIO"
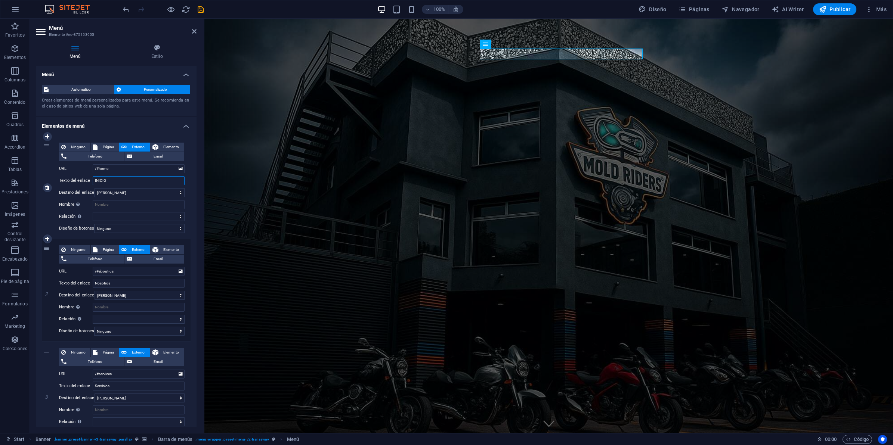
select select
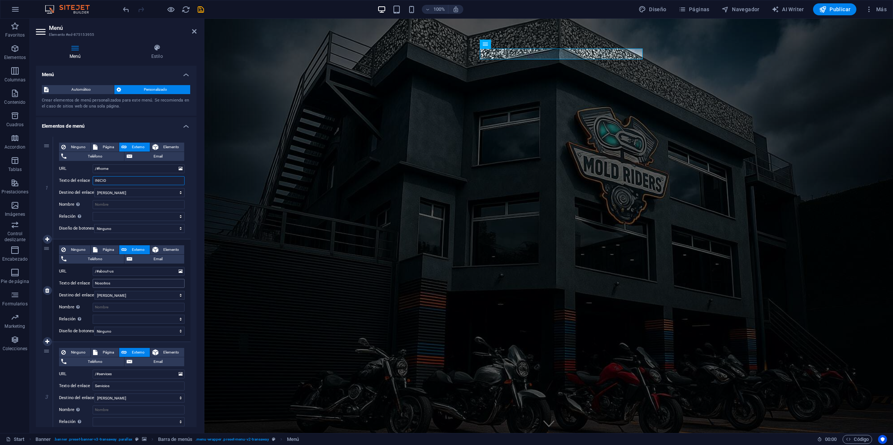
type input "INICIO"
drag, startPoint x: 122, startPoint y: 286, endPoint x: 20, endPoint y: 283, distance: 102.4
click at [34, 283] on div "Menú Estilo Menú Automático Personalizado Crear elementos de menú personalizado…" at bounding box center [116, 235] width 173 height 395
type input "QUINES"
select select
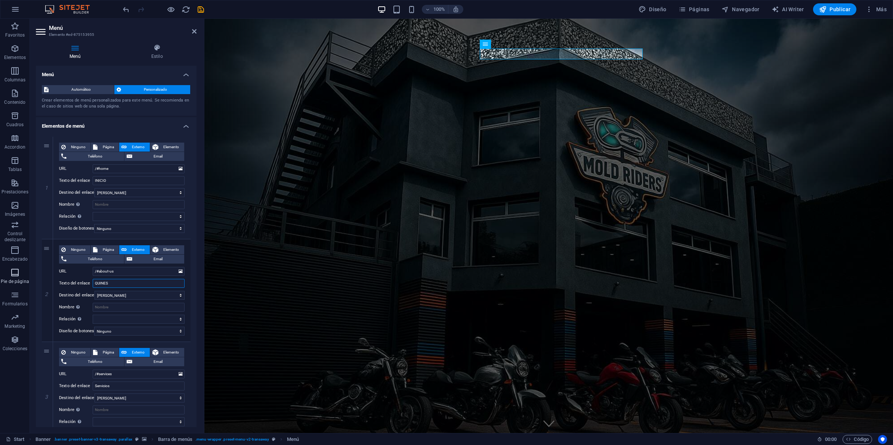
select select
type input "QUINE"
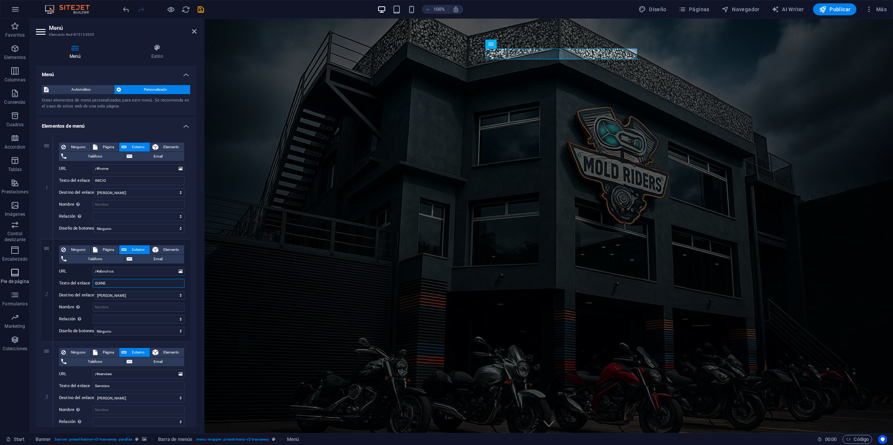
select select
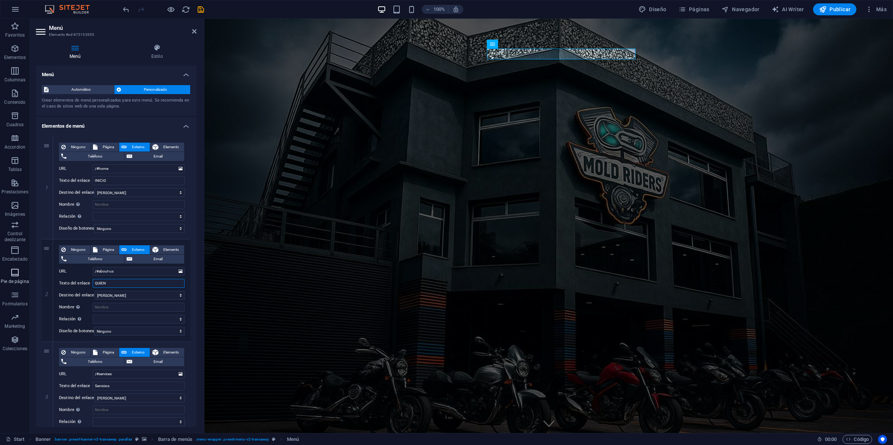
type input "QUIENE"
select select
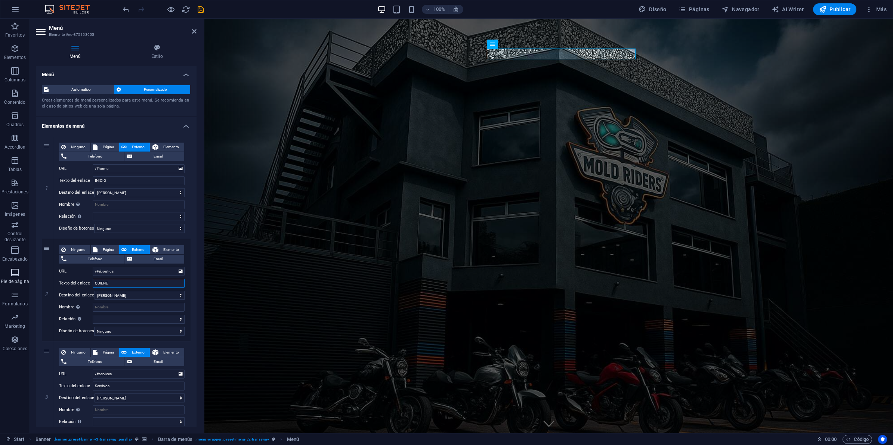
select select
type input "QUIENES OSMOS"
select select
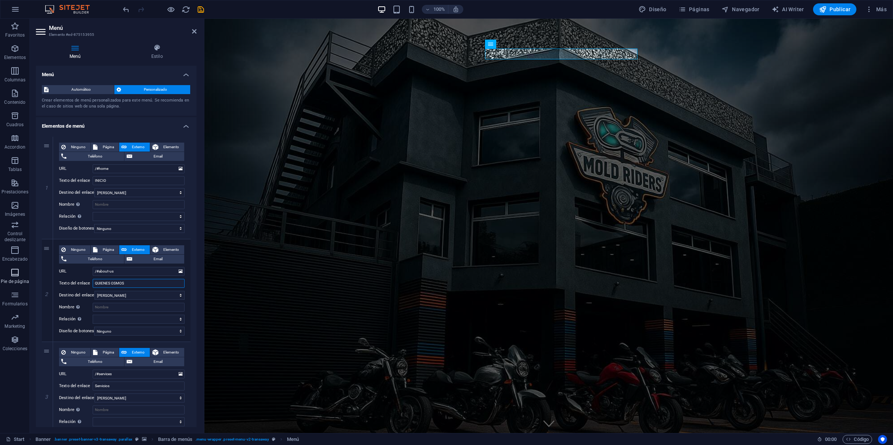
select select
type input "QUIENES SOI"
select select
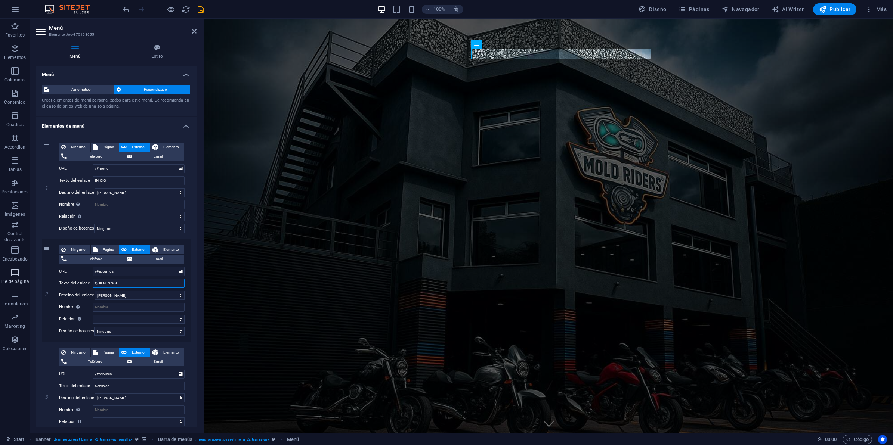
select select
type input "QUIENES SOMO"
select select
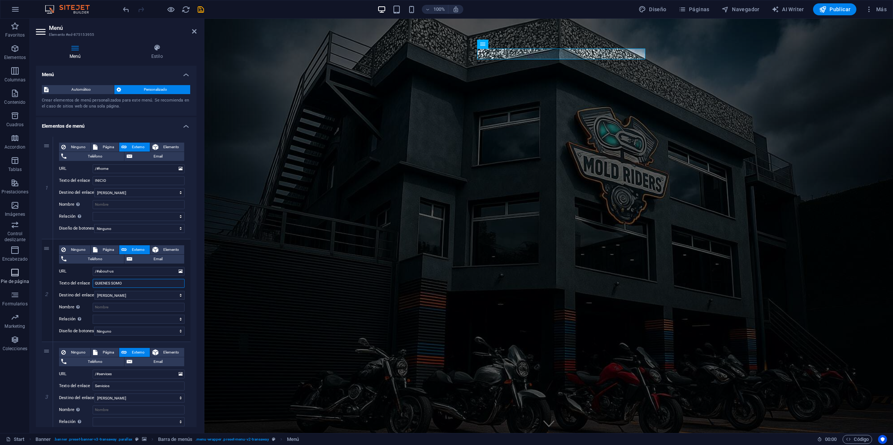
select select
type input "QUIENES SOMOS"
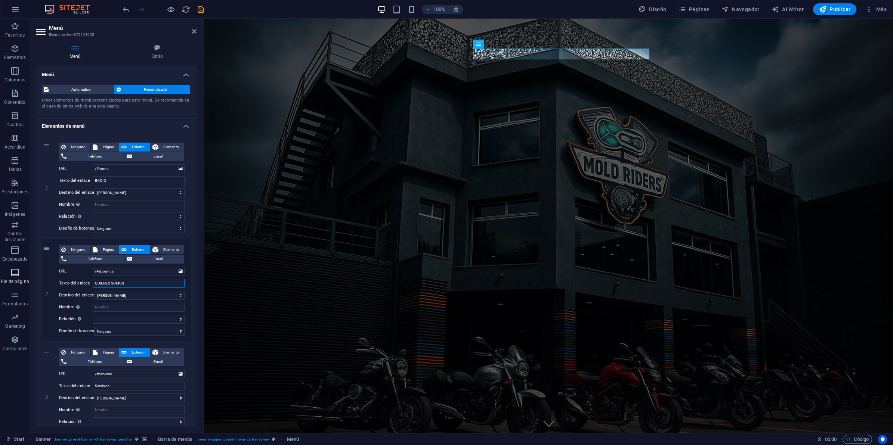
select select
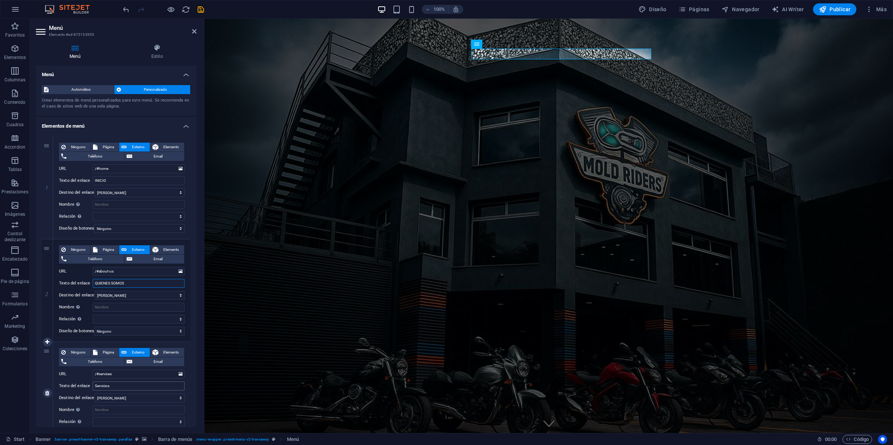
type input "QUIENES SOMOS"
click at [123, 356] on input "Servicios" at bounding box center [139, 386] width 92 height 9
type input "Servicios DE"
select select
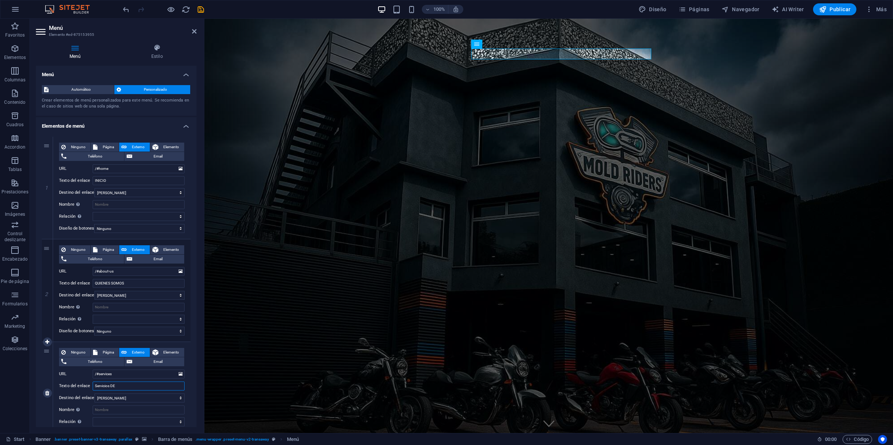
select select
type input "Servicios DE TALLER"
select select
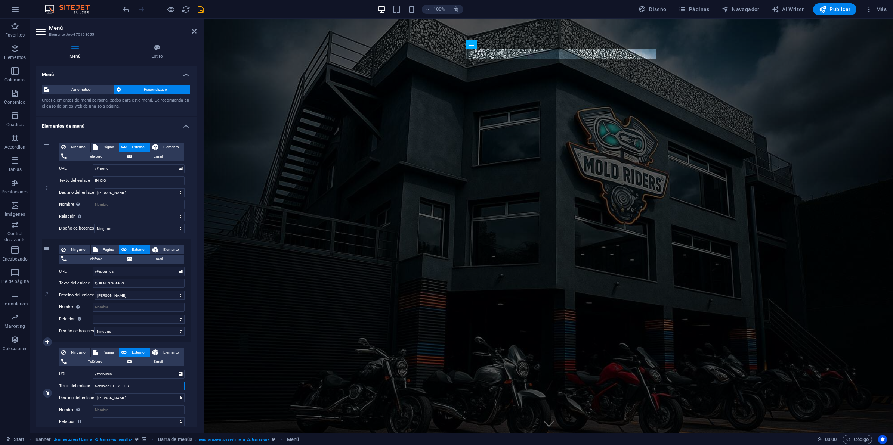
select select
type input "S"
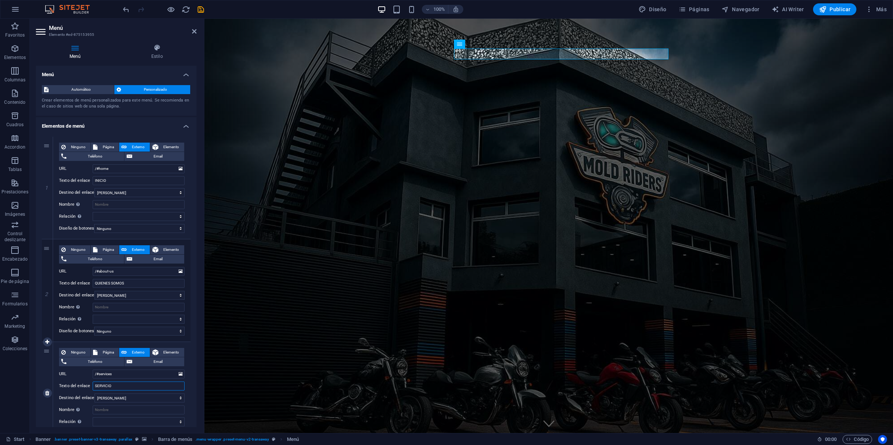
type input "SERVICIOS"
select select
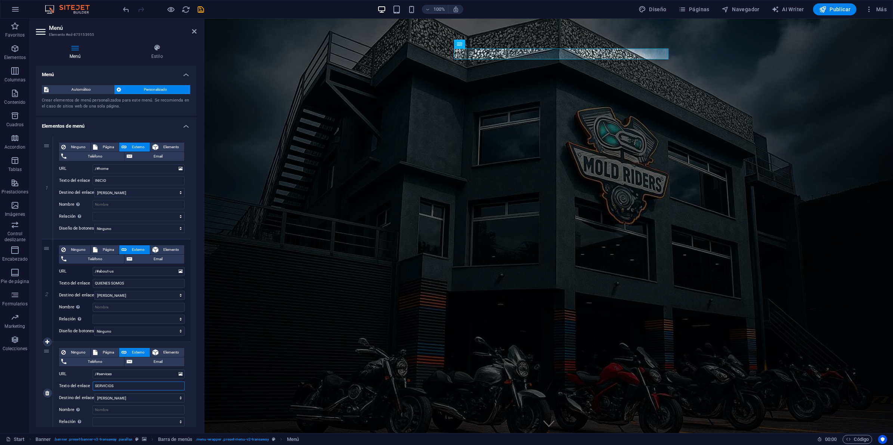
select select
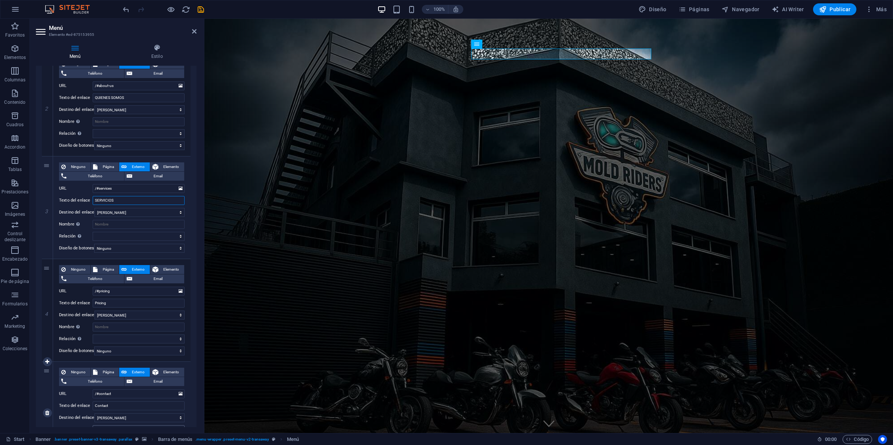
scroll to position [233, 0]
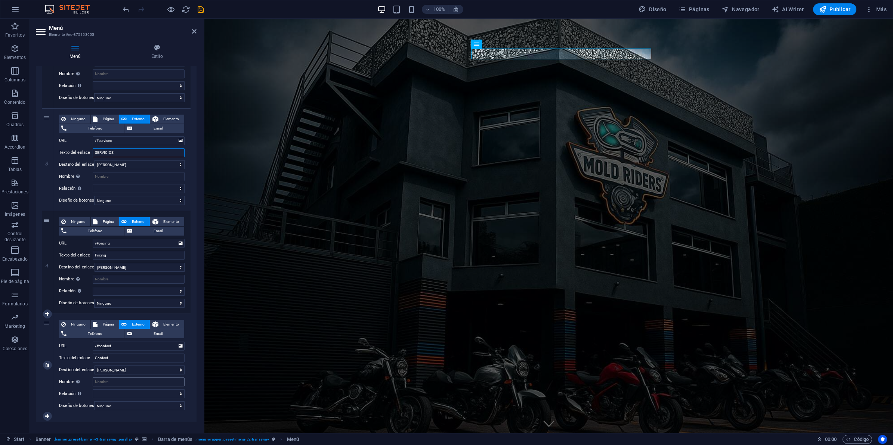
type input "SERVICIOS"
drag, startPoint x: 116, startPoint y: 256, endPoint x: -128, endPoint y: 247, distance: 244.1
click at [0, 247] on html "MoldRidersHouse Start Favoritos Elementos Columnas Contenido Cuadros Accordion …" at bounding box center [446, 222] width 893 height 445
type input "GAle"
select select
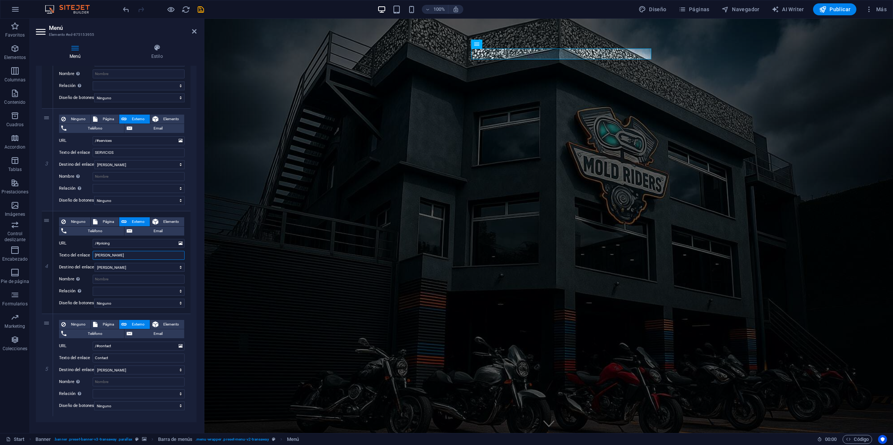
select select
type input "GA"
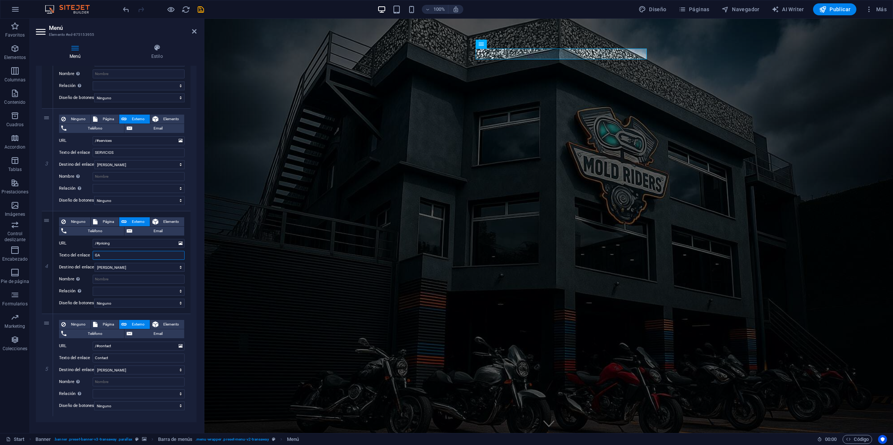
select select
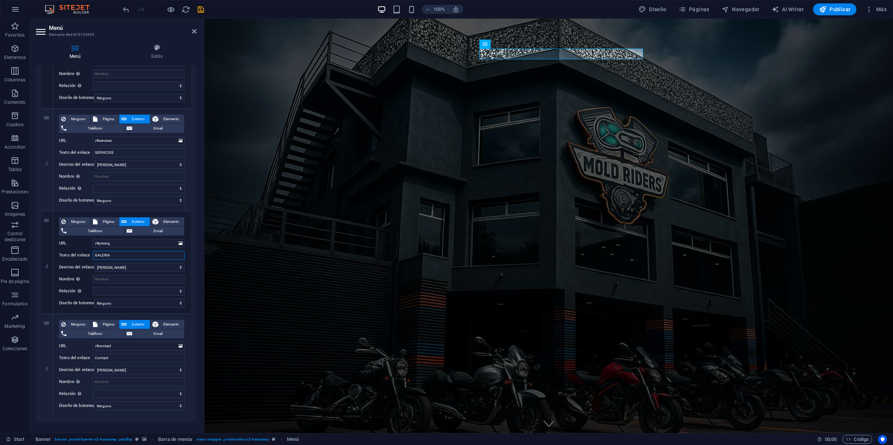
type input "GALERIA"
select select
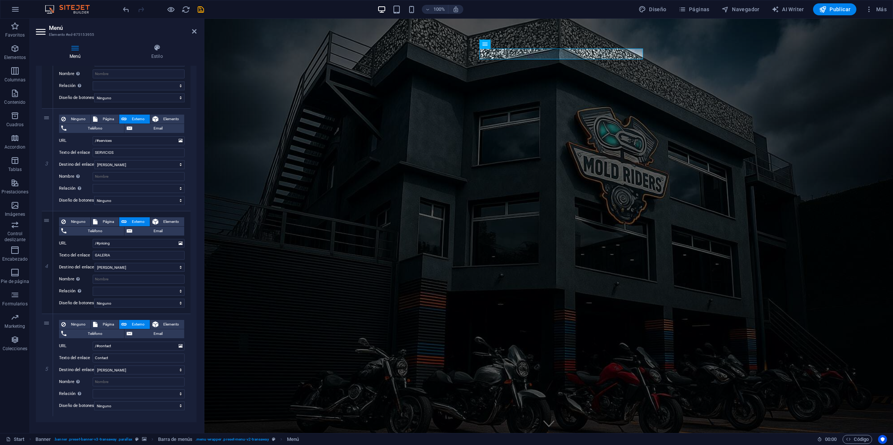
select select
drag, startPoint x: 118, startPoint y: 359, endPoint x: -19, endPoint y: 348, distance: 136.8
click at [0, 348] on html "MoldRidersHouse Start Favoritos Elementos Columnas Contenido Cuadros Accordion …" at bounding box center [446, 222] width 893 height 445
type input "TESTIMONIOS"
select select
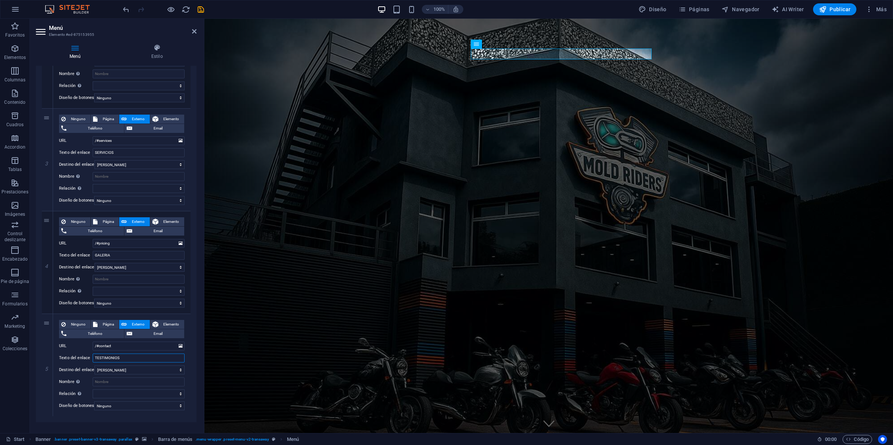
select select
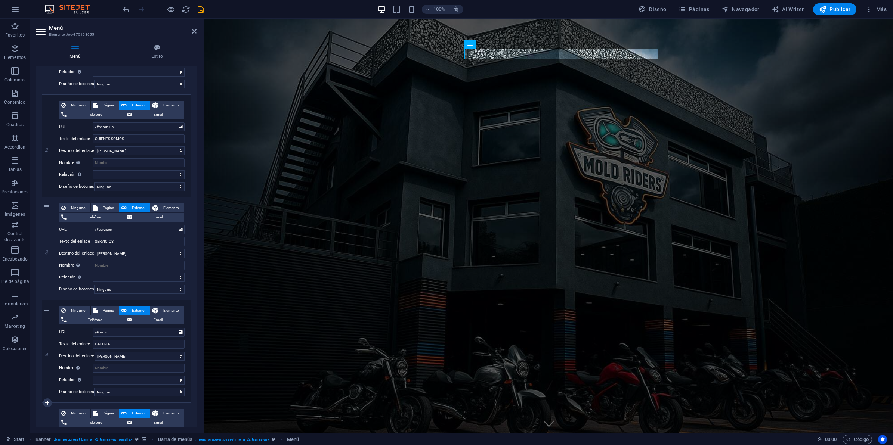
scroll to position [248, 0]
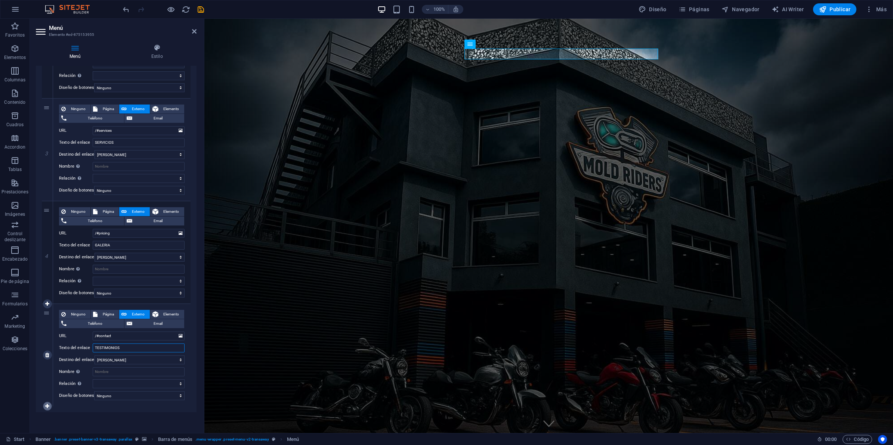
type input "TESTIMONIOS"
click at [47, 356] on icon at bounding box center [47, 406] width 4 height 5
select select
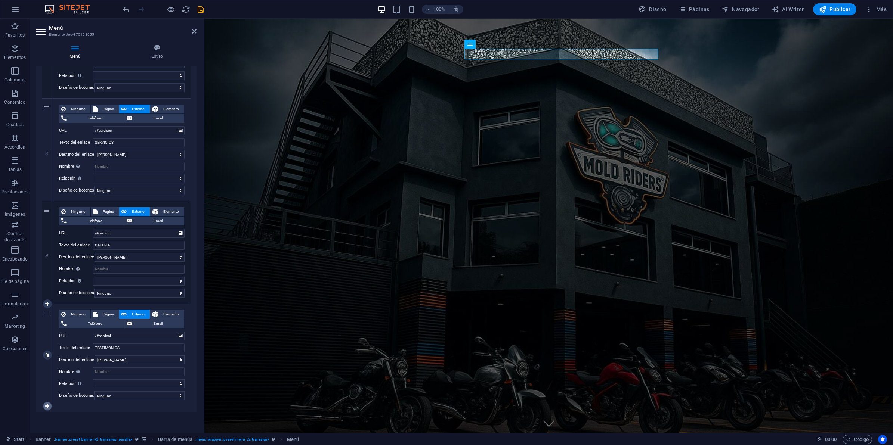
select select
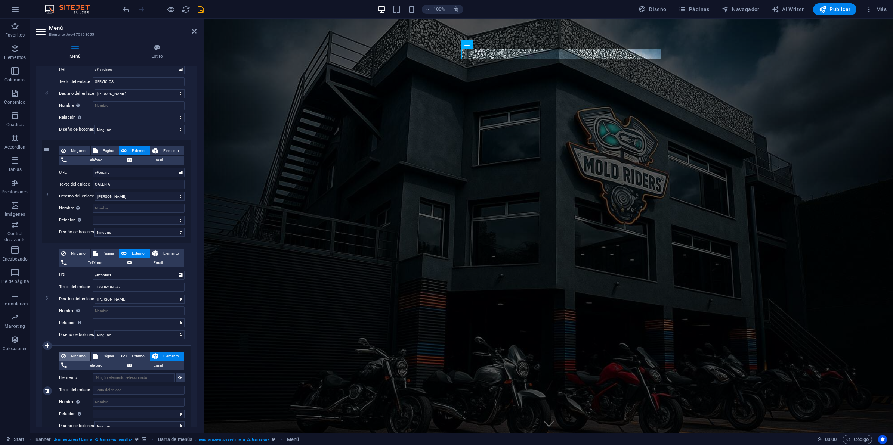
scroll to position [339, 0]
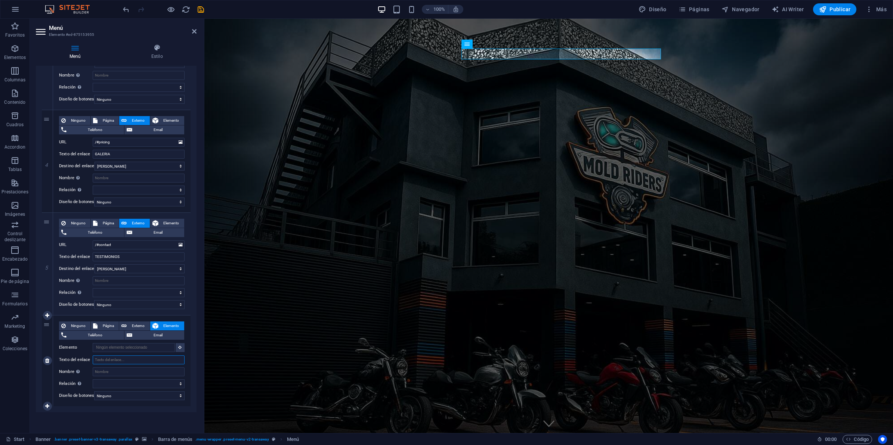
click at [120, 356] on input "Texto del enlace" at bounding box center [139, 360] width 92 height 9
type input "eSCUELA D"
select select
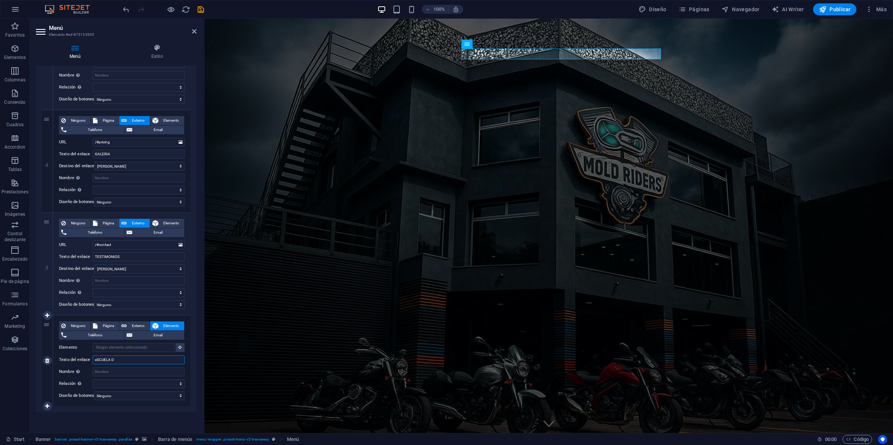
select select
type input "e"
type input "ESCUELA DE MECANICA"
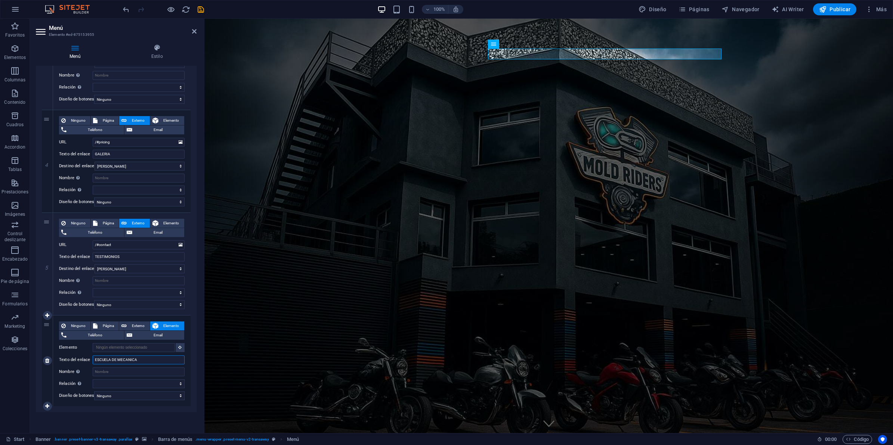
select select
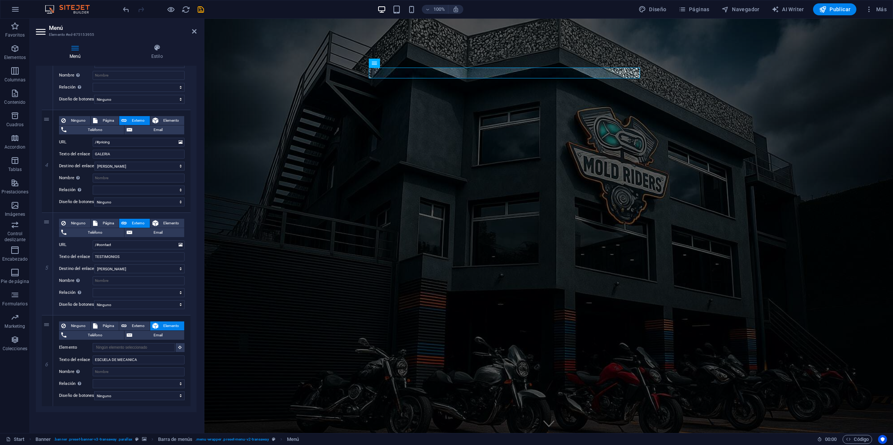
click at [138, 356] on div "1 Ninguno Página Externo Elemento Teléfono Email Página Start Subpage Legal Not…" at bounding box center [116, 104] width 161 height 616
click at [132, 324] on span "Externo" at bounding box center [138, 326] width 18 height 9
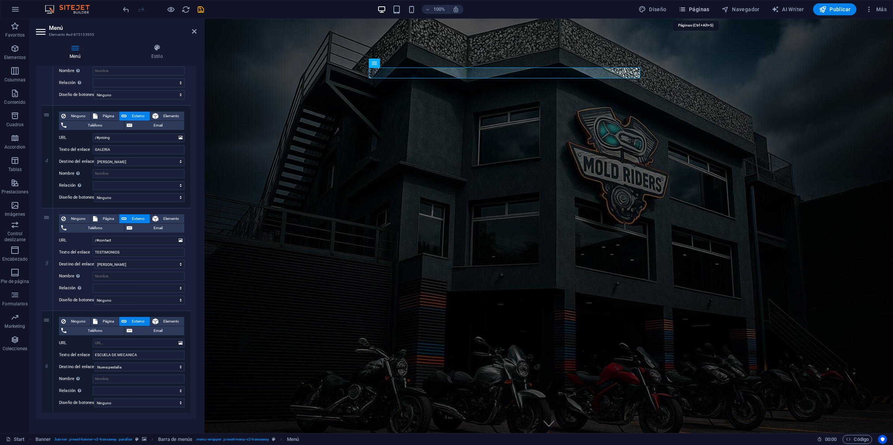
click at [682, 6] on icon "button" at bounding box center [681, 9] width 7 height 7
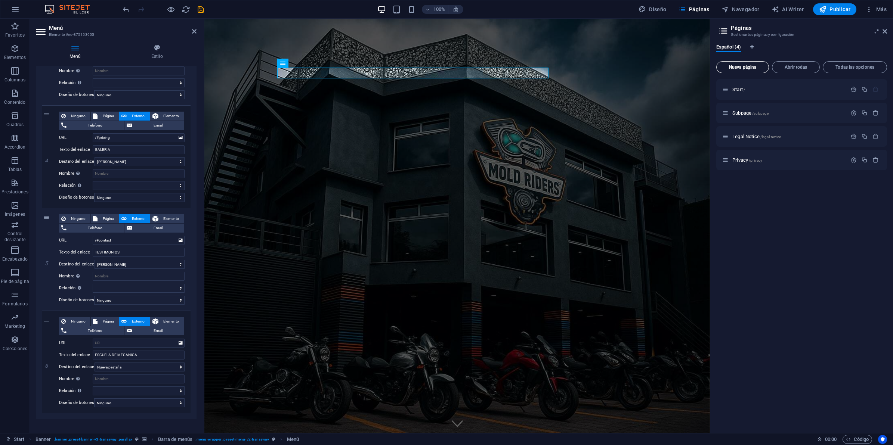
click at [714, 67] on span "Nueva página" at bounding box center [743, 67] width 46 height 4
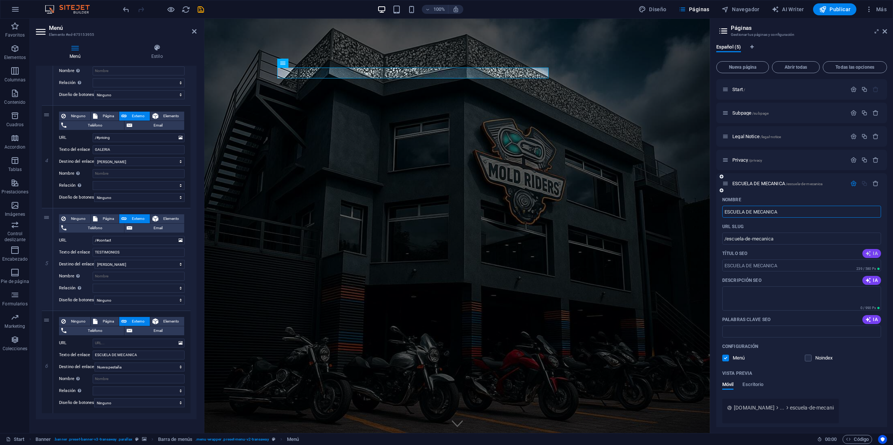
click at [714, 251] on span "IA" at bounding box center [871, 254] width 13 height 6
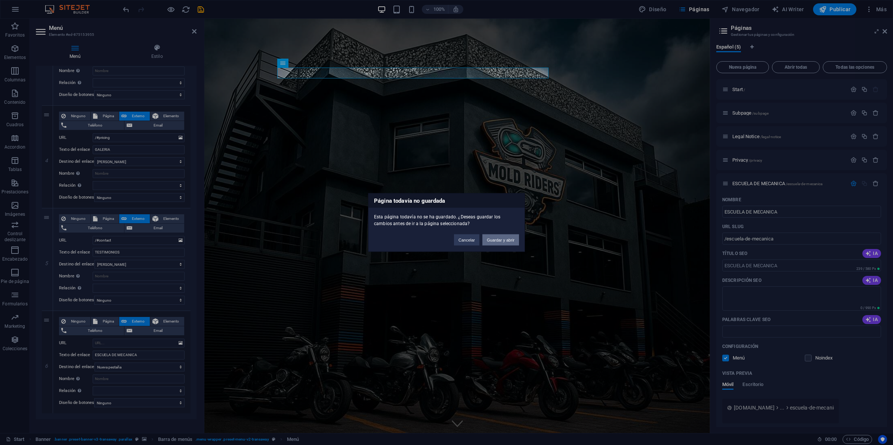
click at [504, 242] on button "Guardar y abrir" at bounding box center [500, 240] width 37 height 11
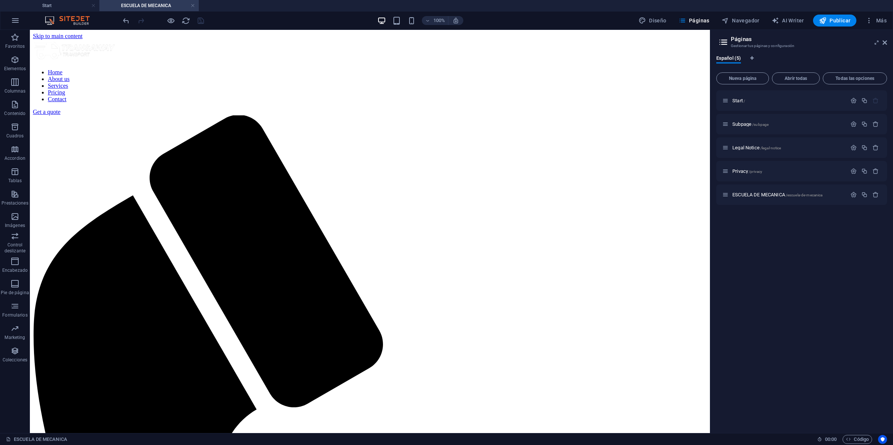
scroll to position [0, 0]
click at [714, 195] on span "ESCUELA DE MECANICA /escuela-de-mecanica" at bounding box center [777, 195] width 90 height 6
click at [714, 174] on div "Privacy /privacy" at bounding box center [784, 171] width 124 height 9
click at [714, 99] on span "Start /" at bounding box center [738, 101] width 13 height 6
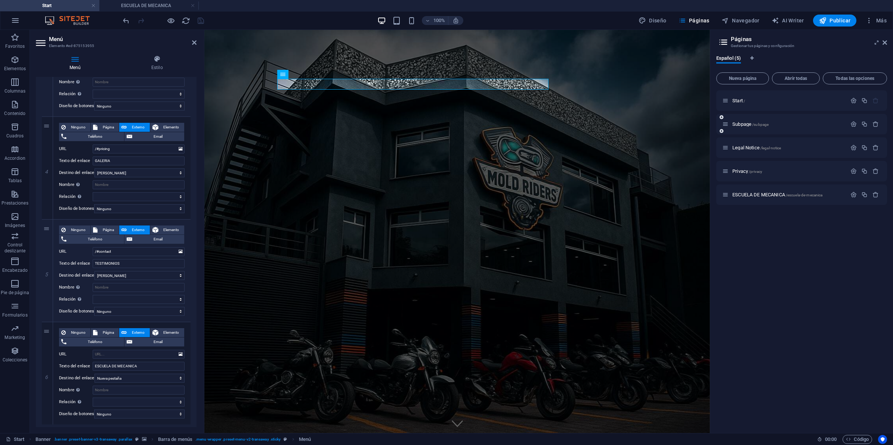
click at [714, 118] on div "Subpage /subpage" at bounding box center [801, 124] width 171 height 21
click at [714, 123] on span "Subpage /subpage" at bounding box center [750, 124] width 36 height 6
click at [714, 137] on div "Legal Notice /legal-notice" at bounding box center [801, 147] width 171 height 21
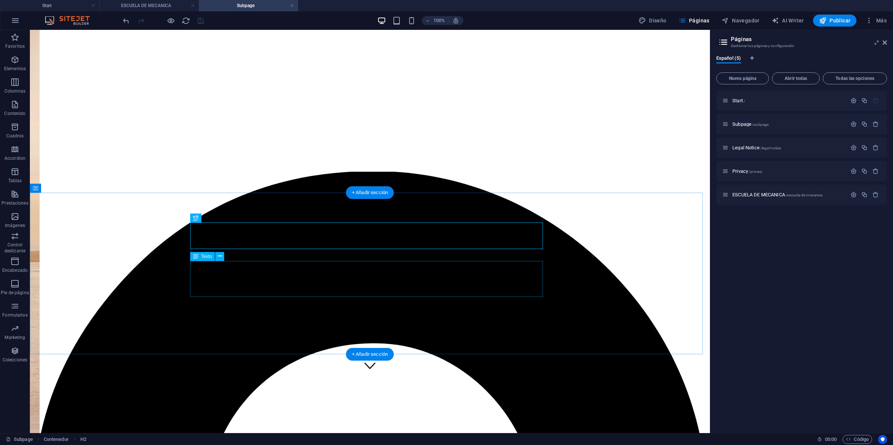
scroll to position [140, 0]
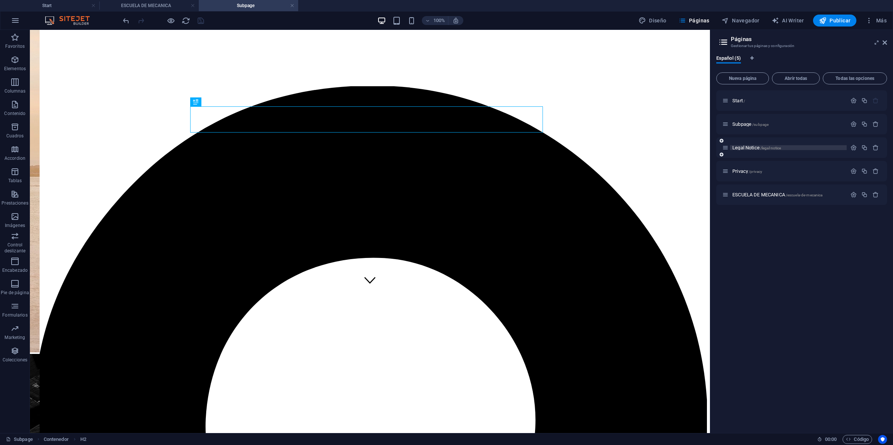
click at [714, 146] on span "Legal Notice /legal-notice" at bounding box center [756, 148] width 49 height 6
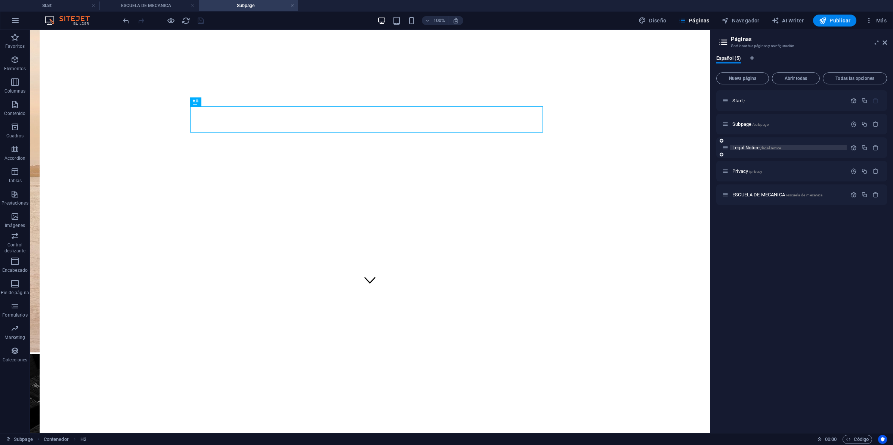
click at [714, 161] on div "Privacy /privacy" at bounding box center [801, 171] width 171 height 21
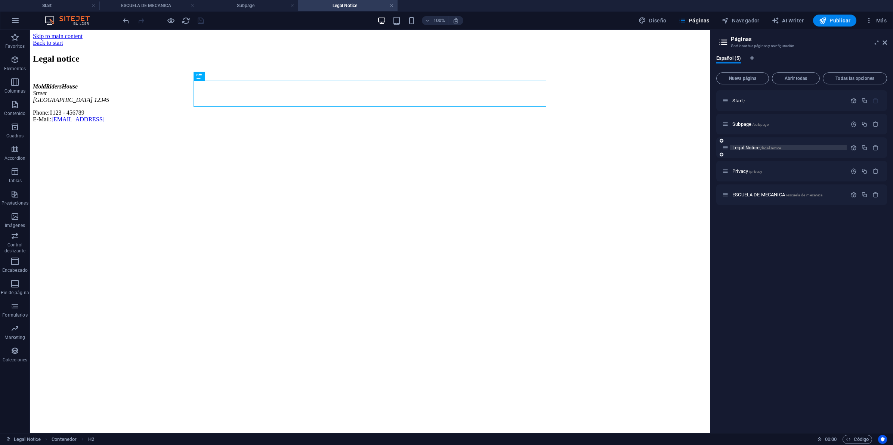
scroll to position [0, 0]
click at [714, 168] on div "Privacy /privacy" at bounding box center [784, 171] width 124 height 9
click at [714, 170] on span "Privacy /privacy" at bounding box center [747, 171] width 30 height 6
click at [714, 185] on div "ESCUELA DE MECANICA /escuela-de-mecanica" at bounding box center [801, 195] width 171 height 21
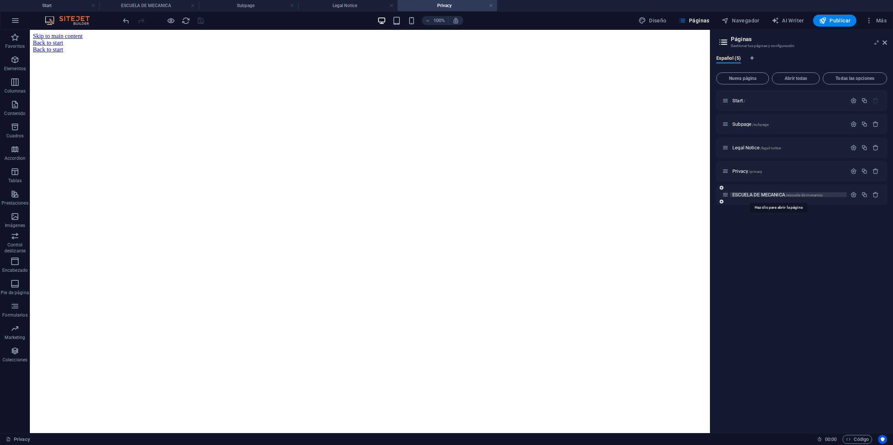
click at [714, 192] on span "ESCUELA DE MECANICA /escuela-de-mecanica" at bounding box center [777, 195] width 90 height 6
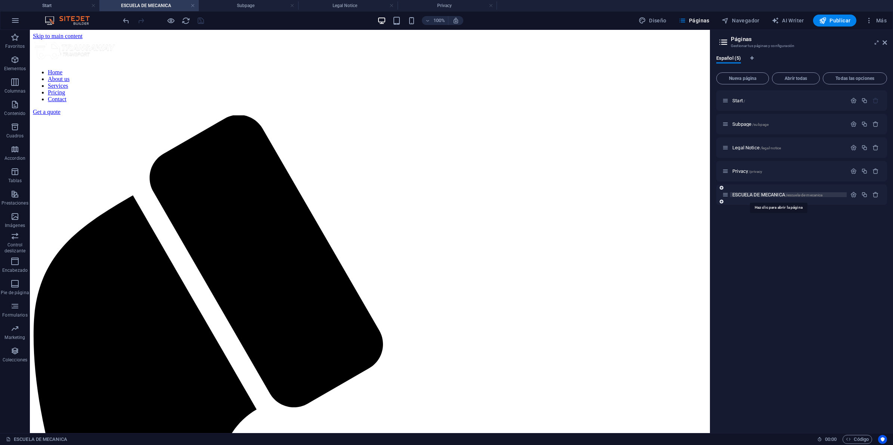
click at [714, 192] on span "ESCUELA DE MECANICA /escuela-de-mecanica" at bounding box center [777, 195] width 90 height 6
click at [69, 18] on img at bounding box center [71, 20] width 56 height 9
click at [75, 21] on img at bounding box center [71, 20] width 56 height 9
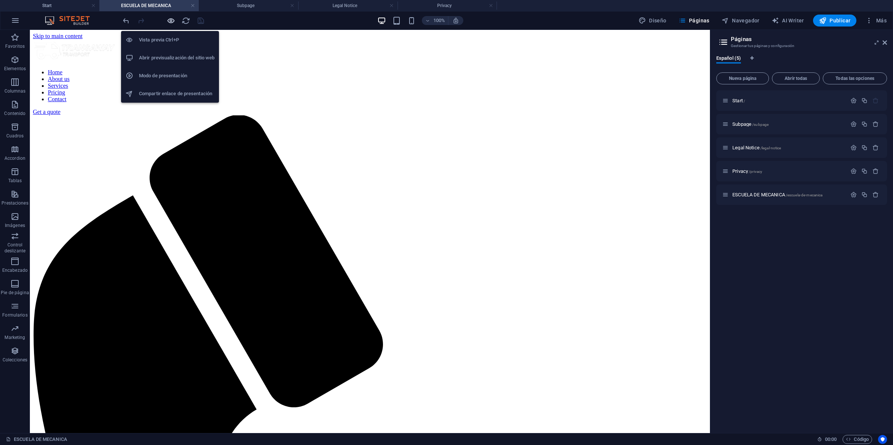
click at [168, 21] on icon "button" at bounding box center [171, 20] width 9 height 9
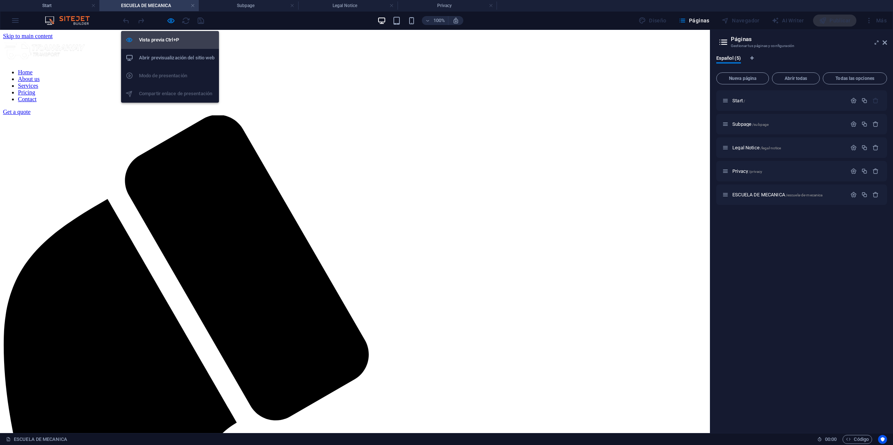
click at [167, 42] on h6 "Vista previa Ctrl+P" at bounding box center [176, 39] width 75 height 9
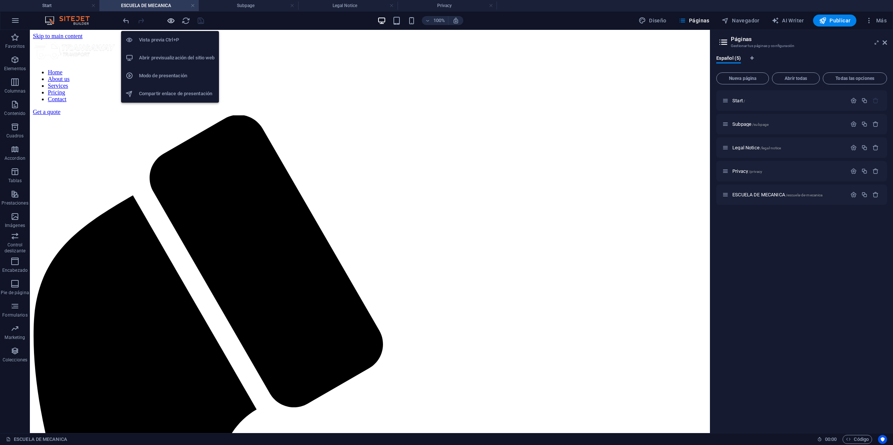
click at [173, 19] on icon "button" at bounding box center [171, 20] width 9 height 9
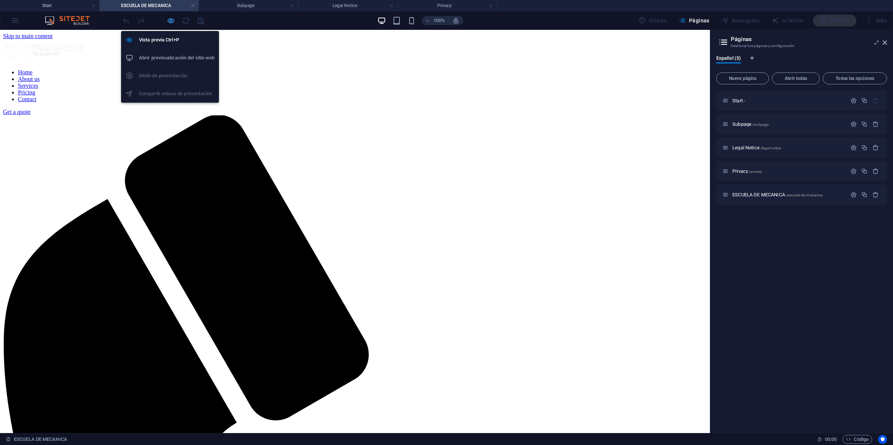
click at [173, 20] on icon "button" at bounding box center [171, 20] width 9 height 9
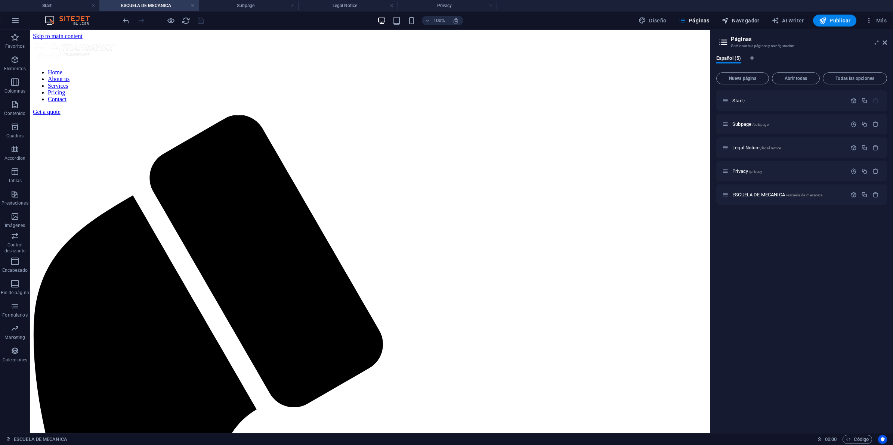
click at [714, 24] on span "Navegador" at bounding box center [740, 20] width 38 height 7
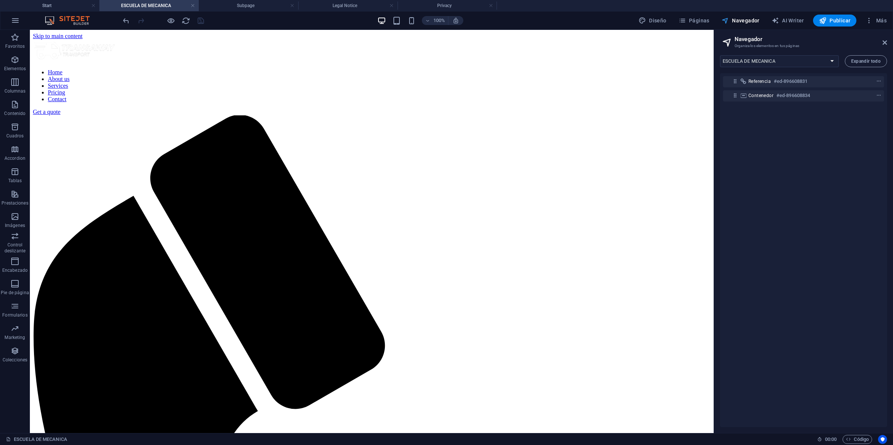
click at [714, 25] on button "Navegador" at bounding box center [740, 21] width 44 height 12
click at [705, 24] on span "Páginas" at bounding box center [693, 20] width 31 height 7
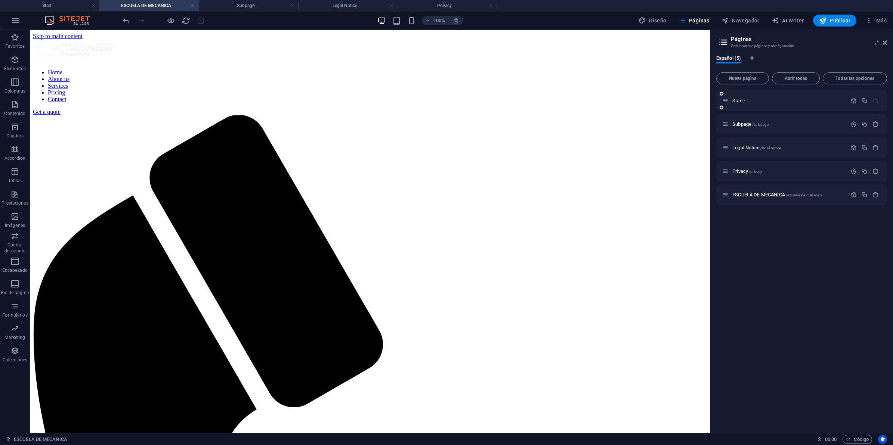
click at [714, 94] on div "Start /" at bounding box center [801, 100] width 171 height 21
click at [714, 99] on span "Start /" at bounding box center [738, 101] width 13 height 6
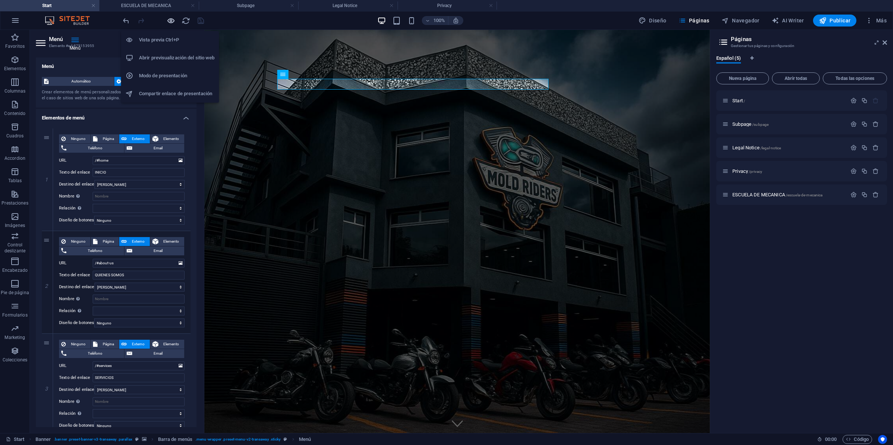
click at [170, 22] on icon "button" at bounding box center [171, 20] width 9 height 9
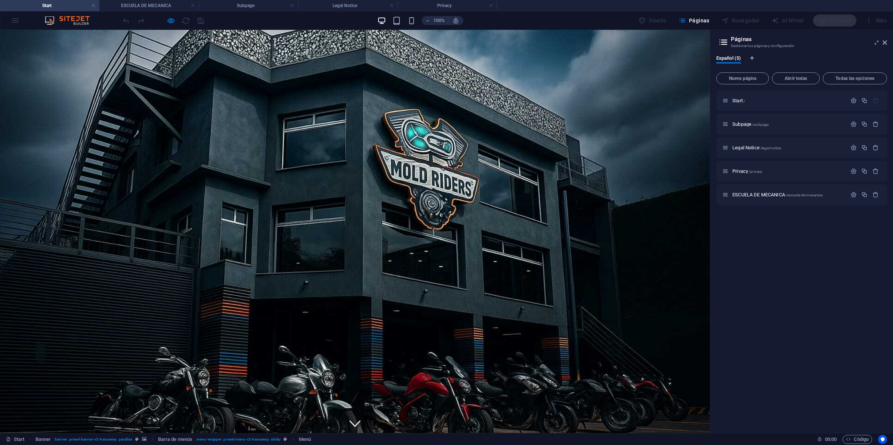
click at [193, 5] on link at bounding box center [193, 5] width 4 height 7
click at [189, 6] on h4 "Subpage" at bounding box center [148, 5] width 99 height 8
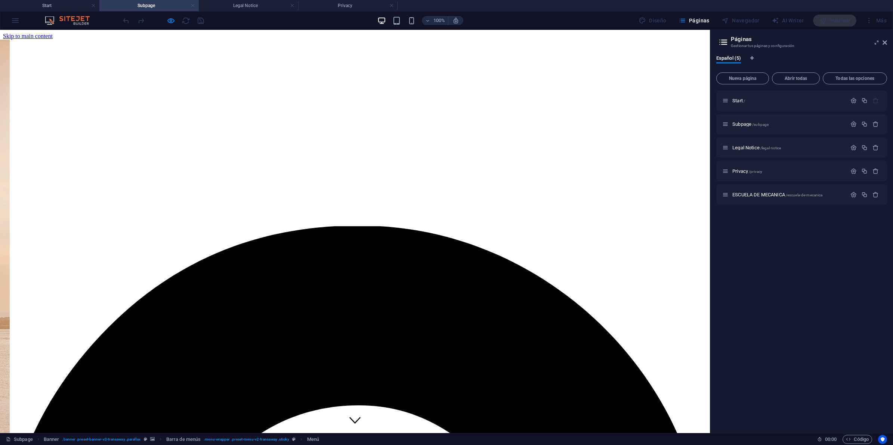
scroll to position [140, 0]
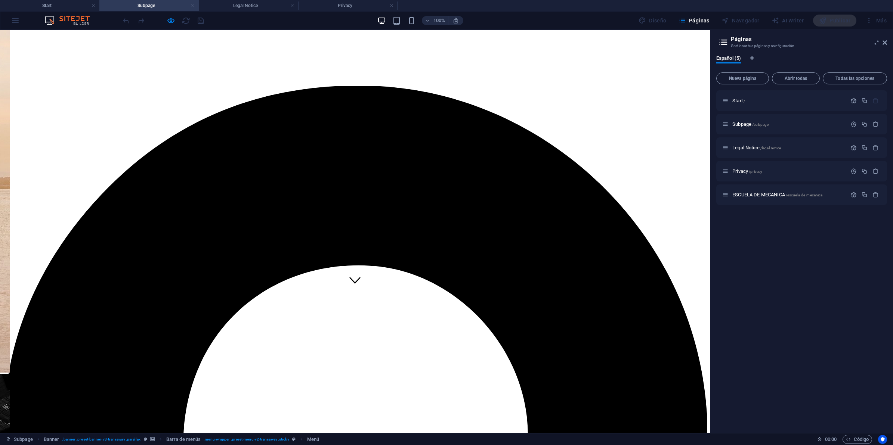
click at [191, 6] on link at bounding box center [193, 5] width 4 height 7
click at [290, 6] on link at bounding box center [292, 5] width 4 height 7
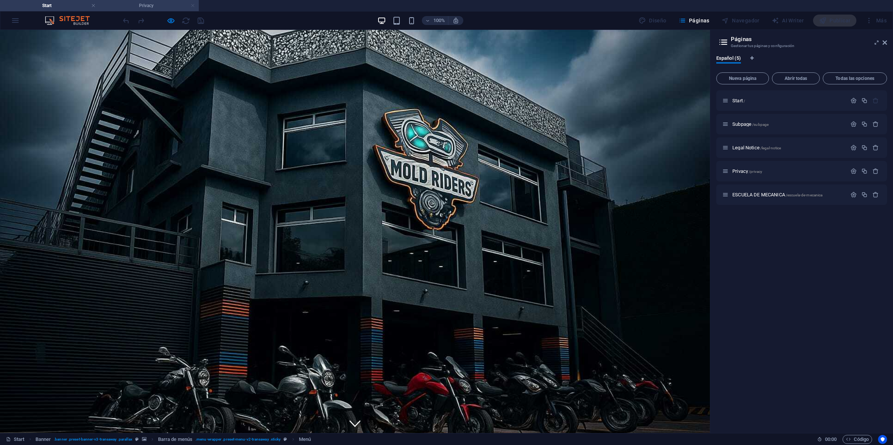
click at [191, 6] on link at bounding box center [193, 5] width 4 height 7
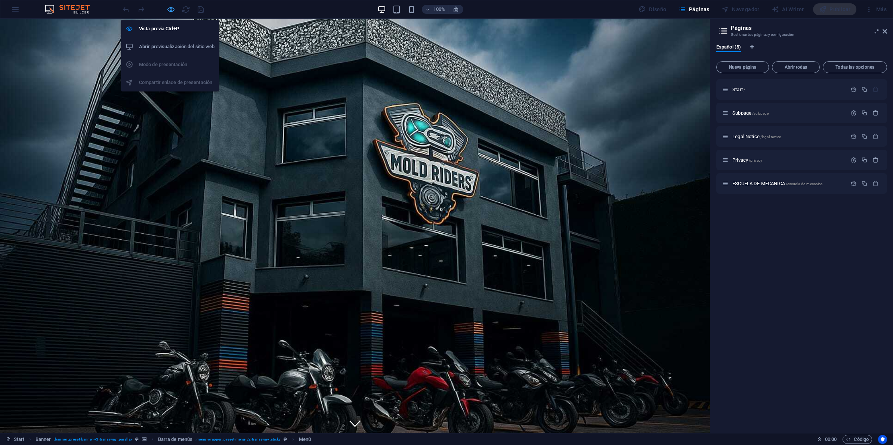
click at [172, 9] on icon "button" at bounding box center [171, 9] width 9 height 9
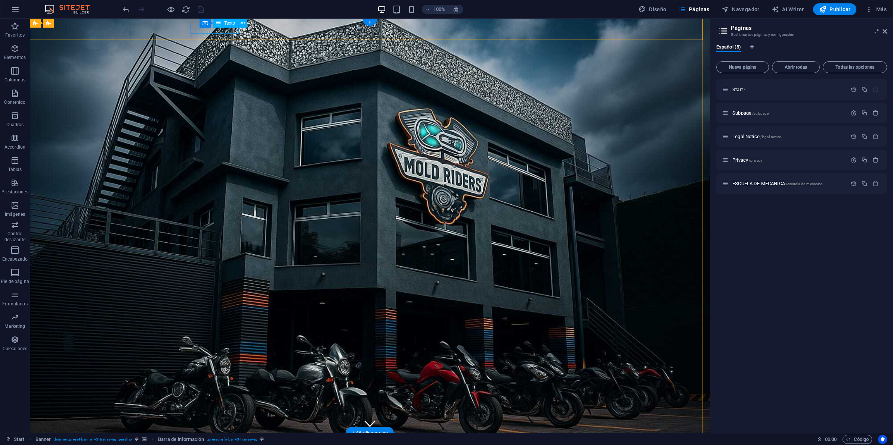
click at [219, 356] on div "0123 - 456789" at bounding box center [367, 449] width 347 height 9
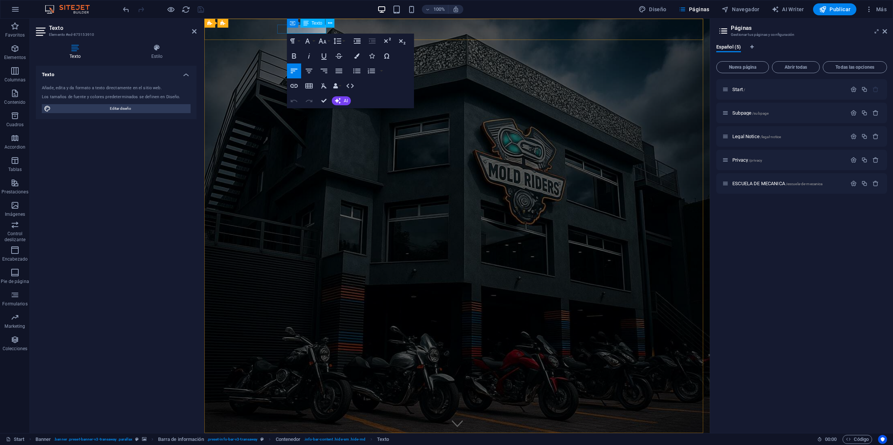
click at [317, 356] on span "0123 - 456789" at bounding box center [300, 450] width 38 height 8
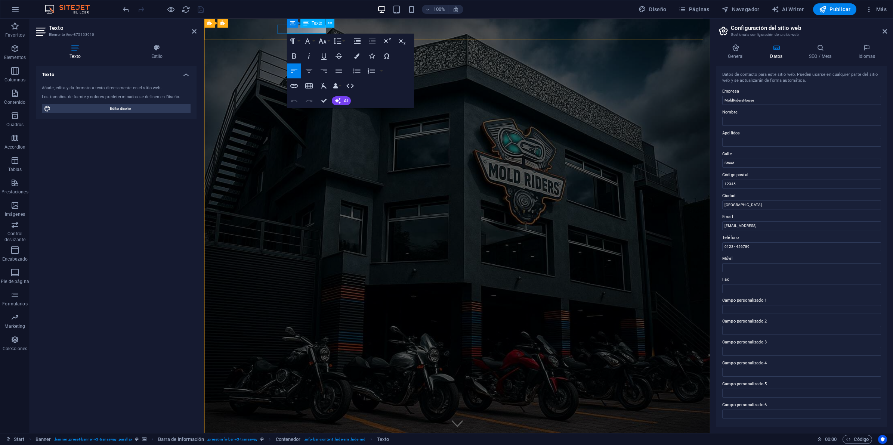
click at [317, 356] on span "0123 - 456789" at bounding box center [300, 450] width 38 height 8
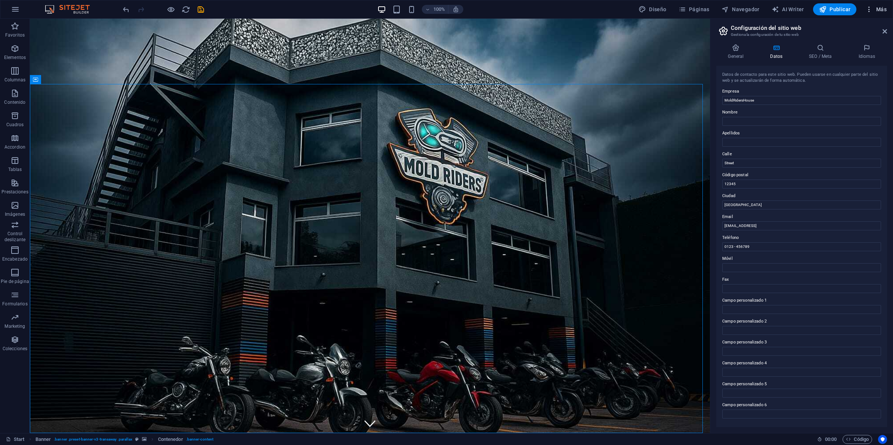
click at [714, 7] on icon "button" at bounding box center [868, 9] width 7 height 7
click at [714, 7] on div at bounding box center [446, 222] width 893 height 445
click at [200, 7] on icon "save" at bounding box center [201, 9] width 9 height 9
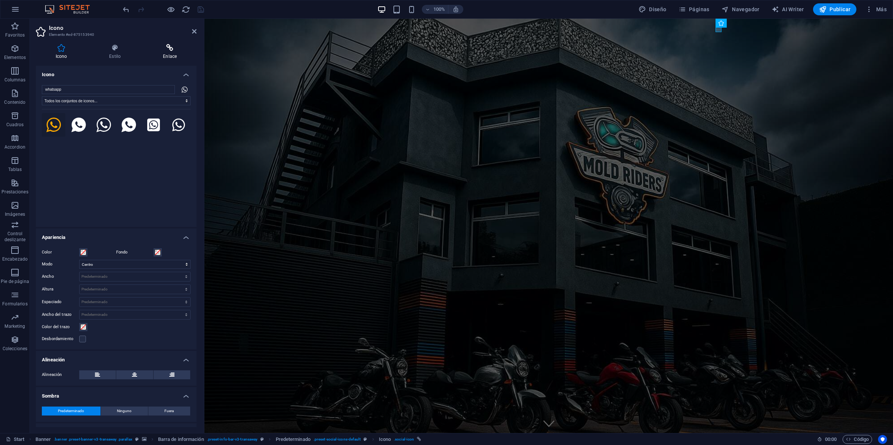
click at [170, 49] on icon at bounding box center [169, 47] width 53 height 7
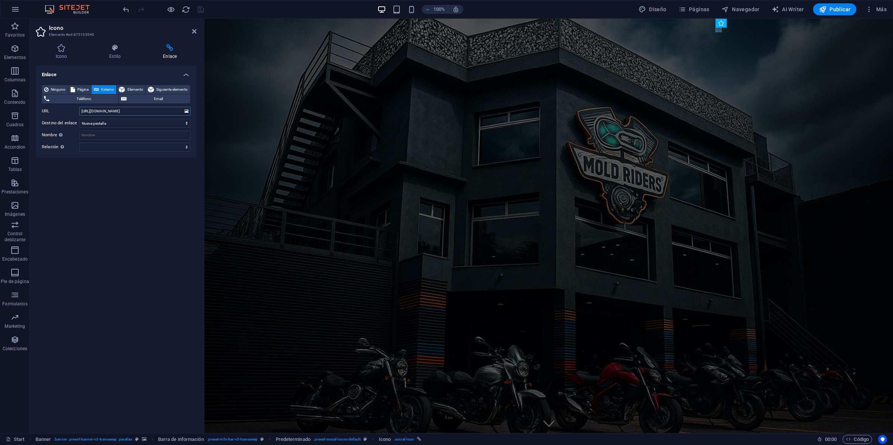
drag, startPoint x: 146, startPoint y: 111, endPoint x: -35, endPoint y: 111, distance: 181.2
click at [0, 111] on html "MoldRidersHouse Start Favoritos Elementos Columnas Contenido Cuadros Accordion …" at bounding box center [446, 222] width 893 height 445
paste input "a.me/34612345678"
drag, startPoint x: 137, startPoint y: 121, endPoint x: 19, endPoint y: 109, distance: 117.9
click at [23, 109] on section "Favoritos Elementos Columnas Contenido Cuadros Accordion Tablas Prestaciones Im…" at bounding box center [446, 226] width 893 height 415
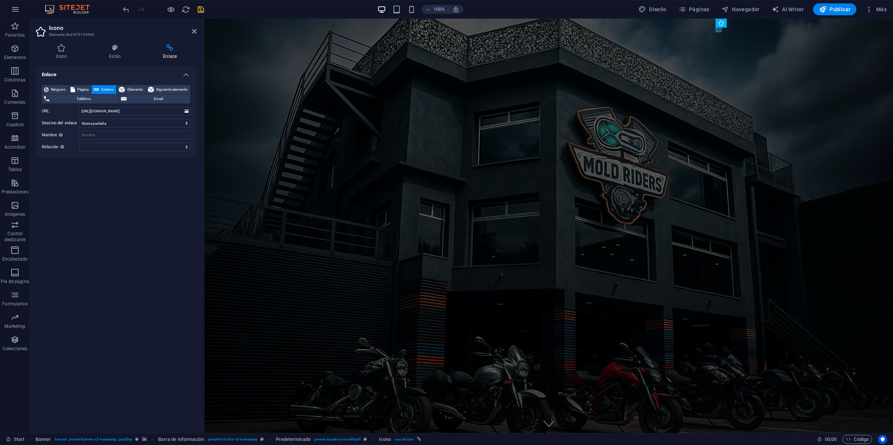
click at [88, 212] on div "Enlace Ninguno Página Externo Elemento Siguiente elemento Teléfono Email Página…" at bounding box center [116, 247] width 161 height 362
click at [126, 133] on input "Nombre Una descripción adicional del enlace no debería ser igual al texto del e…" at bounding box center [134, 135] width 111 height 9
drag, startPoint x: 124, startPoint y: 139, endPoint x: -133, endPoint y: 109, distance: 258.7
click at [0, 109] on html "MoldRidersHouse Start Favoritos Elementos Columnas Contenido Cuadros Accordion …" at bounding box center [446, 222] width 893 height 445
click at [151, 146] on select "alternativo autor marcador externo ayuda licencia siguiente nofollow noreferrer…" at bounding box center [134, 147] width 111 height 9
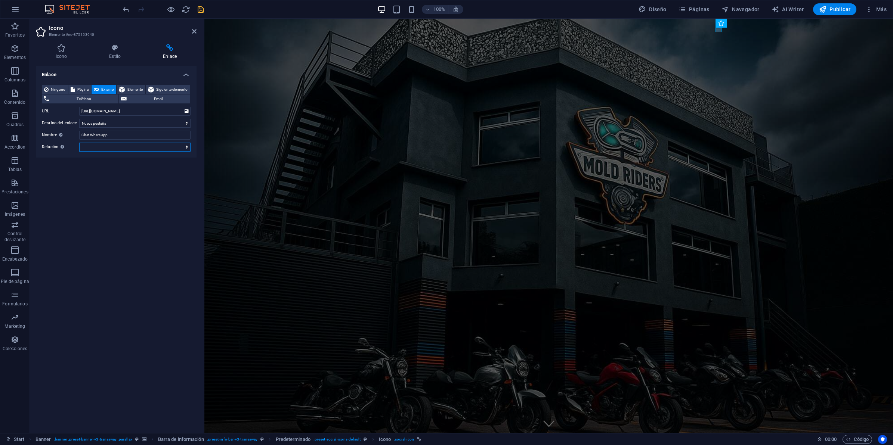
click at [151, 146] on select "alternativo autor marcador externo ayuda licencia siguiente nofollow noreferrer…" at bounding box center [134, 147] width 111 height 9
click at [198, 8] on icon "save" at bounding box center [201, 9] width 9 height 9
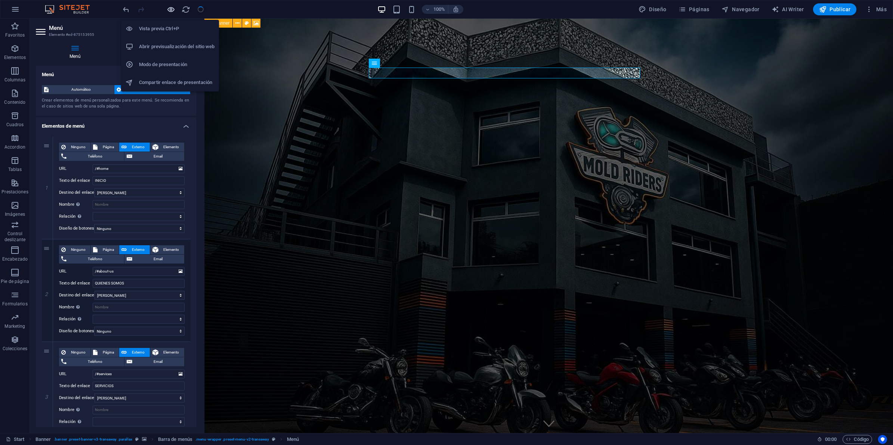
click at [168, 9] on icon "button" at bounding box center [171, 9] width 9 height 9
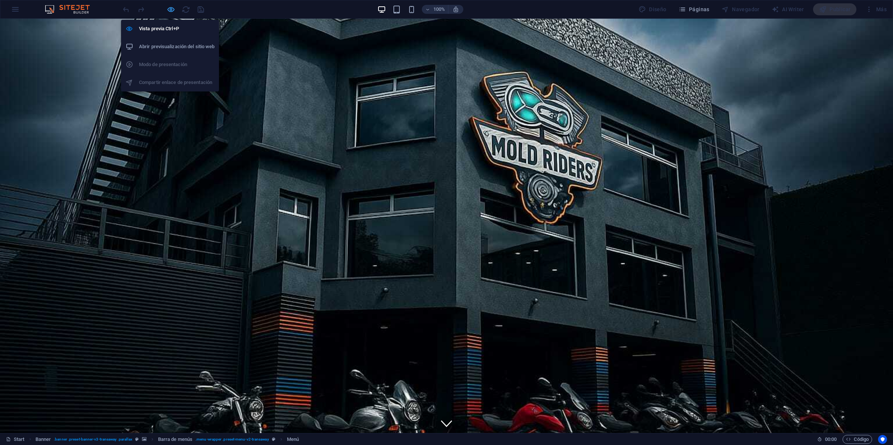
drag, startPoint x: 168, startPoint y: 7, endPoint x: 365, endPoint y: 23, distance: 197.9
click at [168, 7] on icon "button" at bounding box center [171, 9] width 9 height 9
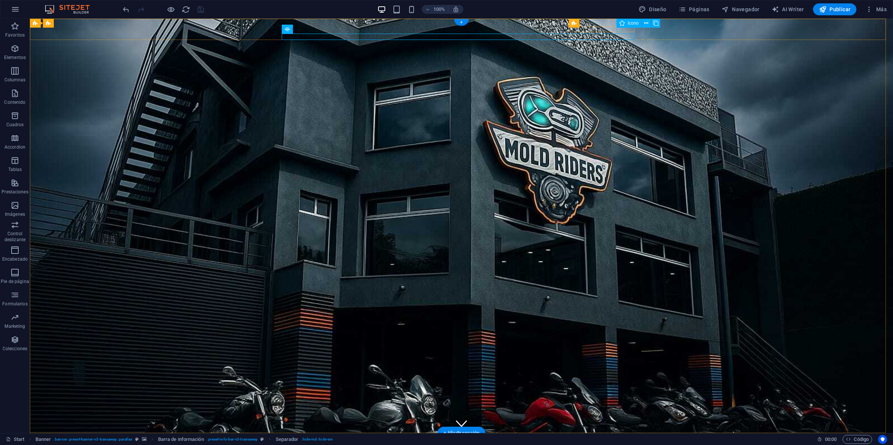
click at [581, 27] on div "Predeterminado Icono" at bounding box center [612, 23] width 62 height 9
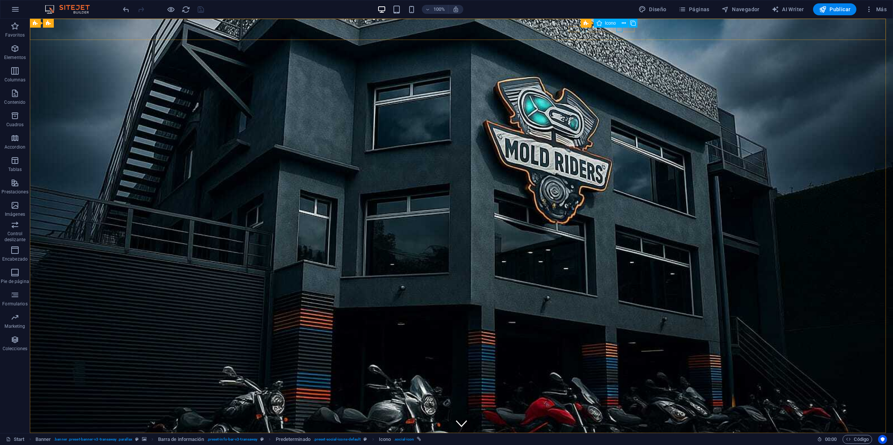
click at [581, 27] on div "Predeterminado Icono" at bounding box center [612, 23] width 62 height 9
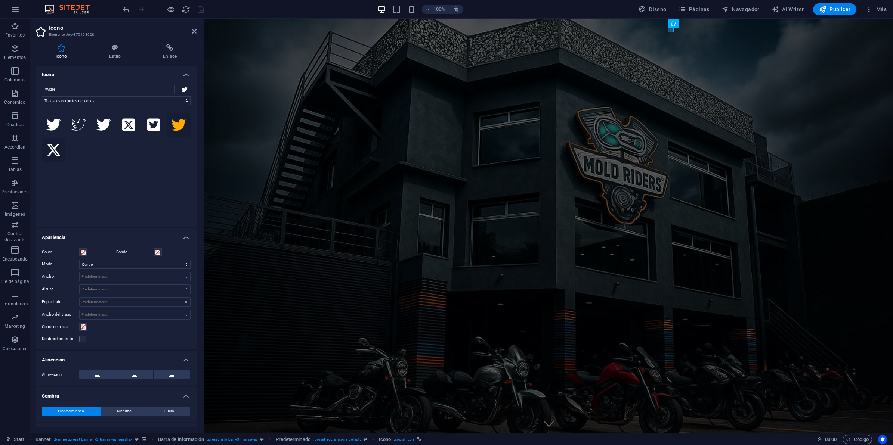
click at [59, 151] on icon at bounding box center [53, 150] width 15 height 15
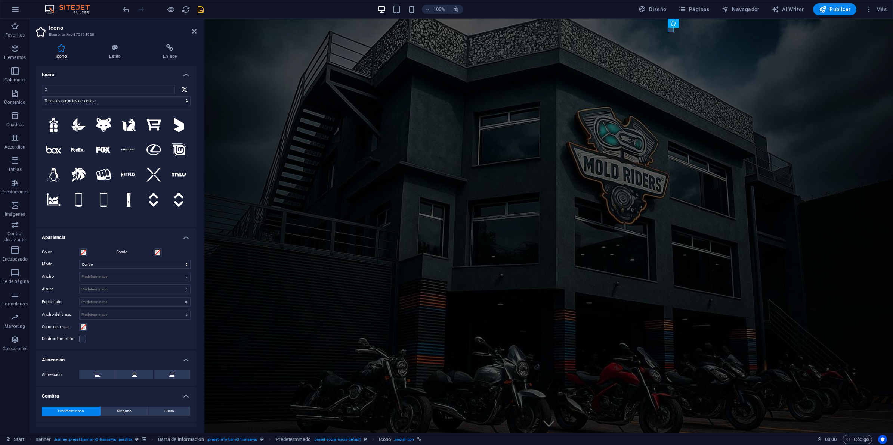
click at [149, 75] on h4 "Icono" at bounding box center [116, 72] width 161 height 13
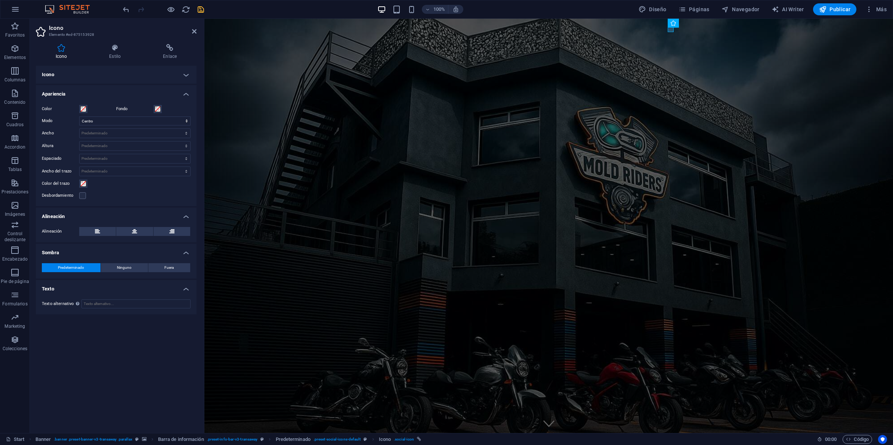
click at [128, 70] on h4 "Icono" at bounding box center [116, 75] width 161 height 18
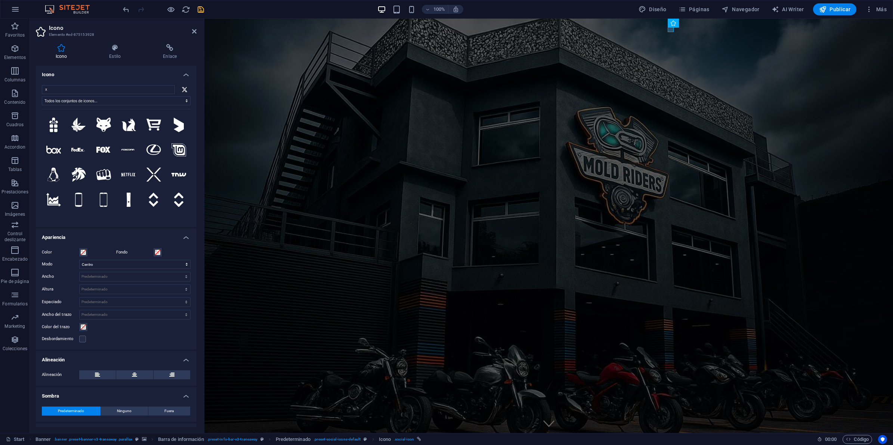
click at [136, 78] on h4 "Icono" at bounding box center [116, 72] width 161 height 13
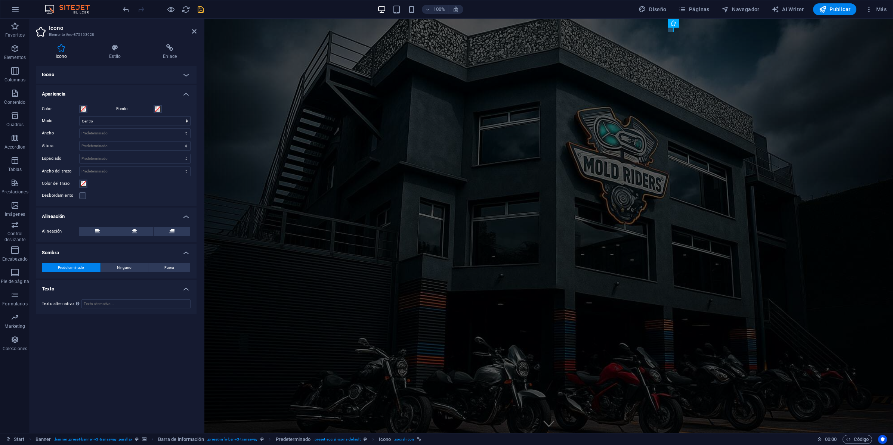
click at [109, 76] on h4 "Icono" at bounding box center [116, 75] width 161 height 18
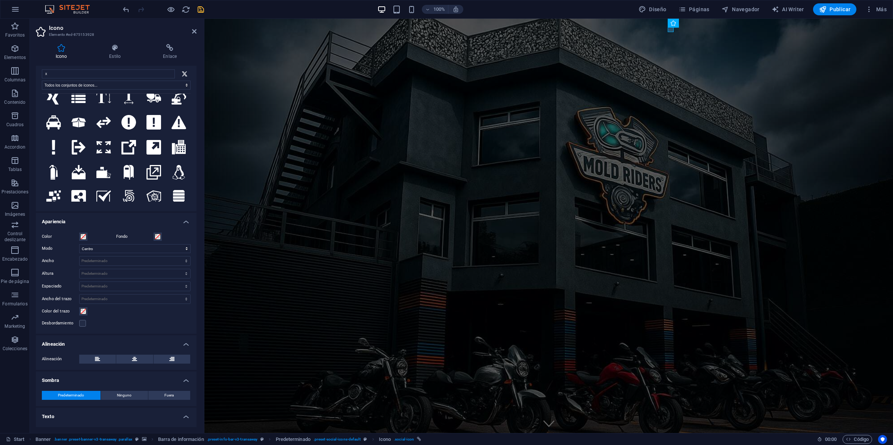
scroll to position [0, 0]
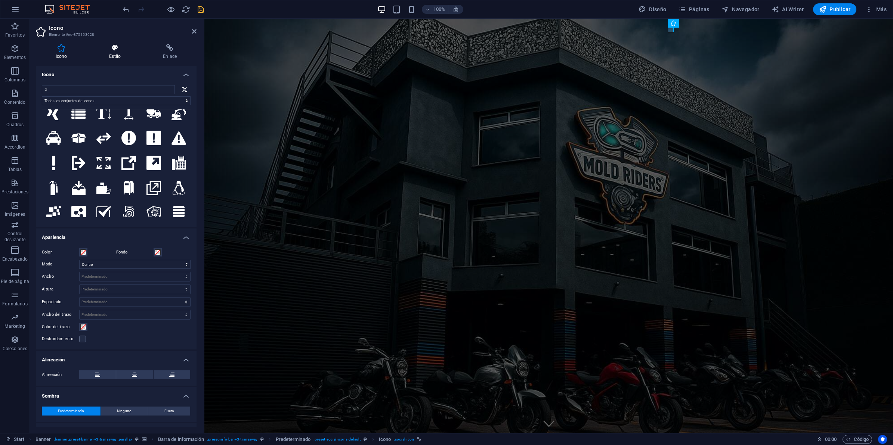
click at [120, 47] on icon at bounding box center [115, 47] width 51 height 7
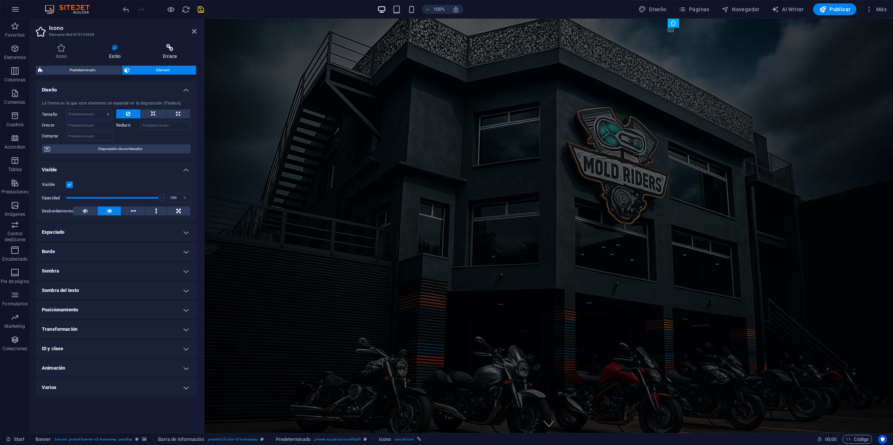
click at [167, 46] on icon at bounding box center [169, 47] width 53 height 7
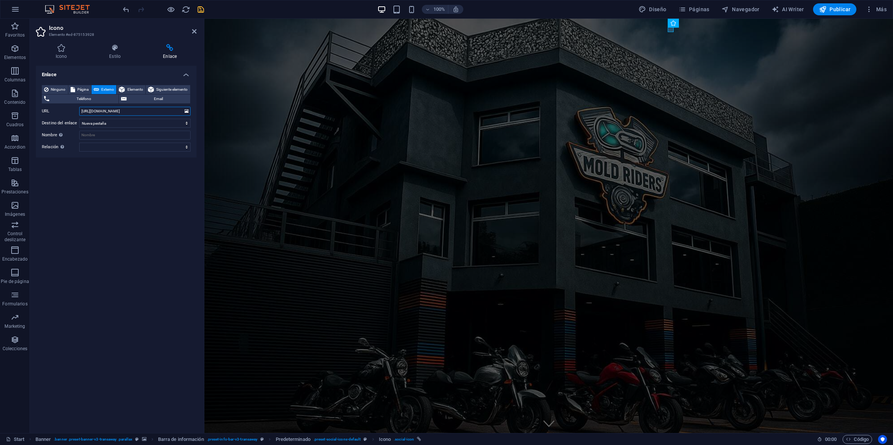
click at [104, 109] on input "https://twitter.com/" at bounding box center [134, 111] width 111 height 9
click at [714, 10] on span "Publicar" at bounding box center [835, 9] width 32 height 7
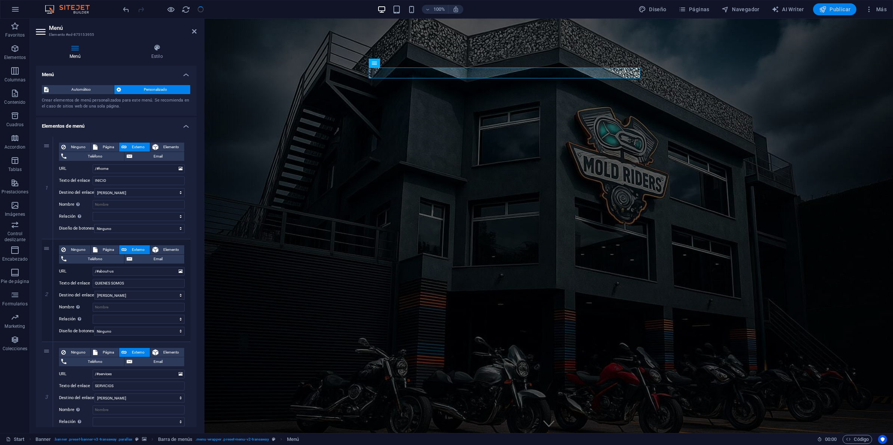
click at [714, 12] on span "Publicar" at bounding box center [835, 9] width 32 height 7
click at [714, 10] on span "Publicar" at bounding box center [835, 9] width 32 height 7
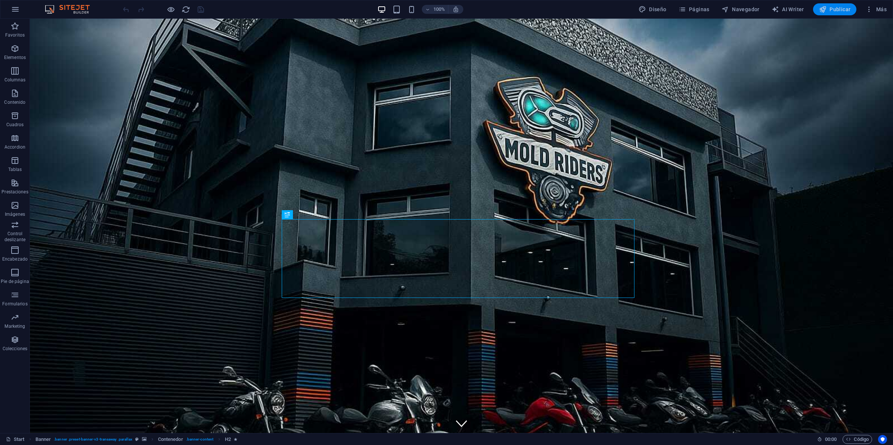
click at [844, 9] on span "Publicar" at bounding box center [835, 9] width 32 height 7
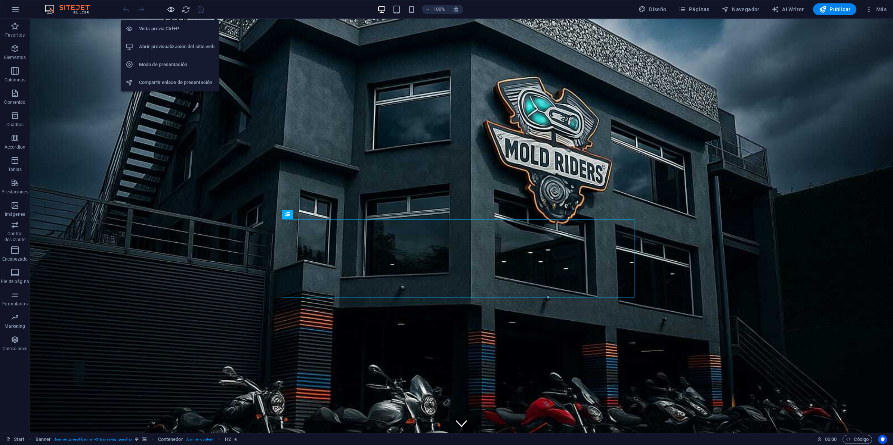
click at [172, 7] on icon "button" at bounding box center [171, 9] width 9 height 9
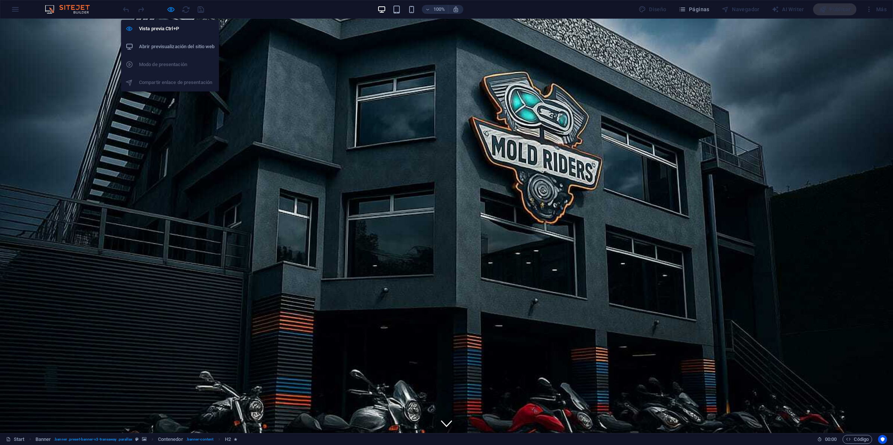
click at [161, 47] on h6 "Abrir previsualización del sitio web" at bounding box center [176, 46] width 75 height 9
click at [163, 11] on div at bounding box center [163, 9] width 84 height 12
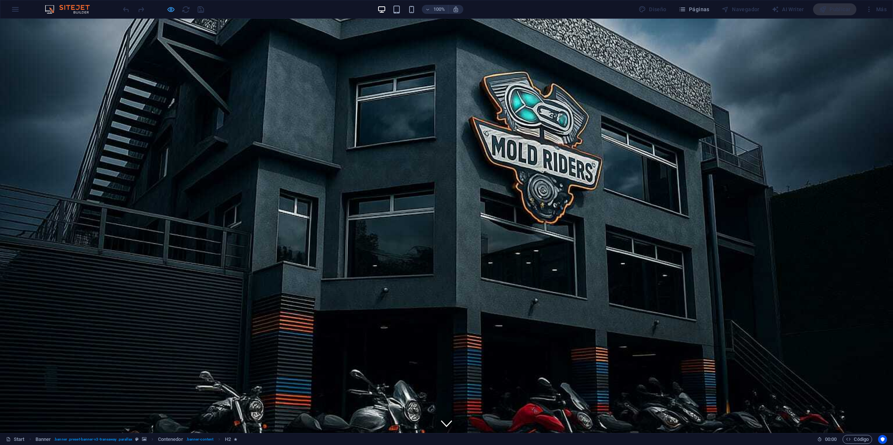
click at [168, 11] on icon "button" at bounding box center [171, 9] width 9 height 9
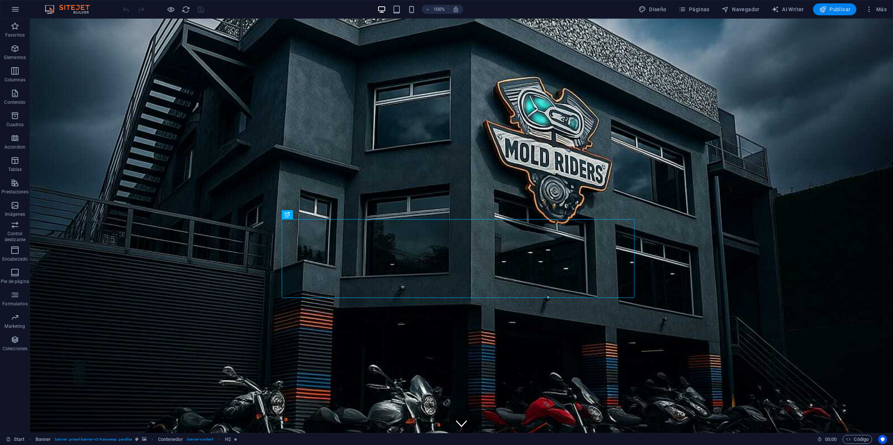
click at [837, 8] on span "Publicar" at bounding box center [835, 9] width 32 height 7
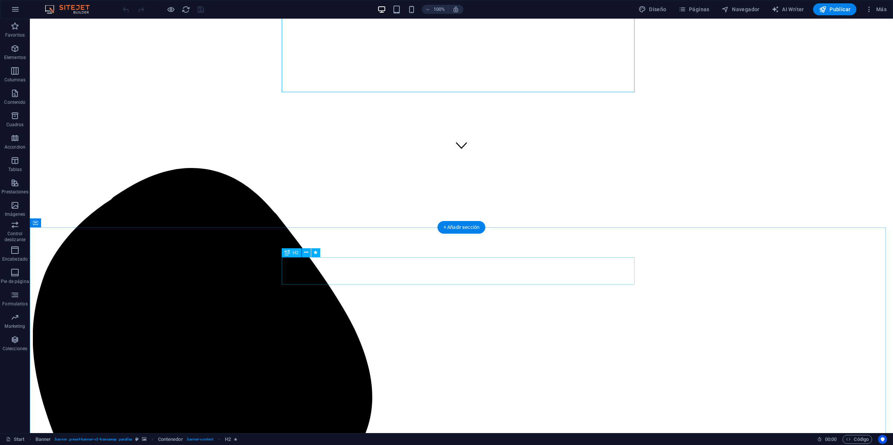
scroll to position [280, 0]
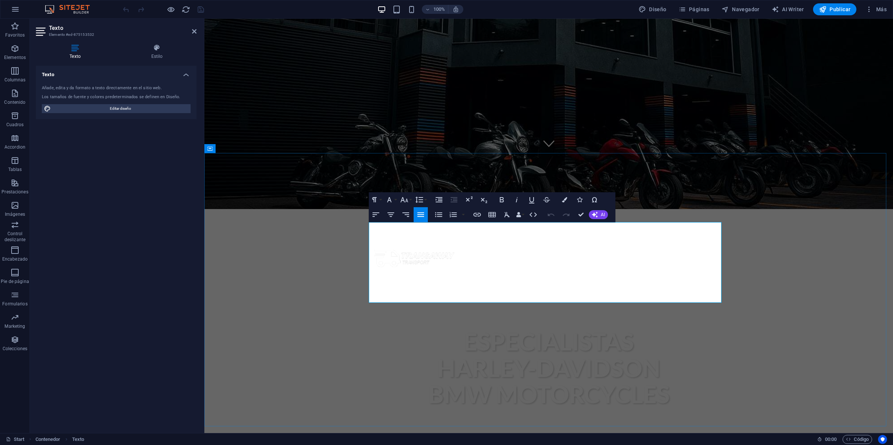
drag, startPoint x: 368, startPoint y: 226, endPoint x: 663, endPoint y: 299, distance: 304.3
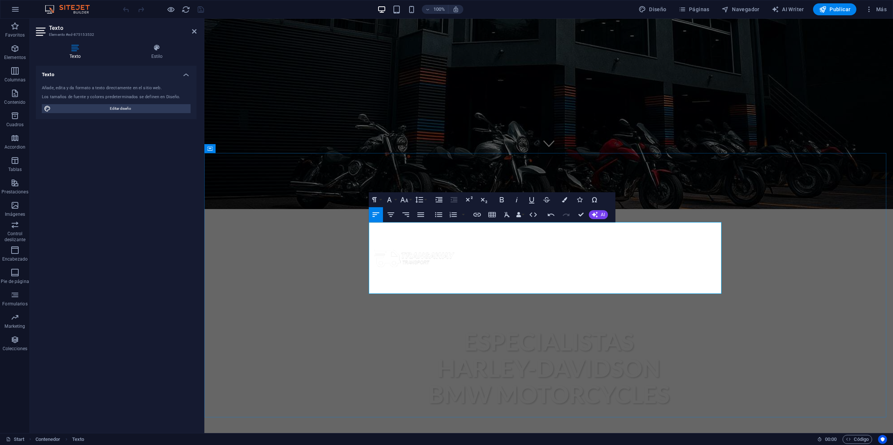
drag, startPoint x: 417, startPoint y: 226, endPoint x: 370, endPoint y: 224, distance: 46.8
click at [406, 200] on icon "button" at bounding box center [404, 199] width 9 height 9
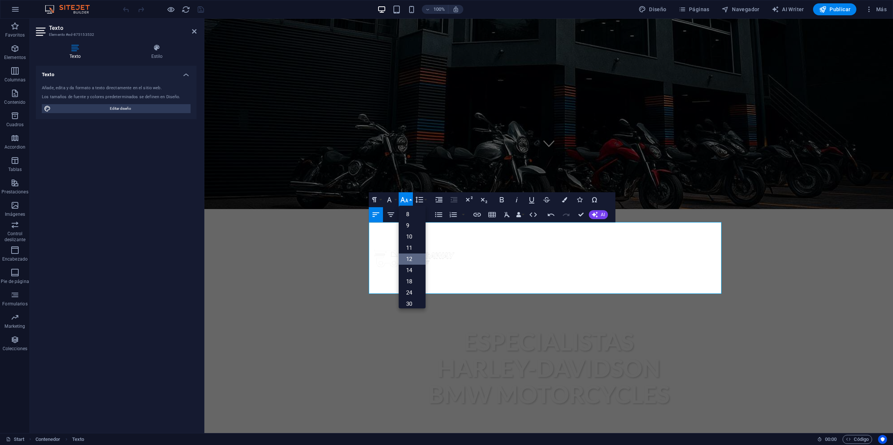
click at [409, 257] on ul "8 9 10 11 12 14 18 24 30 36 48 60 72 96" at bounding box center [412, 287] width 27 height 163
click at [409, 257] on link "12" at bounding box center [412, 259] width 27 height 11
click at [411, 199] on button "Font Size" at bounding box center [406, 199] width 14 height 15
click at [409, 245] on link "30" at bounding box center [412, 250] width 27 height 11
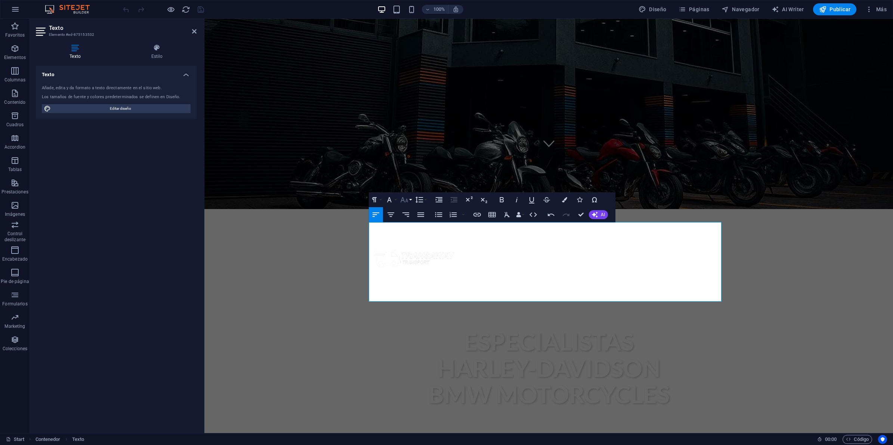
click at [408, 196] on icon "button" at bounding box center [404, 199] width 9 height 9
click at [412, 232] on link "24" at bounding box center [412, 232] width 27 height 11
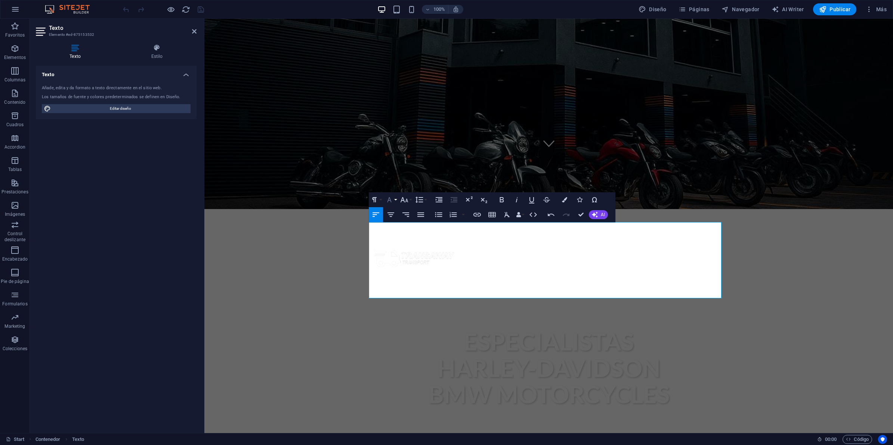
click at [391, 201] on icon "button" at bounding box center [389, 199] width 4 height 5
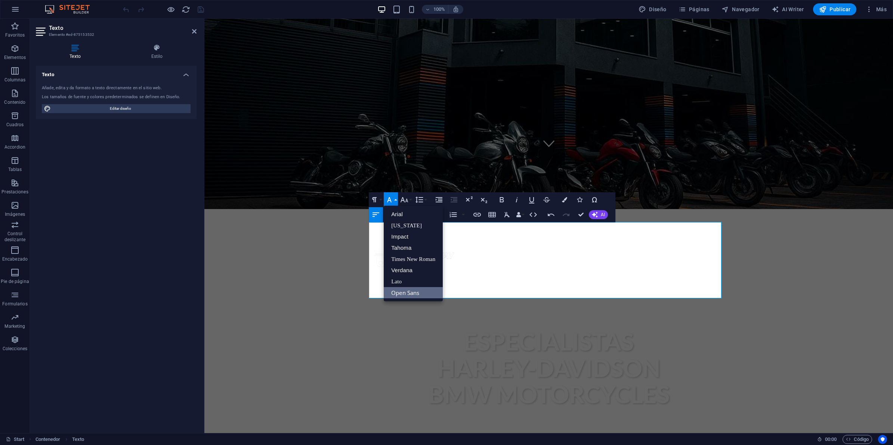
scroll to position [0, 0]
click at [408, 238] on link "Impact" at bounding box center [413, 236] width 59 height 11
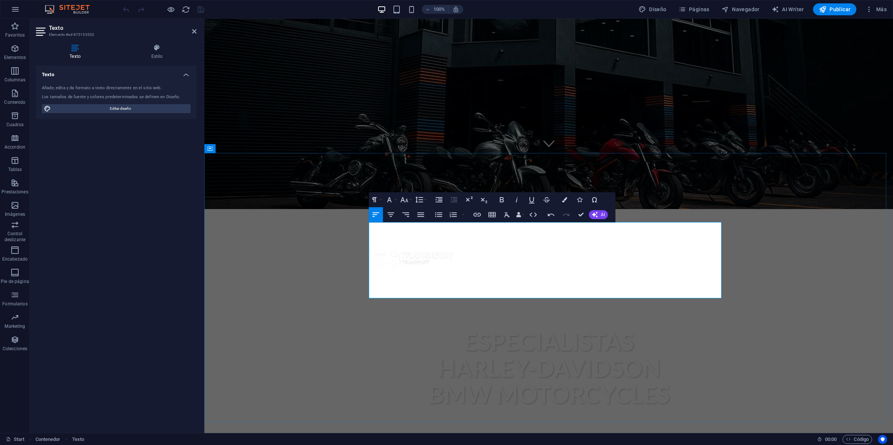
click at [406, 200] on icon "button" at bounding box center [404, 199] width 9 height 9
click at [411, 234] on link "24" at bounding box center [412, 232] width 27 height 11
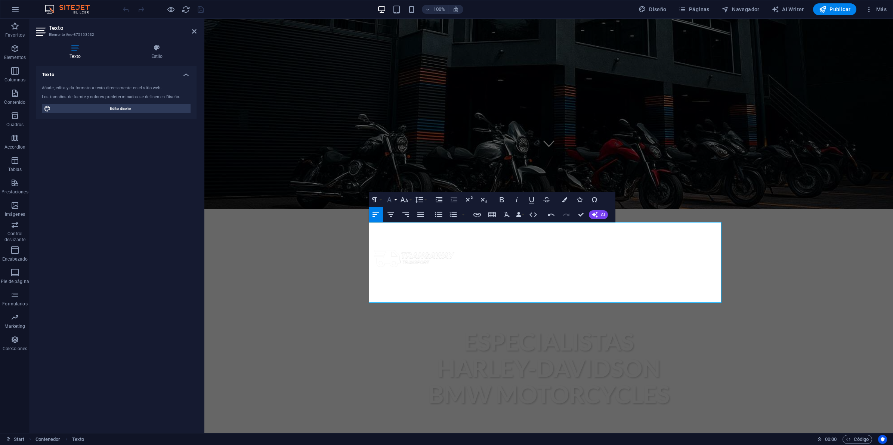
click at [389, 198] on icon "button" at bounding box center [389, 199] width 4 height 5
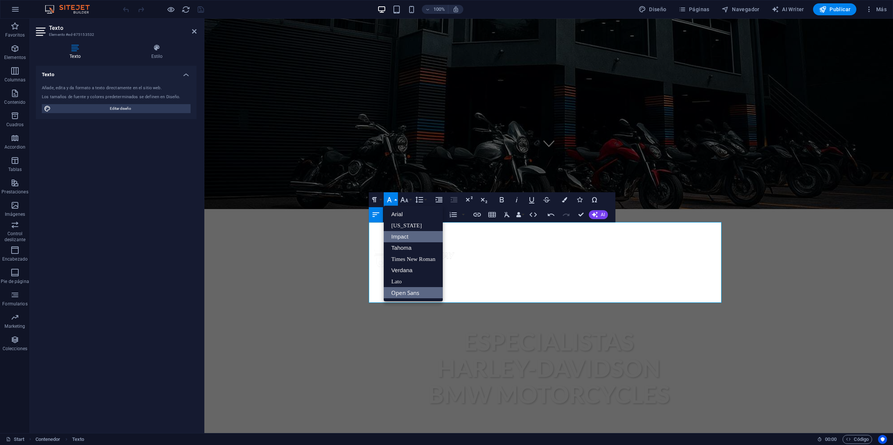
click at [398, 234] on link "Impact" at bounding box center [413, 236] width 59 height 11
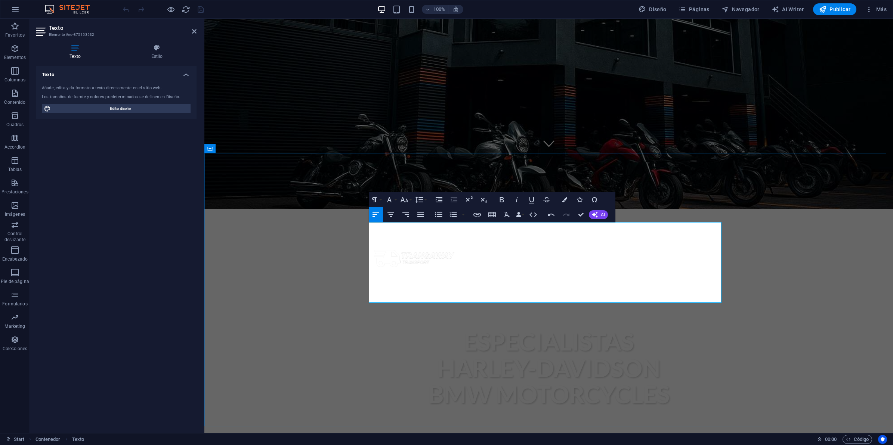
click at [388, 201] on icon "button" at bounding box center [389, 199] width 4 height 5
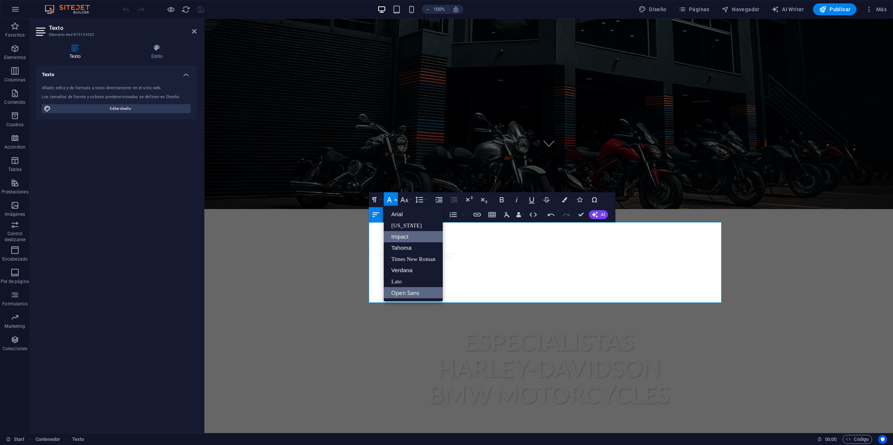
click at [399, 233] on link "Impact" at bounding box center [413, 236] width 59 height 11
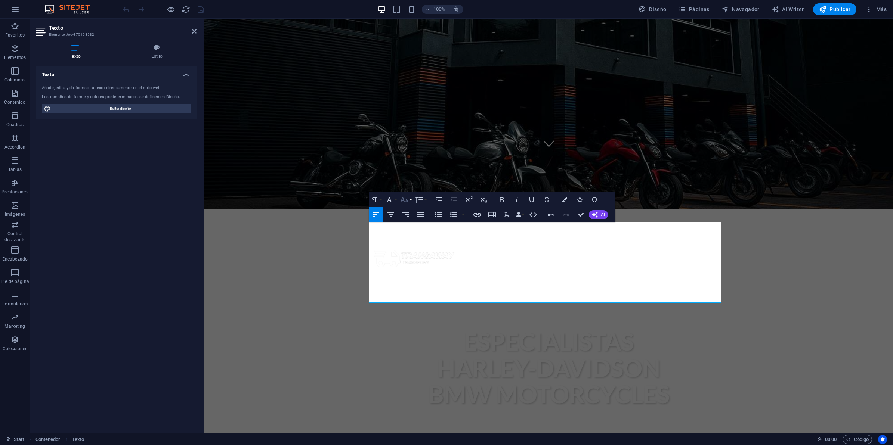
click at [404, 197] on icon "button" at bounding box center [404, 199] width 9 height 9
click at [410, 232] on link "24" at bounding box center [412, 232] width 27 height 11
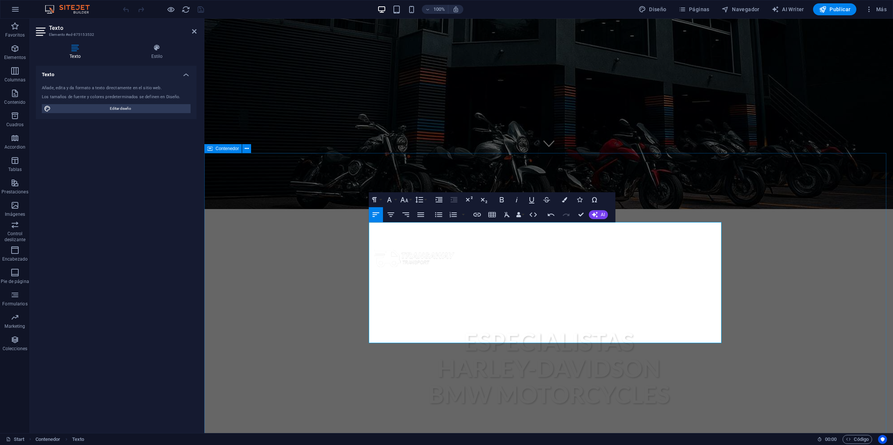
drag, startPoint x: 454, startPoint y: 337, endPoint x: 362, endPoint y: 227, distance: 143.2
click at [598, 216] on button "AI" at bounding box center [598, 214] width 19 height 9
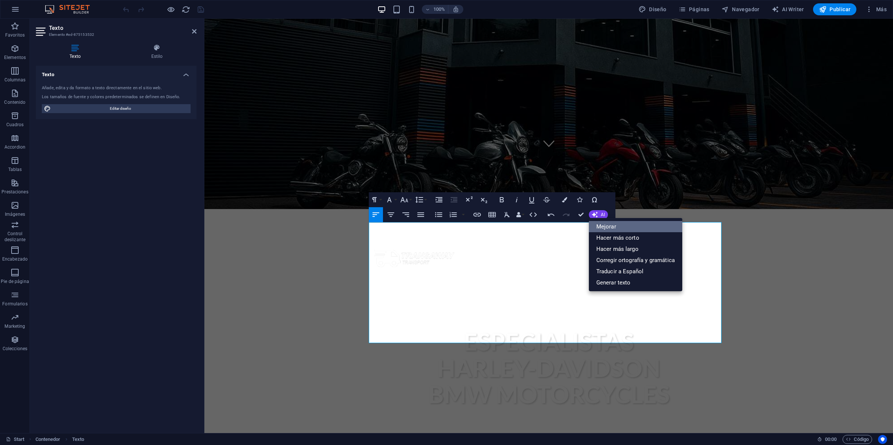
click at [606, 225] on link "Mejorar" at bounding box center [635, 226] width 93 height 11
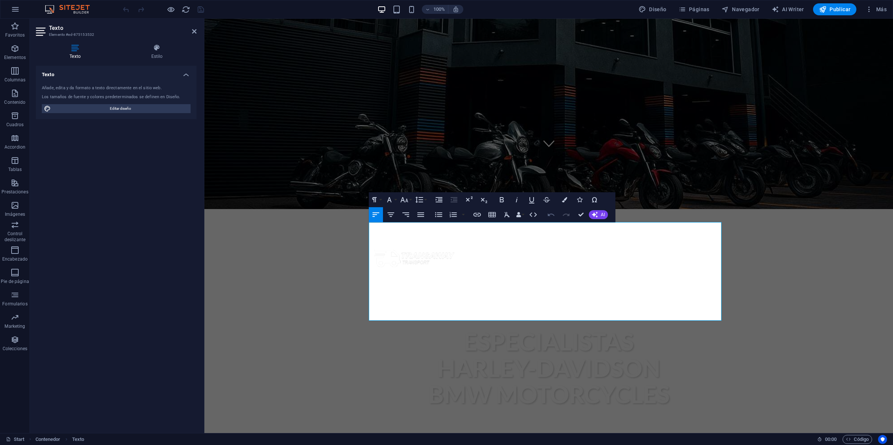
click at [553, 216] on icon "button" at bounding box center [551, 214] width 9 height 9
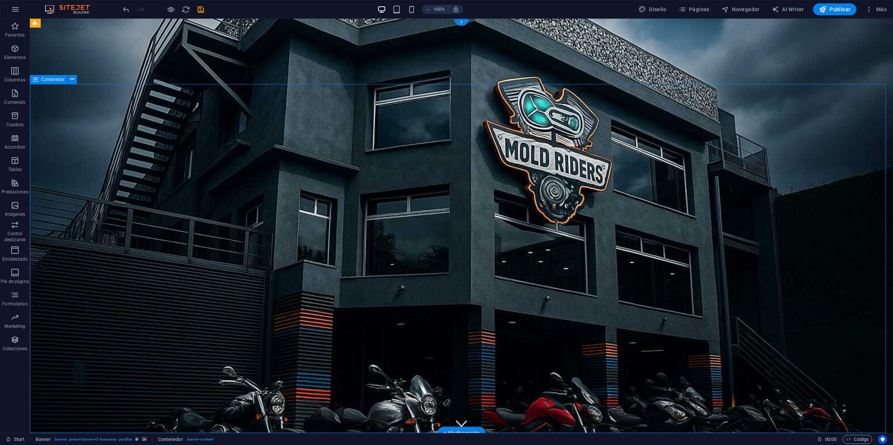
drag, startPoint x: 445, startPoint y: 135, endPoint x: 328, endPoint y: 140, distance: 117.4
drag, startPoint x: 374, startPoint y: 145, endPoint x: 254, endPoint y: 145, distance: 119.5
drag, startPoint x: 513, startPoint y: 165, endPoint x: 707, endPoint y: 185, distance: 194.9
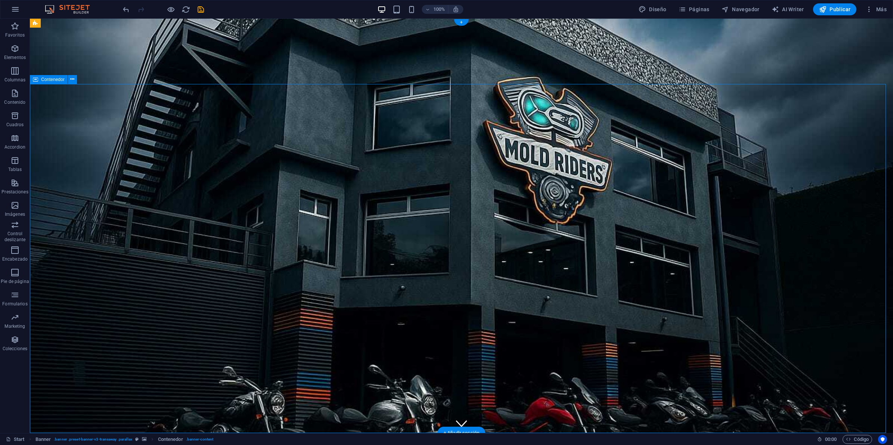
drag, startPoint x: 672, startPoint y: 176, endPoint x: 610, endPoint y: 300, distance: 138.2
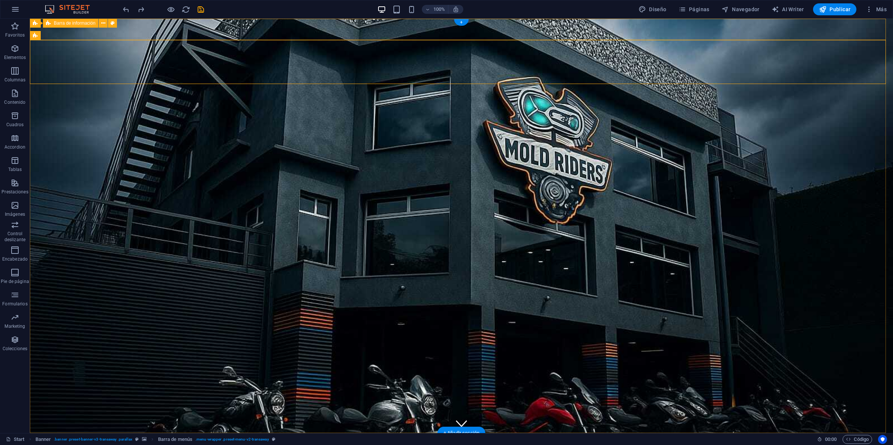
click at [34, 24] on icon at bounding box center [35, 23] width 5 height 9
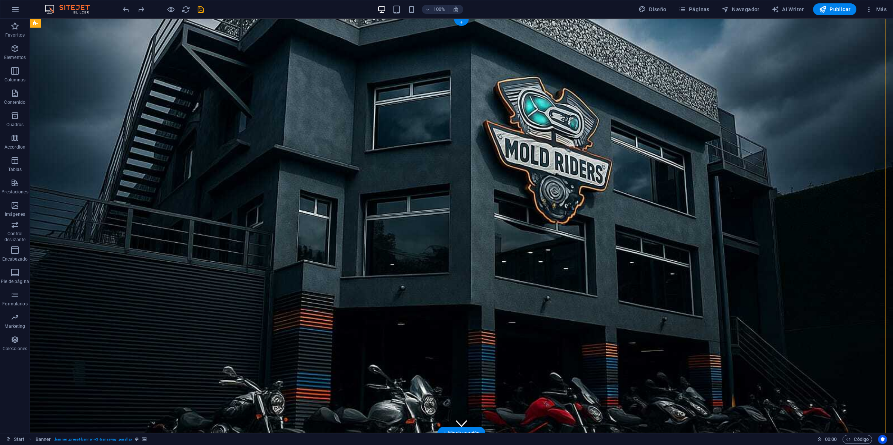
drag, startPoint x: 65, startPoint y: 42, endPoint x: 60, endPoint y: 270, distance: 227.6
click at [83, 23] on icon at bounding box center [82, 23] width 6 height 8
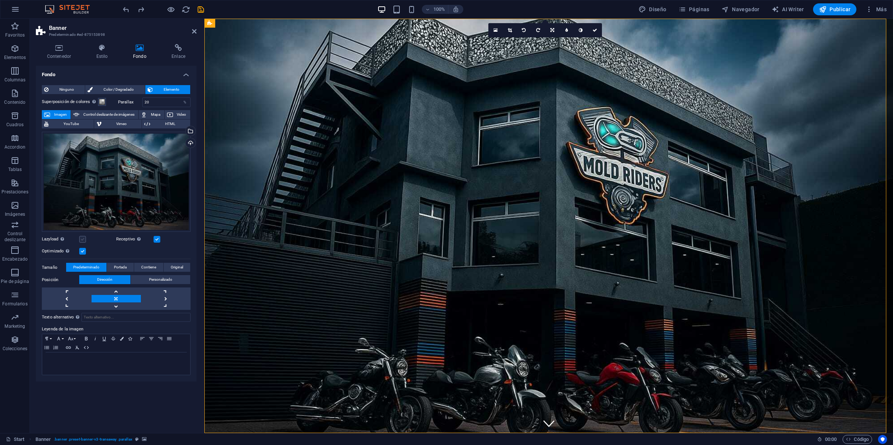
click at [83, 238] on label at bounding box center [82, 239] width 7 height 7
click at [0, 0] on input "Lazyload La carga de imágenes tras la carga de la página mejora la velocidad de…" at bounding box center [0, 0] width 0 height 0
click at [83, 238] on label at bounding box center [82, 239] width 7 height 7
click at [0, 0] on input "Lazyload La carga de imágenes tras la carga de la página mejora la velocidad de…" at bounding box center [0, 0] width 0 height 0
click at [80, 250] on label at bounding box center [82, 251] width 7 height 7
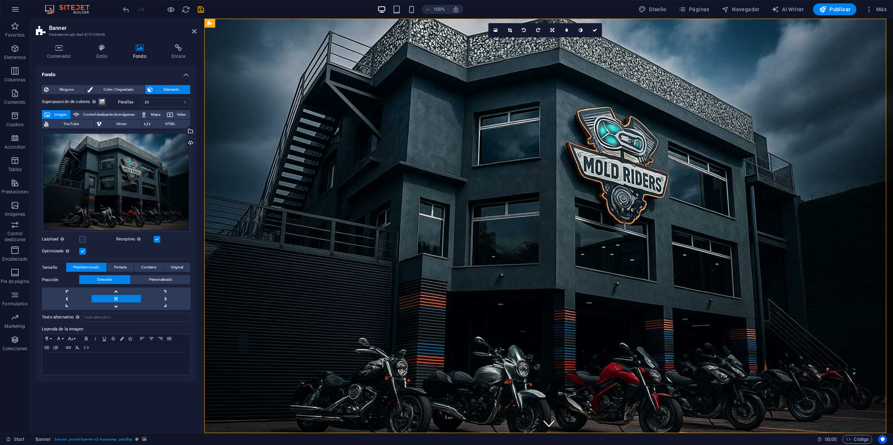
click at [0, 0] on input "Optimizado Las imágenes se comprimen para así mejorar la velocidad de las págin…" at bounding box center [0, 0] width 0 height 0
click at [80, 251] on label at bounding box center [82, 251] width 7 height 7
click at [0, 0] on input "Optimizado Las imágenes se comprimen para así mejorar la velocidad de las págin…" at bounding box center [0, 0] width 0 height 0
click at [120, 270] on span "Portada" at bounding box center [120, 267] width 13 height 9
click at [152, 269] on span "Contiene" at bounding box center [148, 267] width 15 height 9
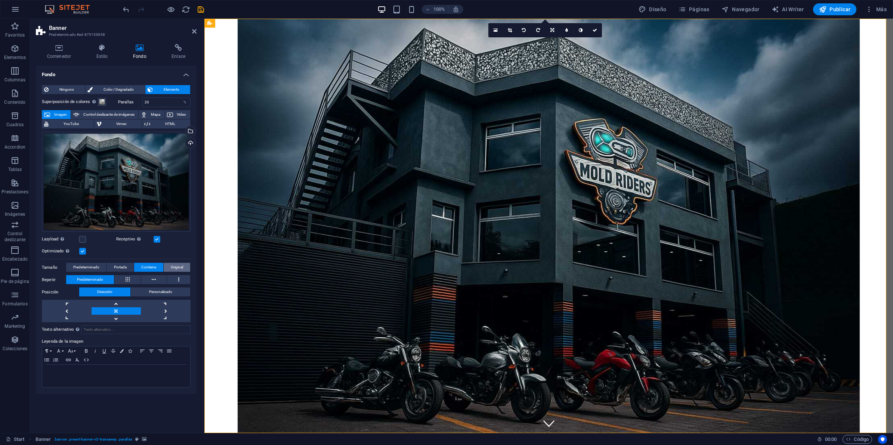
click at [180, 268] on span "Original" at bounding box center [177, 267] width 12 height 9
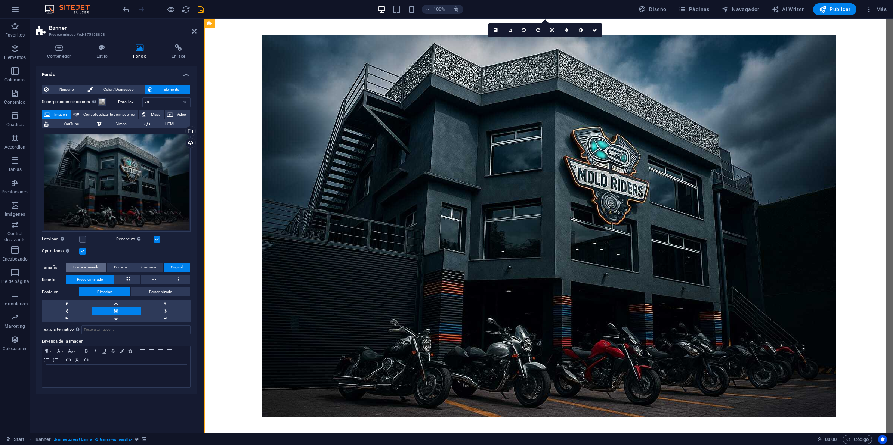
click at [87, 266] on span "Predeterminado" at bounding box center [86, 267] width 26 height 9
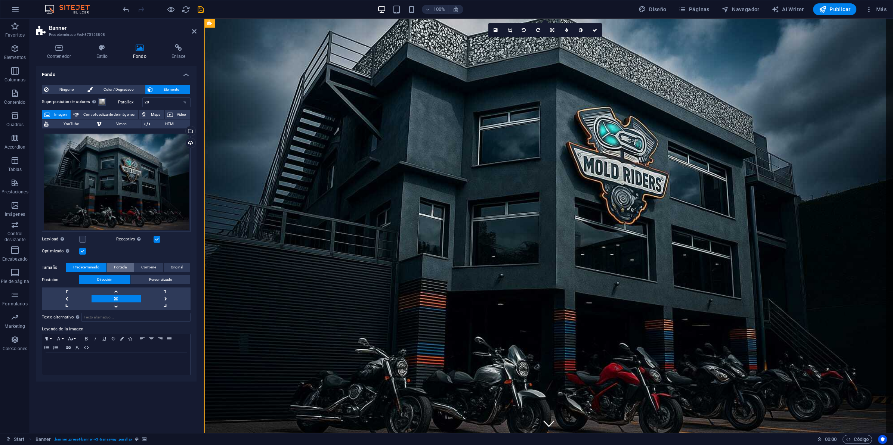
click at [111, 267] on button "Portada" at bounding box center [120, 267] width 27 height 9
click at [146, 266] on span "Contiene" at bounding box center [148, 267] width 15 height 9
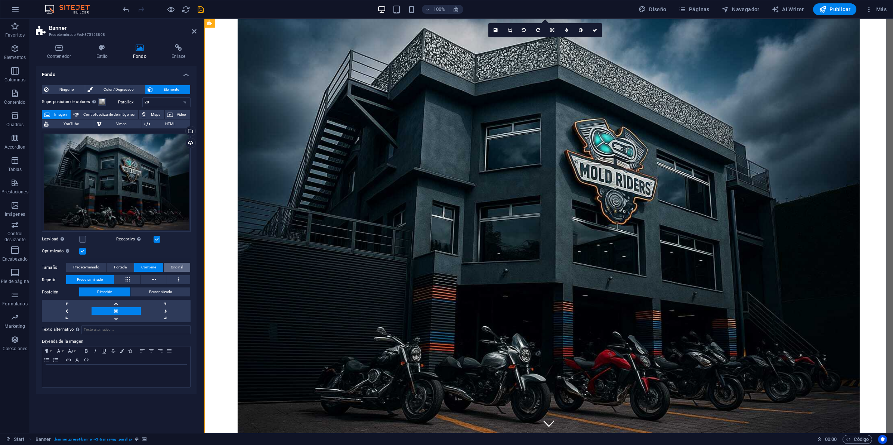
click at [165, 266] on button "Original" at bounding box center [177, 267] width 27 height 9
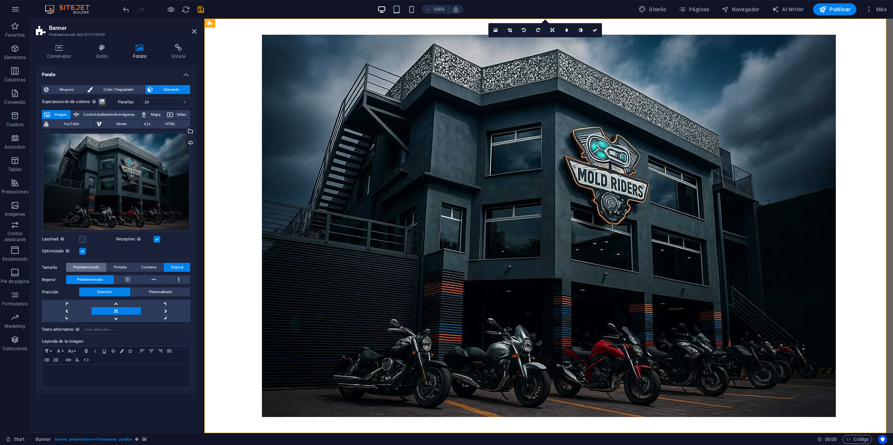
click at [84, 266] on span "Predeterminado" at bounding box center [86, 267] width 26 height 9
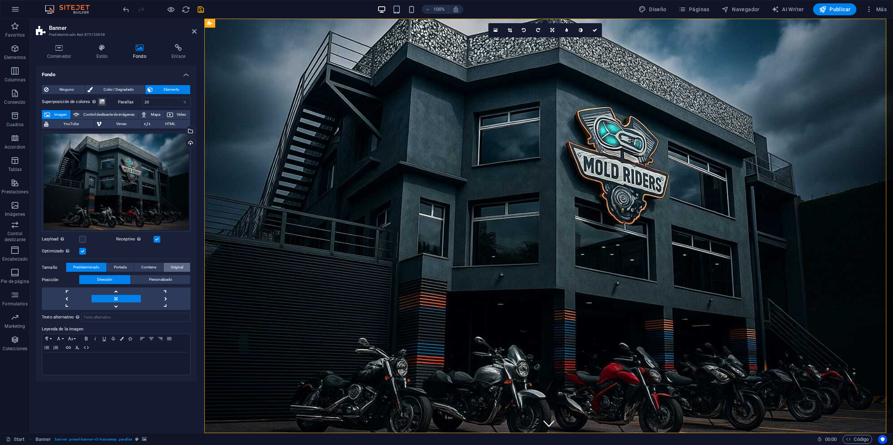
click at [168, 267] on button "Original" at bounding box center [177, 267] width 27 height 9
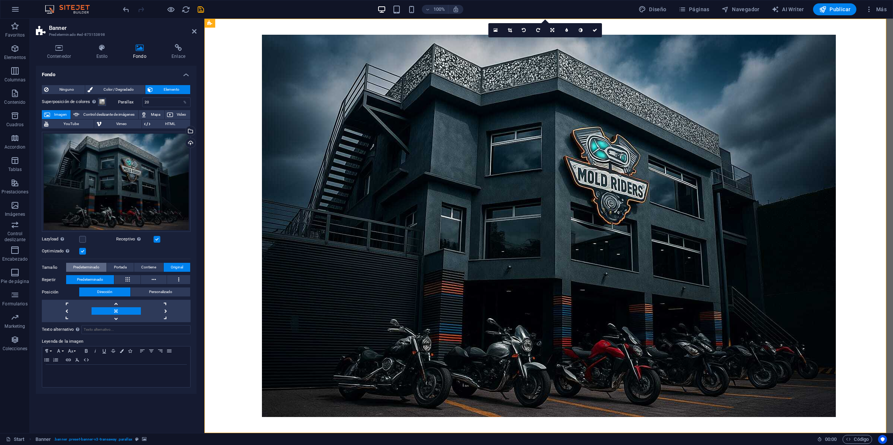
click at [79, 266] on span "Predeterminado" at bounding box center [86, 267] width 26 height 9
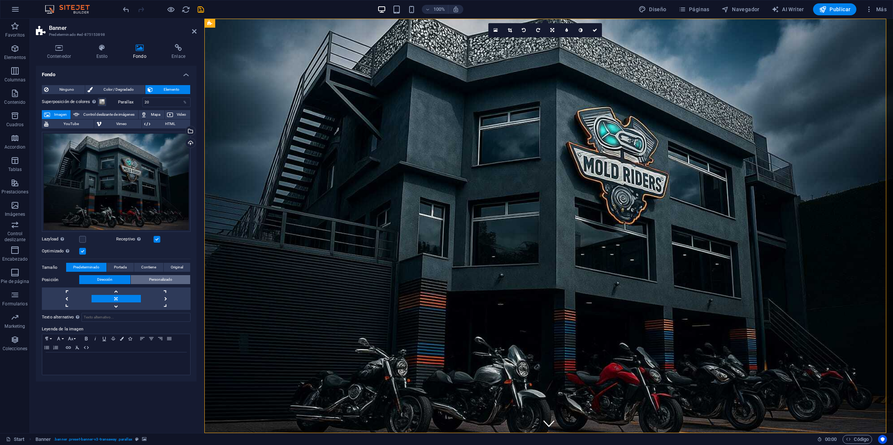
click at [155, 282] on span "Personalizado" at bounding box center [160, 279] width 23 height 9
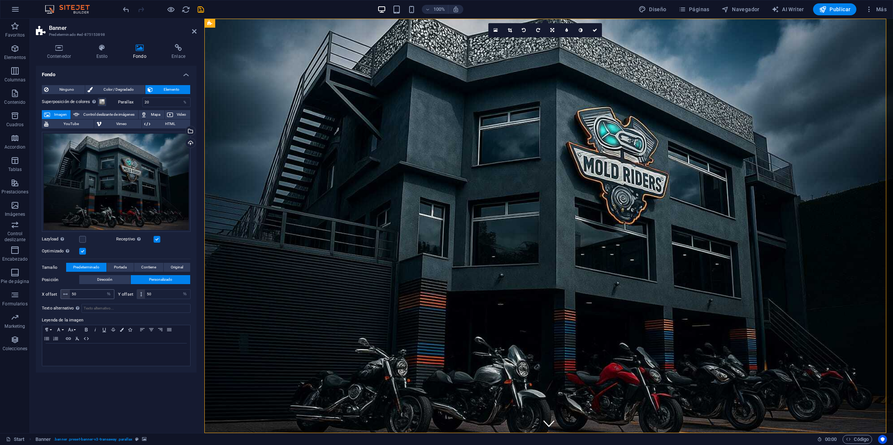
click at [64, 294] on icon at bounding box center [65, 294] width 4 height 4
drag, startPoint x: 85, startPoint y: 294, endPoint x: 46, endPoint y: 295, distance: 38.9
click at [62, 294] on div "50 px rem % vh vw" at bounding box center [88, 295] width 54 height 10
type input "30"
click at [72, 279] on label "Posición" at bounding box center [60, 280] width 37 height 9
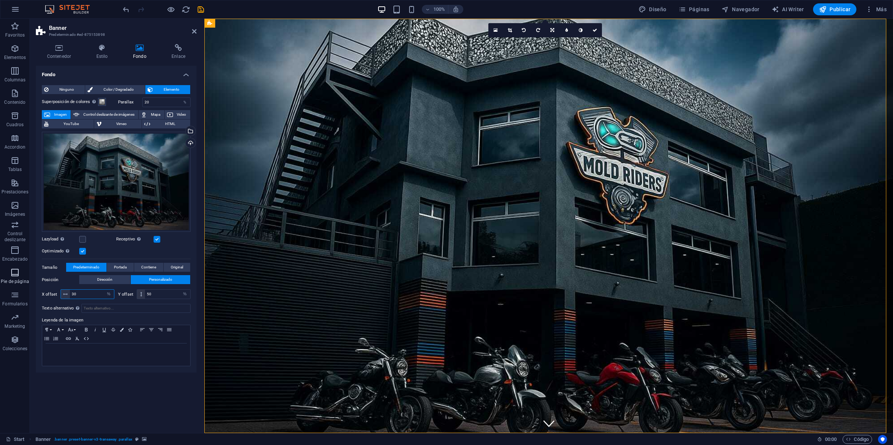
drag, startPoint x: 80, startPoint y: 292, endPoint x: 0, endPoint y: 281, distance: 81.1
click at [0, 281] on html "MoldRidersHouse Start Favoritos Elementos Columnas Contenido Cuadros Accordion …" at bounding box center [446, 222] width 893 height 445
click at [114, 281] on button "Dirección" at bounding box center [104, 279] width 51 height 9
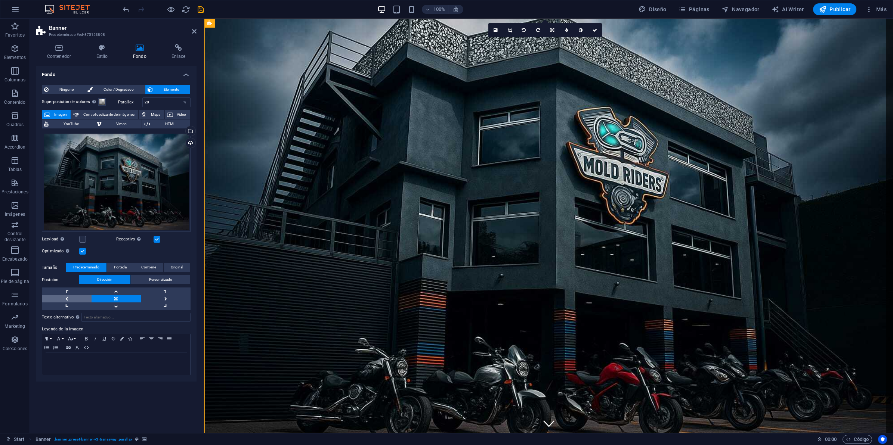
click at [71, 296] on link at bounding box center [67, 298] width 50 height 7
click at [70, 298] on link at bounding box center [67, 298] width 50 height 7
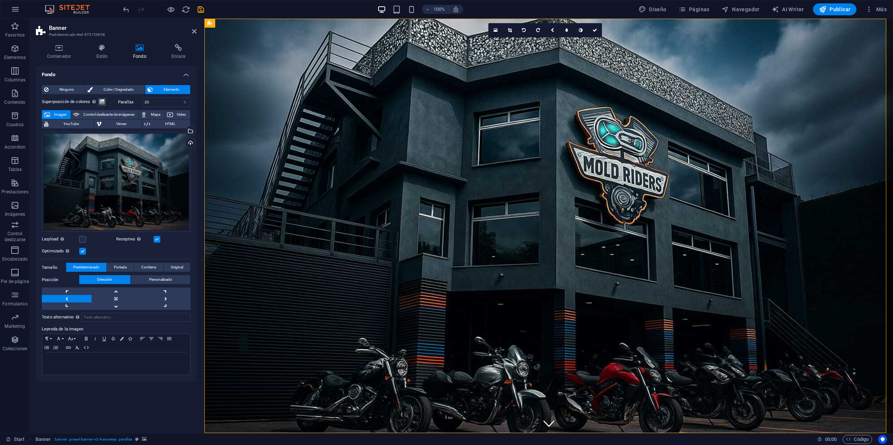
click at [70, 298] on link at bounding box center [67, 298] width 50 height 7
click at [163, 300] on link at bounding box center [166, 298] width 50 height 7
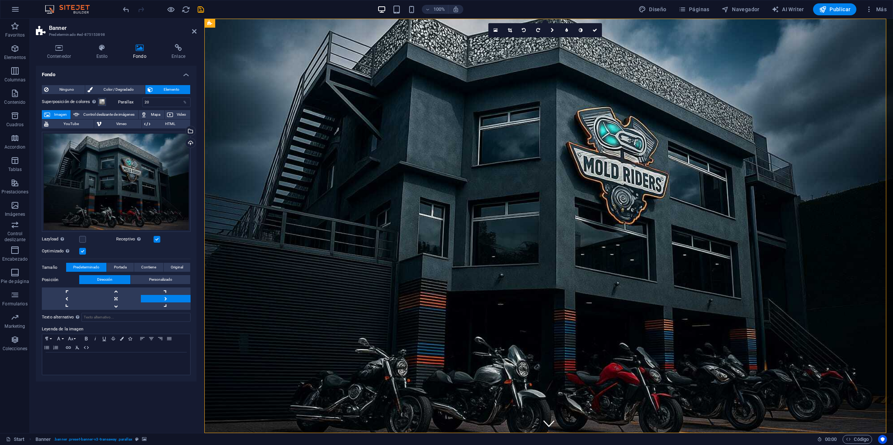
click at [164, 300] on link at bounding box center [166, 298] width 50 height 7
click at [165, 300] on link at bounding box center [166, 298] width 50 height 7
click at [66, 299] on link at bounding box center [67, 298] width 50 height 7
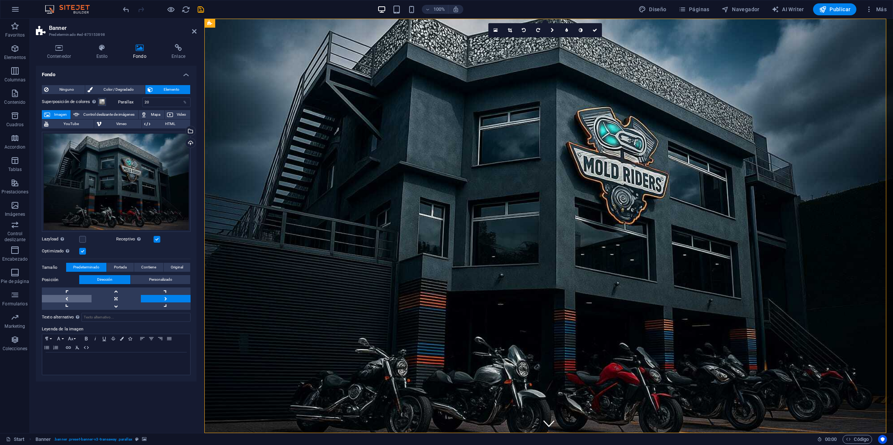
click at [66, 299] on link at bounding box center [67, 298] width 50 height 7
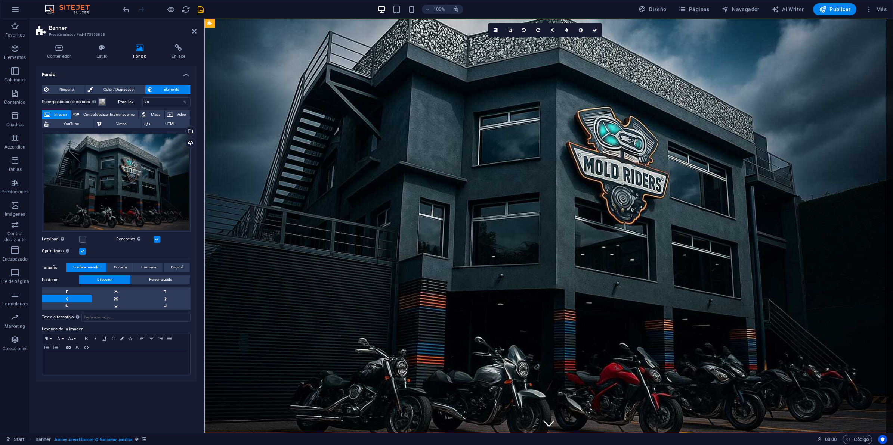
click at [66, 299] on link at bounding box center [67, 298] width 50 height 7
click at [131, 198] on div "Arrastra archivos aquí, haz clic para escoger archivos o selecciona archivos de…" at bounding box center [116, 182] width 149 height 100
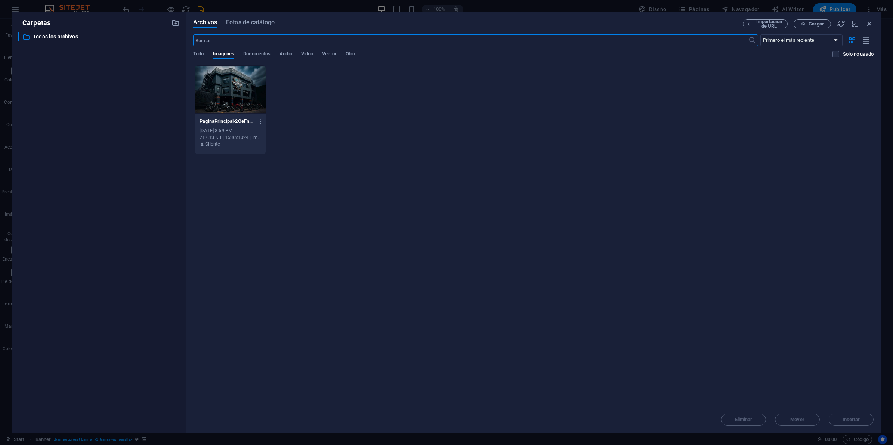
click at [238, 80] on div at bounding box center [230, 89] width 71 height 49
click at [262, 118] on icon "button" at bounding box center [260, 121] width 7 height 7
drag, startPoint x: 296, startPoint y: 98, endPoint x: 299, endPoint y: 101, distance: 4.5
click at [296, 98] on div at bounding box center [446, 222] width 893 height 445
click at [230, 92] on div at bounding box center [230, 89] width 71 height 49
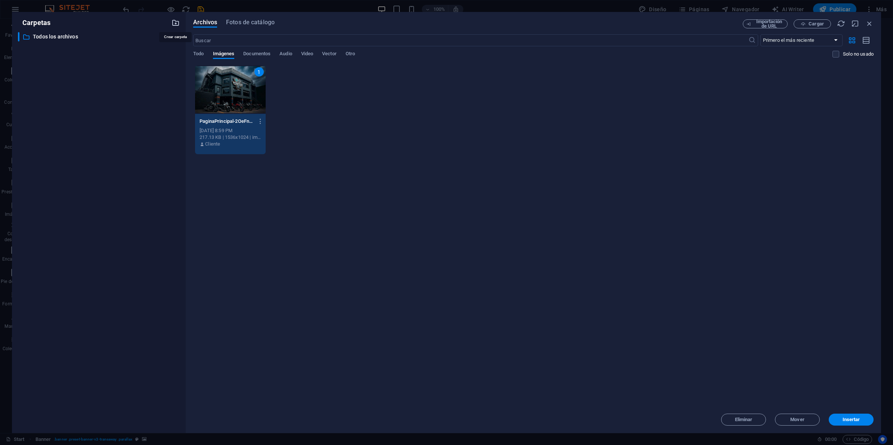
click at [177, 25] on icon "button" at bounding box center [175, 23] width 8 height 8
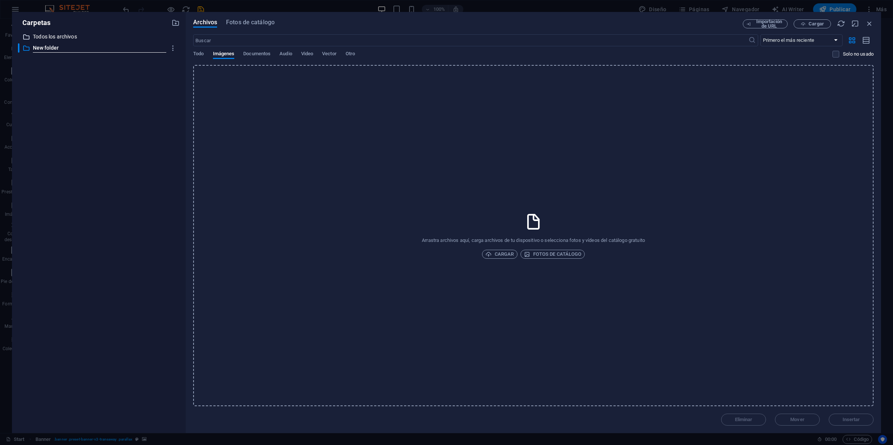
click at [57, 34] on p "Todos los archivos" at bounding box center [99, 37] width 133 height 9
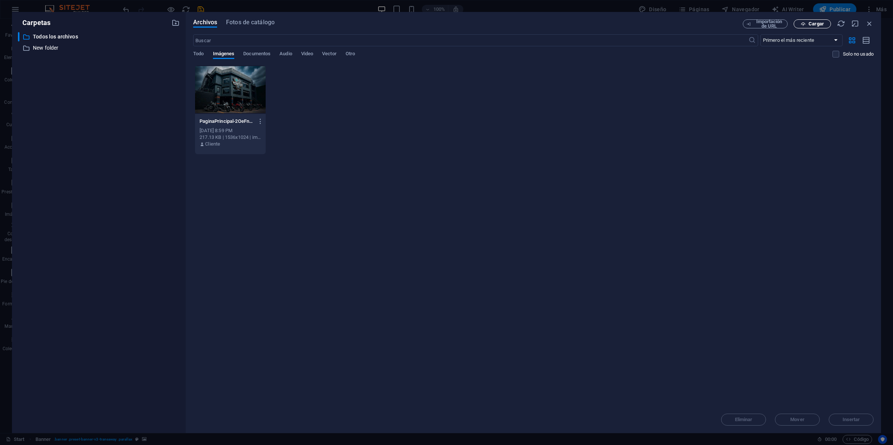
click at [817, 23] on span "Cargar" at bounding box center [815, 24] width 15 height 4
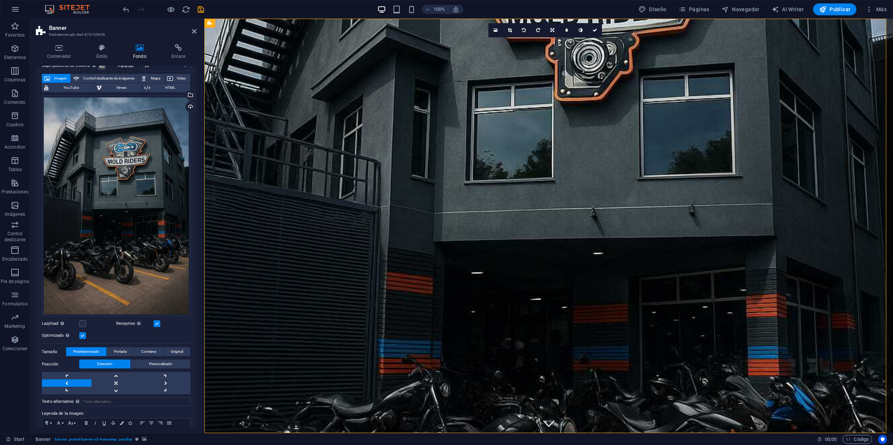
scroll to position [73, 0]
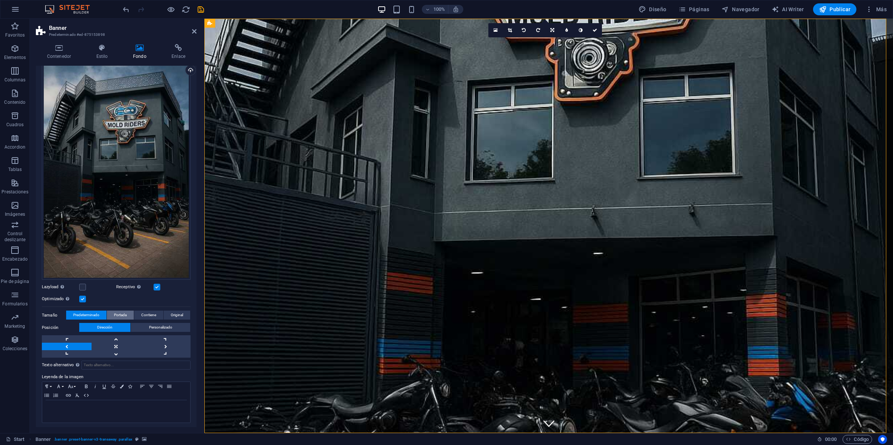
click at [126, 312] on span "Portada" at bounding box center [120, 315] width 13 height 9
click at [150, 312] on span "Contiene" at bounding box center [148, 315] width 15 height 9
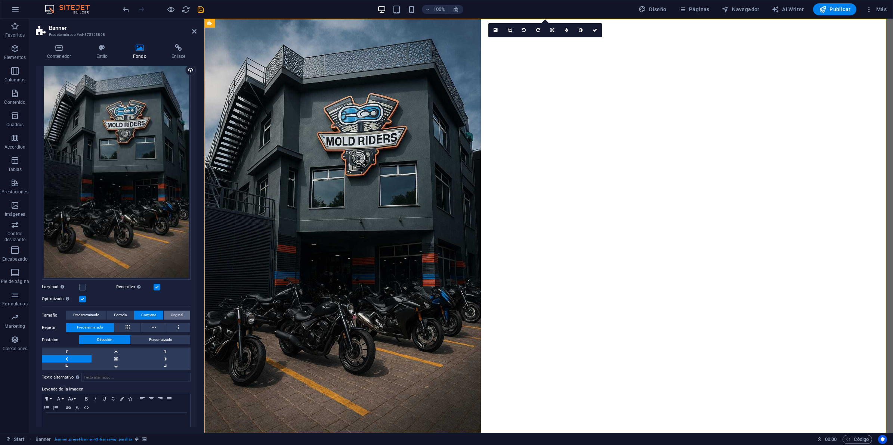
click at [173, 312] on span "Original" at bounding box center [177, 315] width 12 height 9
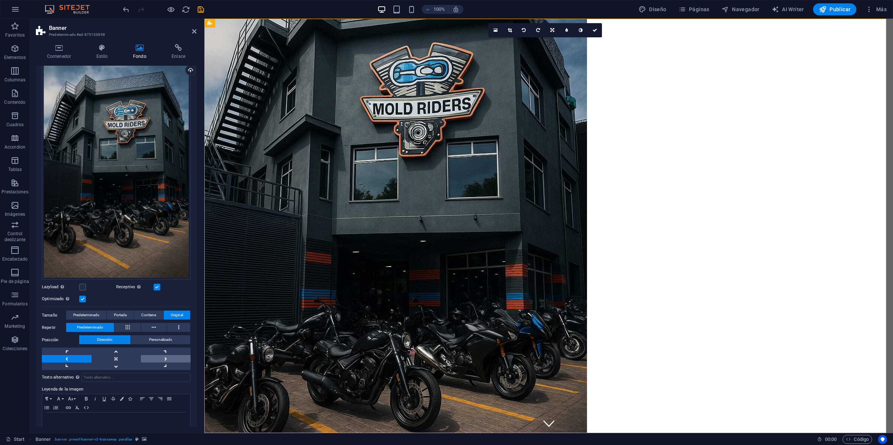
click at [169, 359] on link at bounding box center [166, 358] width 50 height 7
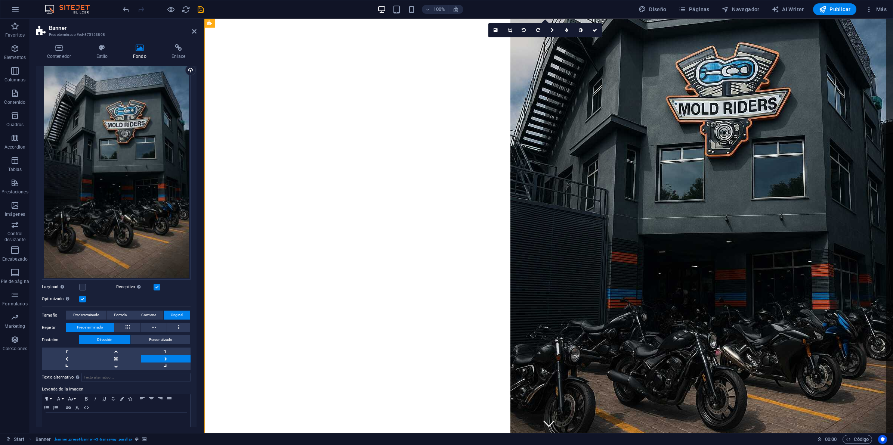
click at [169, 359] on link at bounding box center [166, 358] width 50 height 7
click at [124, 359] on link at bounding box center [117, 358] width 50 height 7
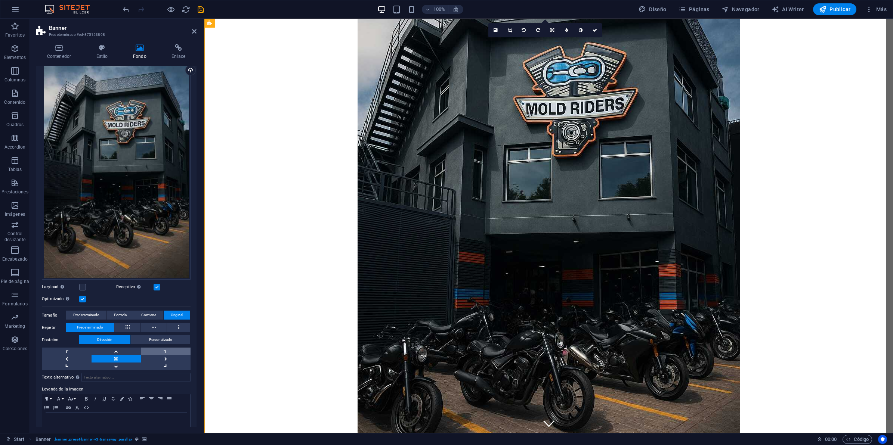
scroll to position [85, 0]
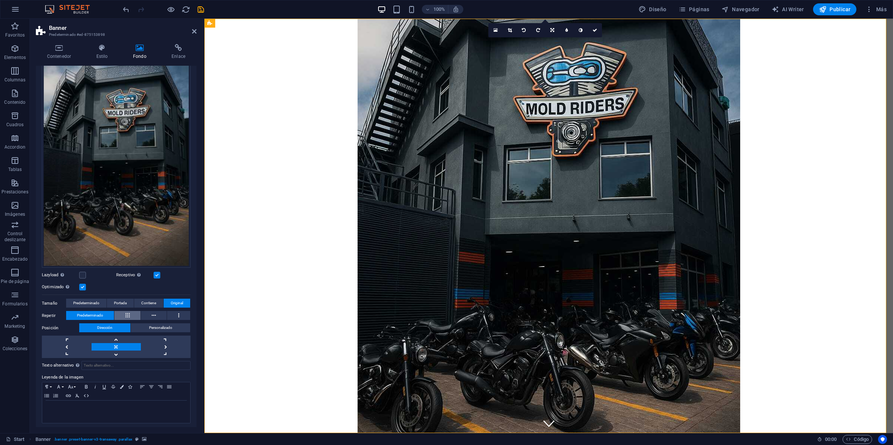
click at [127, 315] on icon at bounding box center [128, 315] width 4 height 9
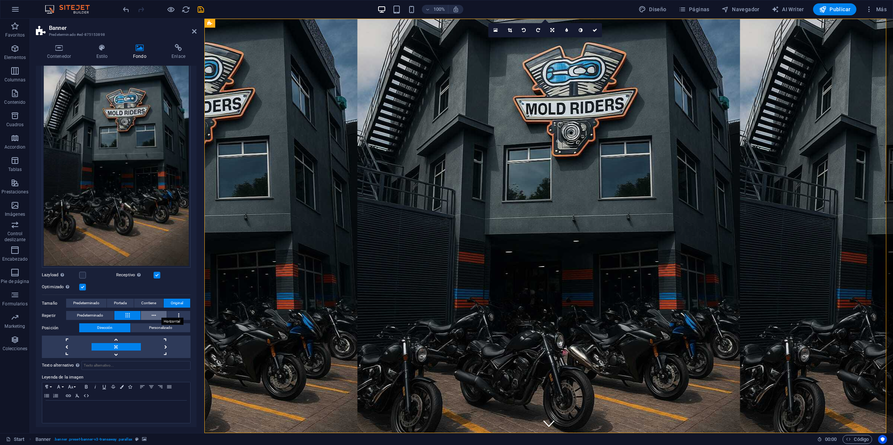
click at [149, 316] on button at bounding box center [154, 315] width 26 height 9
click at [182, 318] on button at bounding box center [178, 315] width 23 height 9
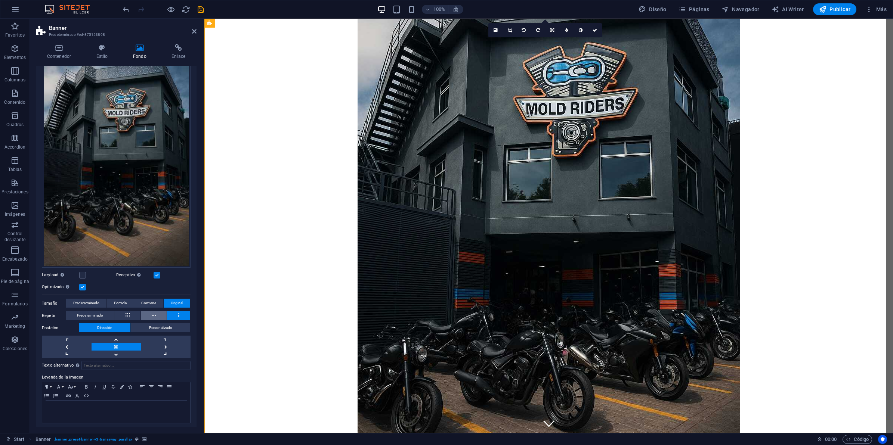
click at [154, 317] on icon at bounding box center [154, 315] width 4 height 9
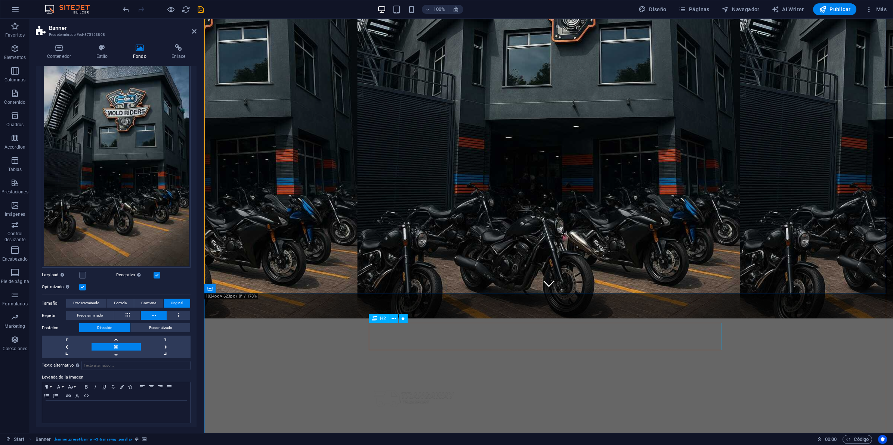
scroll to position [0, 0]
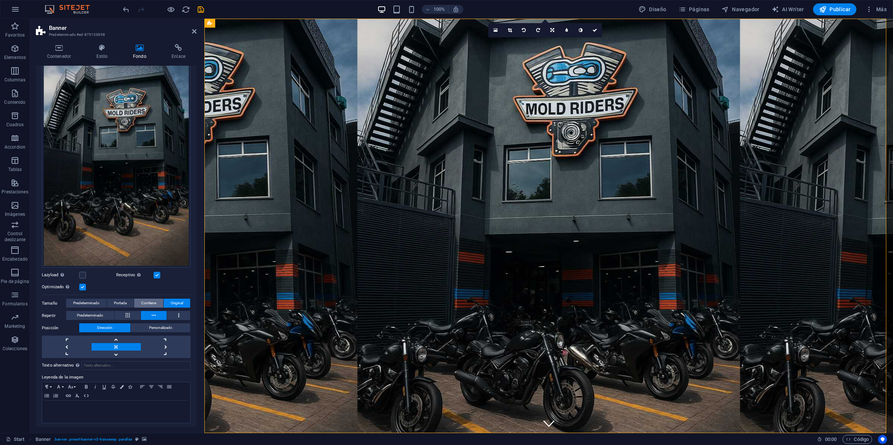
click at [154, 299] on span "Contiene" at bounding box center [148, 303] width 15 height 9
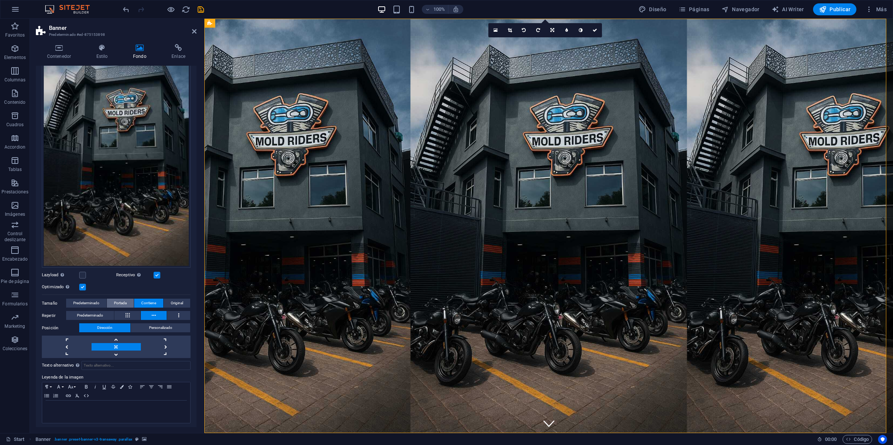
click at [120, 299] on span "Portada" at bounding box center [120, 303] width 13 height 9
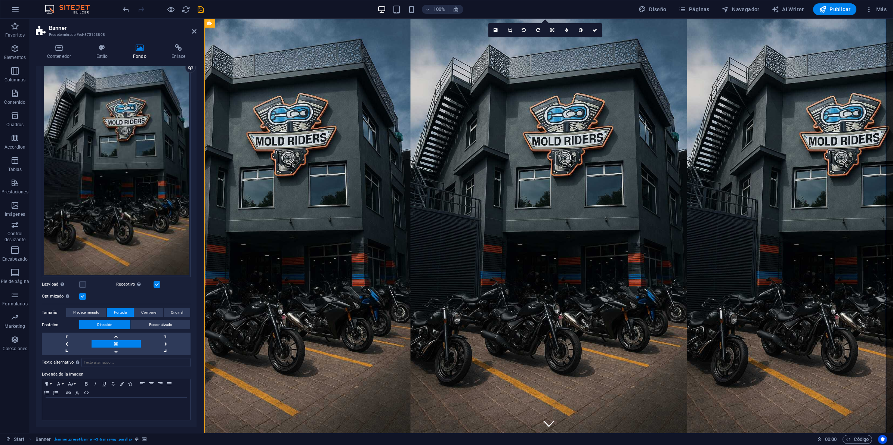
scroll to position [73, 0]
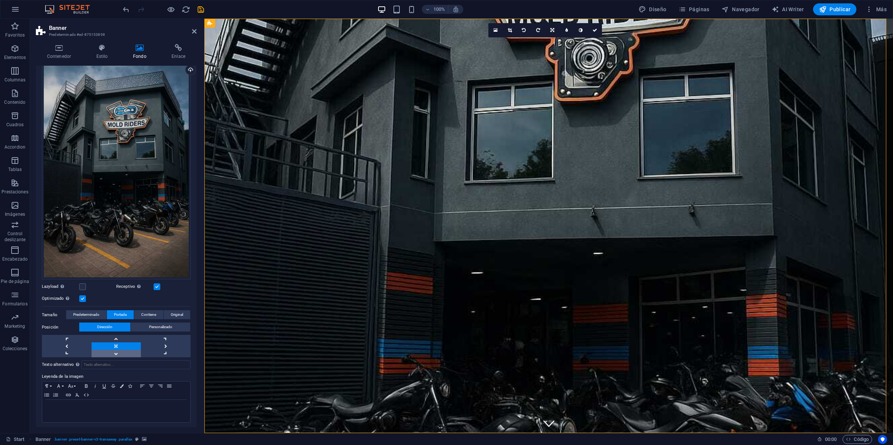
click at [115, 350] on link at bounding box center [117, 353] width 50 height 7
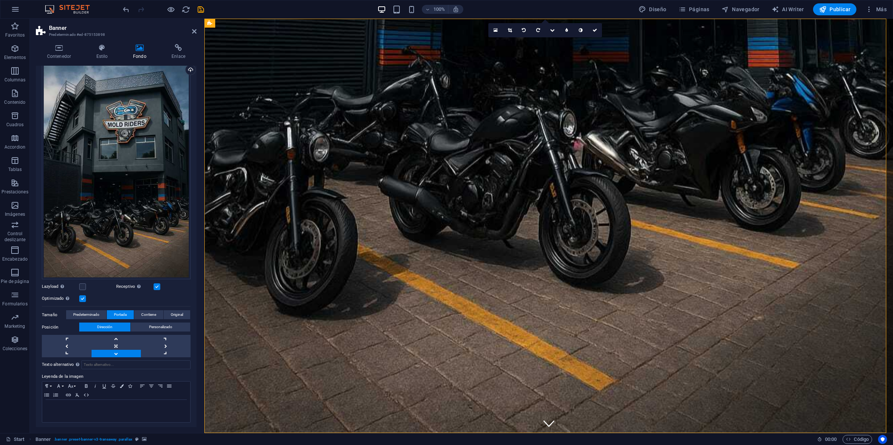
click at [115, 350] on link at bounding box center [117, 353] width 50 height 7
click at [114, 331] on div "Posición Dirección Personalizado X offset 30 px rem % vh vw Y offset 50 px rem …" at bounding box center [116, 340] width 149 height 35
click at [116, 337] on link at bounding box center [117, 338] width 50 height 7
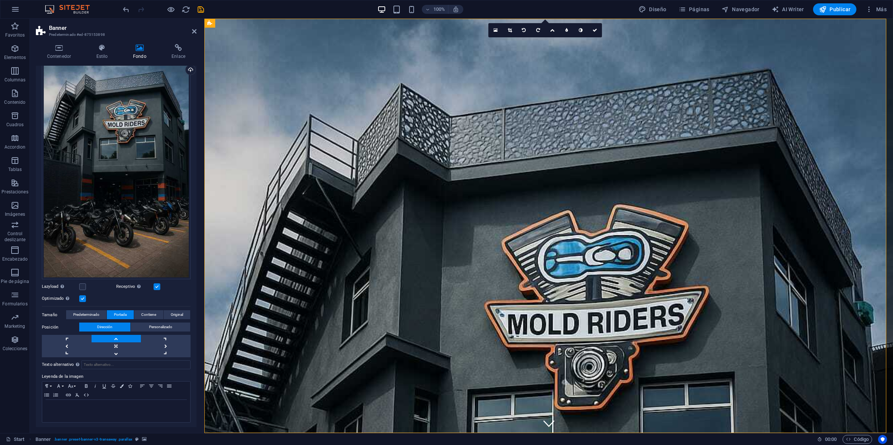
click at [116, 337] on link at bounding box center [117, 338] width 50 height 7
click at [117, 350] on link at bounding box center [117, 353] width 50 height 7
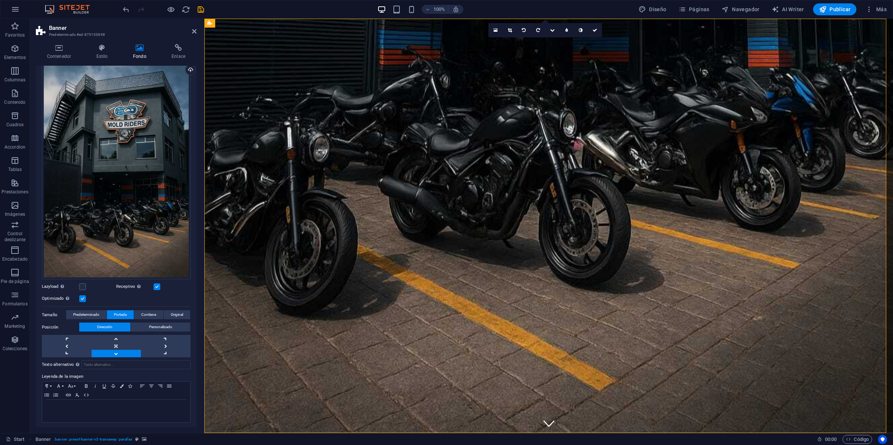
click at [82, 299] on label at bounding box center [82, 299] width 7 height 7
click at [0, 0] on input "Optimizado Las imágenes se comprimen para así mejorar la velocidad de las págin…" at bounding box center [0, 0] width 0 height 0
click at [82, 299] on label at bounding box center [82, 299] width 7 height 7
click at [0, 0] on input "Optimizado Las imágenes se comprimen para así mejorar la velocidad de las págin…" at bounding box center [0, 0] width 0 height 0
click at [83, 287] on label at bounding box center [82, 287] width 7 height 7
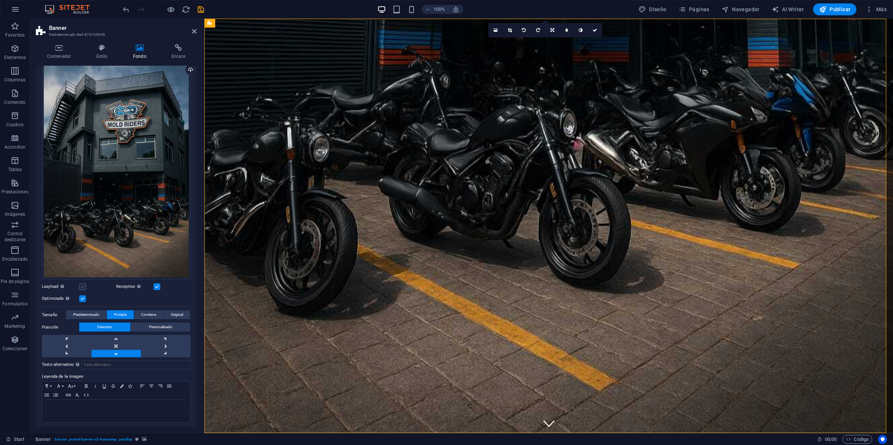
click at [0, 0] on input "Lazyload La carga de imágenes tras la carga de la página mejora la velocidad de…" at bounding box center [0, 0] width 0 height 0
click at [83, 287] on label at bounding box center [82, 287] width 7 height 7
click at [0, 0] on input "Lazyload La carga de imágenes tras la carga de la página mejora la velocidad de…" at bounding box center [0, 0] width 0 height 0
click at [159, 286] on label at bounding box center [157, 287] width 7 height 7
click at [0, 0] on input "Receptivo Automáticamente cargar tamaños optimizados de smartphone e imagen ret…" at bounding box center [0, 0] width 0 height 0
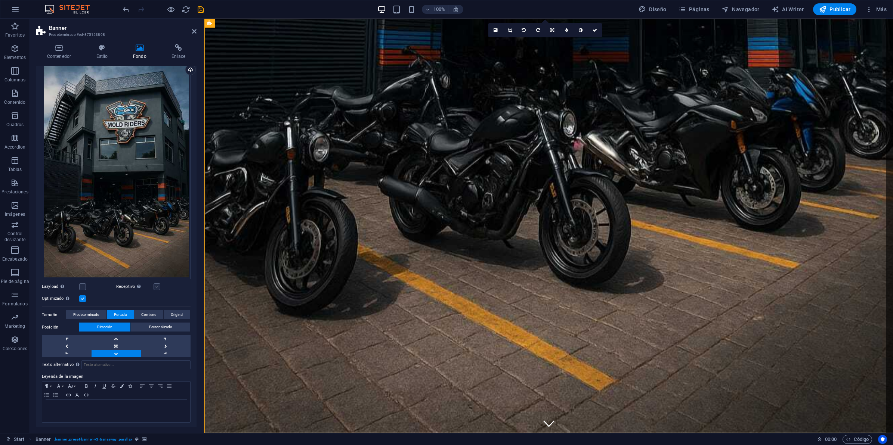
click at [159, 288] on label at bounding box center [157, 287] width 7 height 7
click at [0, 0] on input "Receptivo Automáticamente cargar tamaños optimizados de smartphone e imagen ret…" at bounding box center [0, 0] width 0 height 0
click at [82, 285] on label at bounding box center [82, 287] width 7 height 7
click at [0, 0] on input "Lazyload La carga de imágenes tras la carga de la página mejora la velocidad de…" at bounding box center [0, 0] width 0 height 0
click at [128, 127] on div "Arrastra archivos aquí, haz clic para escoger archivos o selecciona archivos de…" at bounding box center [116, 169] width 149 height 221
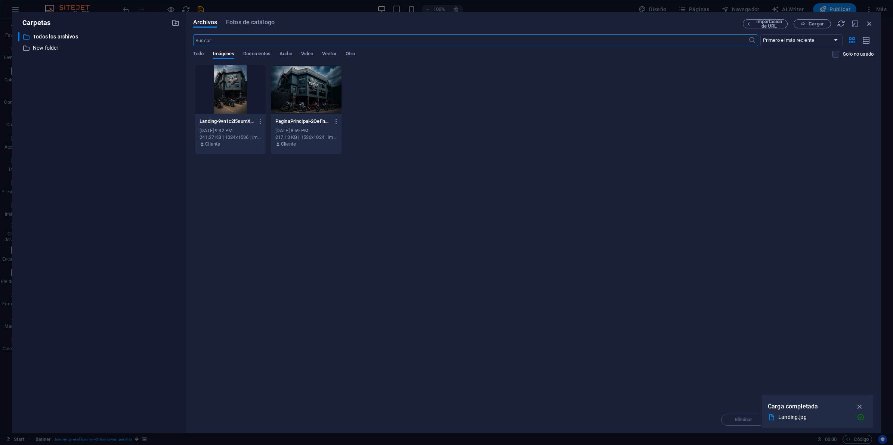
click at [281, 77] on div at bounding box center [306, 89] width 71 height 49
click at [287, 79] on div "1" at bounding box center [306, 89] width 71 height 49
click at [287, 79] on div at bounding box center [306, 89] width 71 height 49
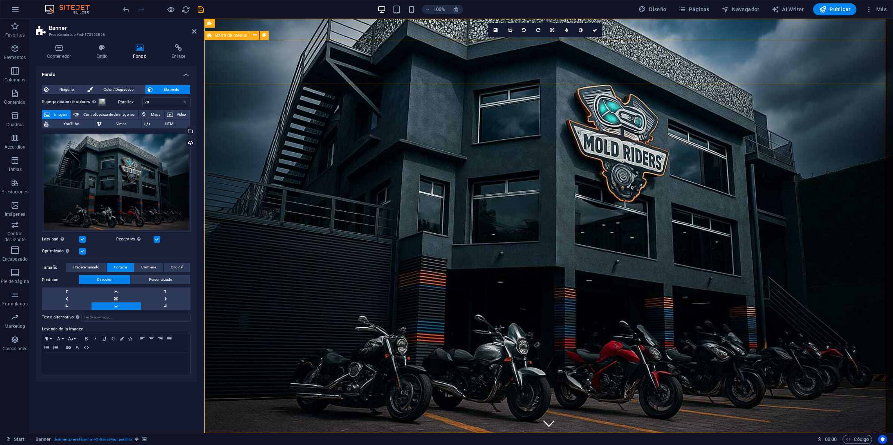
scroll to position [0, 0]
click at [161, 270] on button "Contiene" at bounding box center [148, 267] width 29 height 9
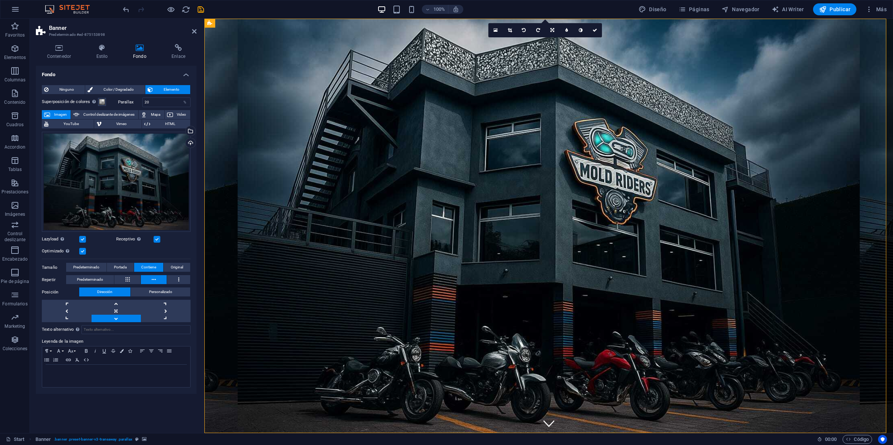
click at [142, 269] on span "Contiene" at bounding box center [148, 267] width 15 height 9
click at [123, 268] on span "Portada" at bounding box center [120, 267] width 13 height 9
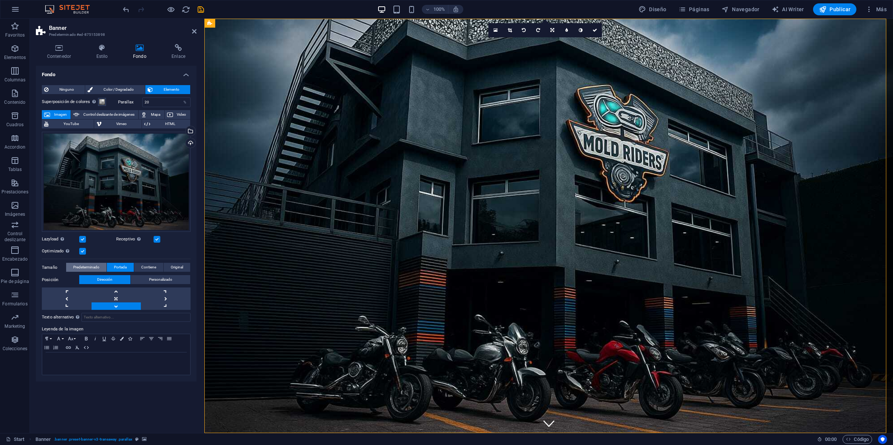
click at [95, 267] on span "Predeterminado" at bounding box center [86, 267] width 26 height 9
click at [158, 266] on button "Contiene" at bounding box center [148, 267] width 29 height 9
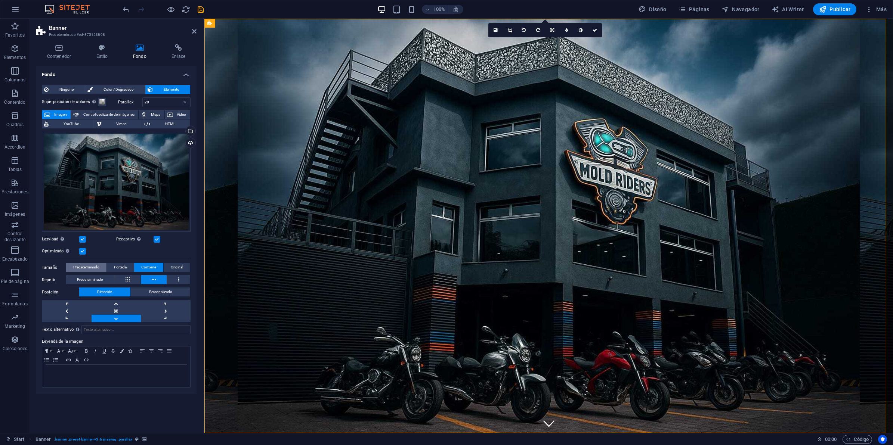
click at [74, 266] on span "Predeterminado" at bounding box center [86, 267] width 26 height 9
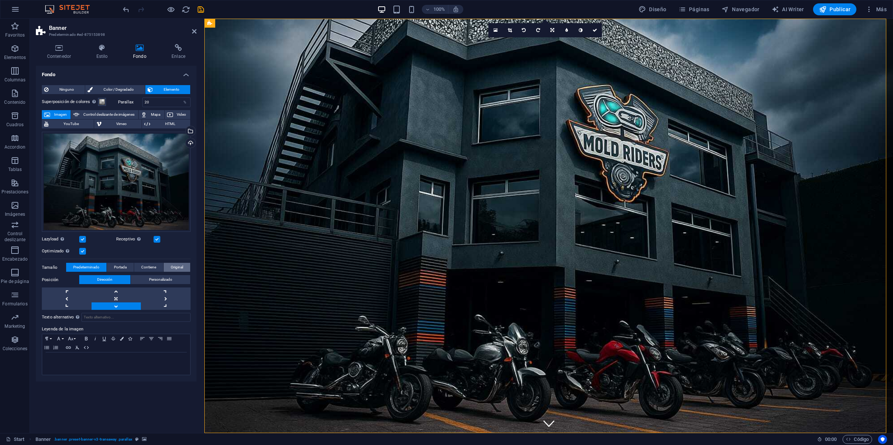
click at [167, 266] on button "Original" at bounding box center [177, 267] width 27 height 9
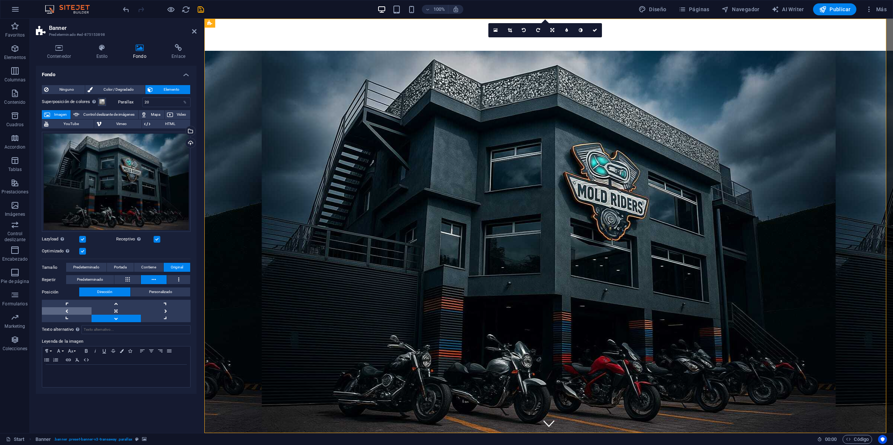
click at [73, 307] on link at bounding box center [67, 310] width 50 height 7
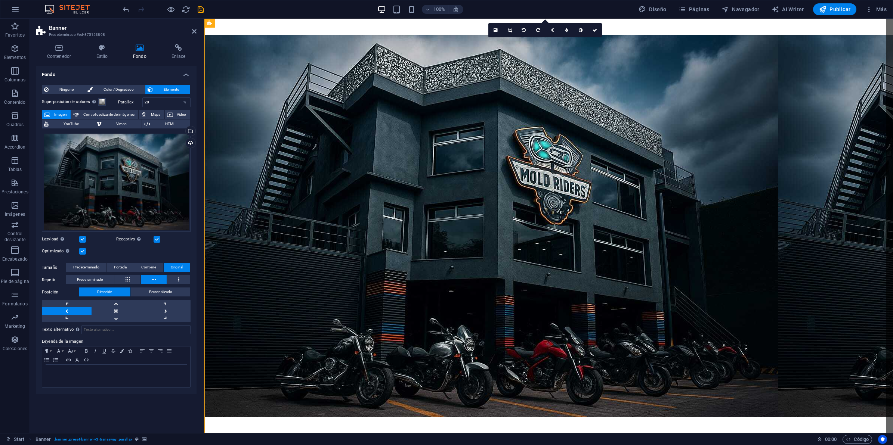
click at [72, 307] on link at bounding box center [67, 310] width 50 height 7
click at [77, 269] on span "Predeterminado" at bounding box center [86, 267] width 26 height 9
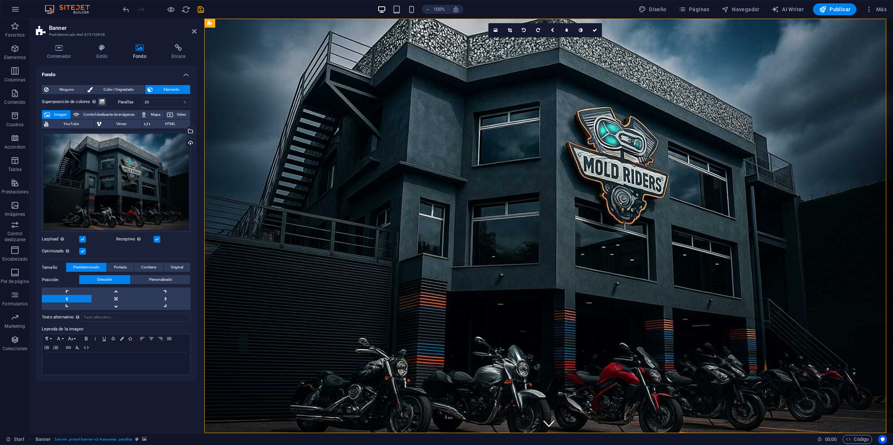
click at [66, 296] on link at bounding box center [67, 298] width 50 height 7
click at [118, 296] on link at bounding box center [117, 298] width 50 height 7
click at [167, 298] on link at bounding box center [166, 298] width 50 height 7
click at [176, 266] on span "Original" at bounding box center [177, 267] width 12 height 9
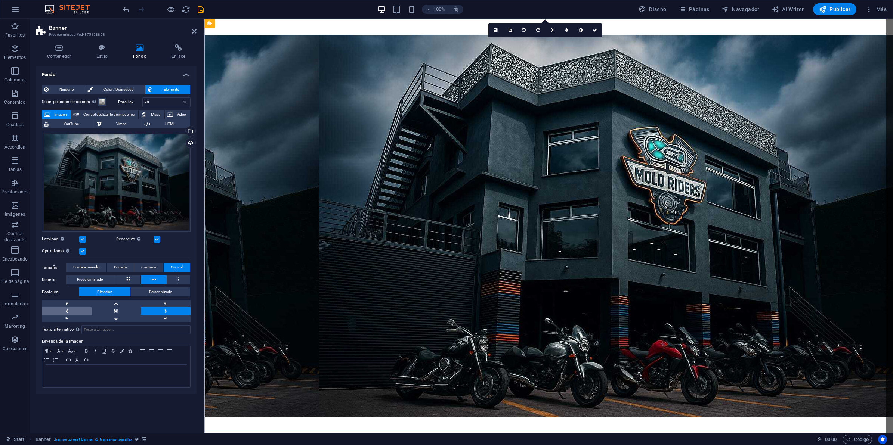
click at [68, 313] on link at bounding box center [67, 310] width 50 height 7
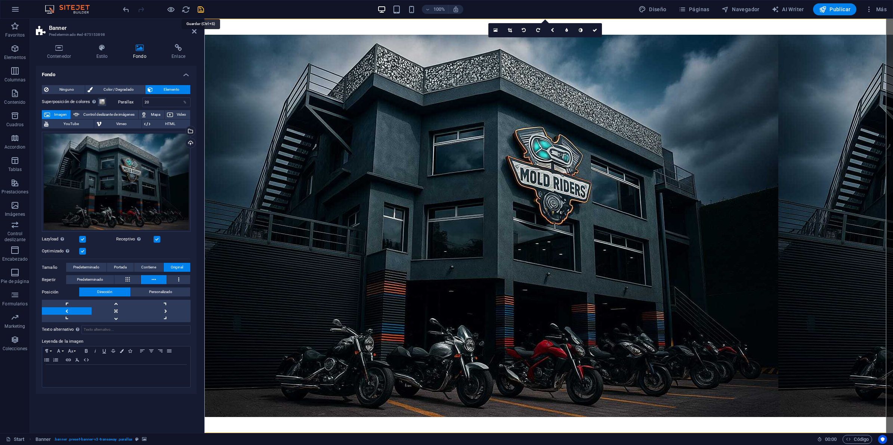
click at [201, 10] on icon "save" at bounding box center [201, 9] width 9 height 9
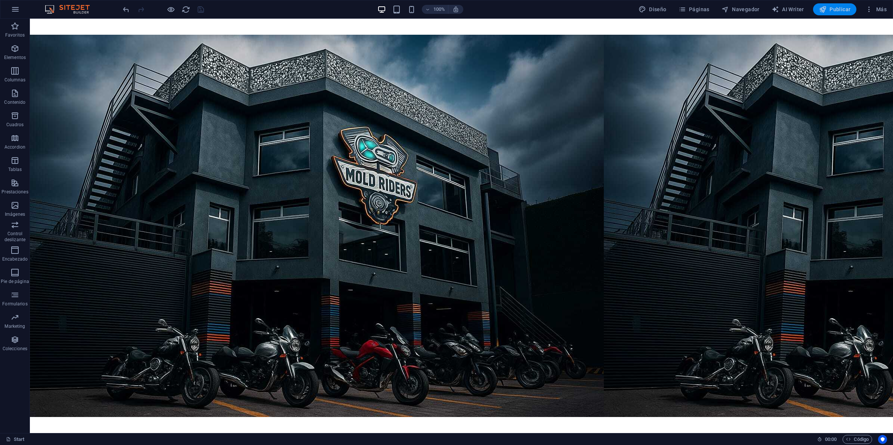
click at [830, 10] on span "Publicar" at bounding box center [835, 9] width 32 height 7
click at [37, 23] on icon at bounding box center [35, 23] width 5 height 9
select select "vh"
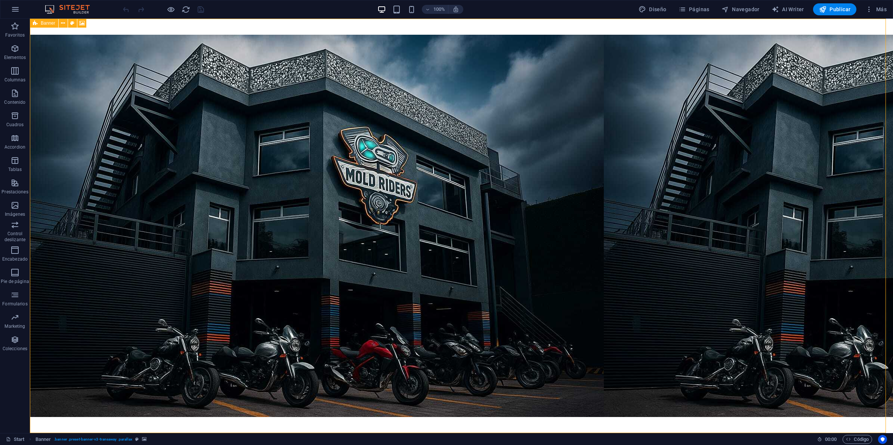
select select "header"
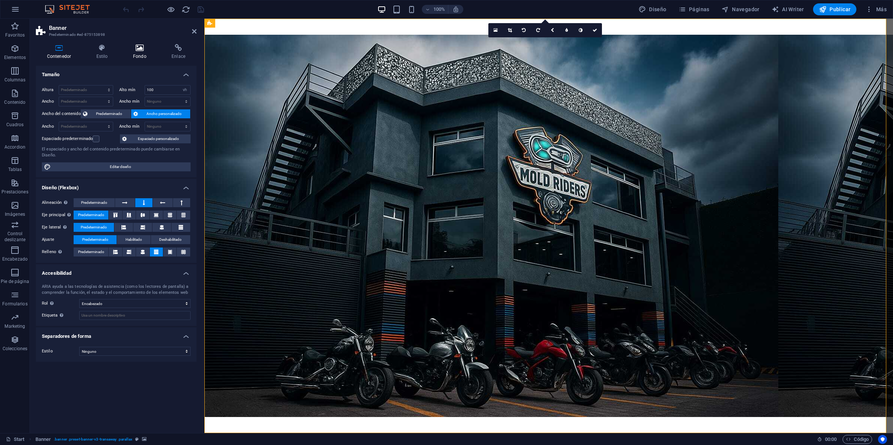
click at [143, 53] on h4 "Fondo" at bounding box center [141, 52] width 38 height 16
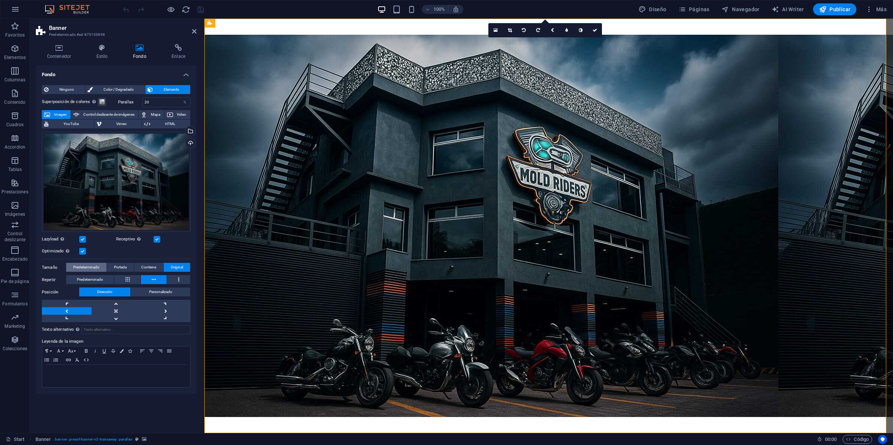
click at [79, 264] on span "Predeterminado" at bounding box center [86, 267] width 26 height 9
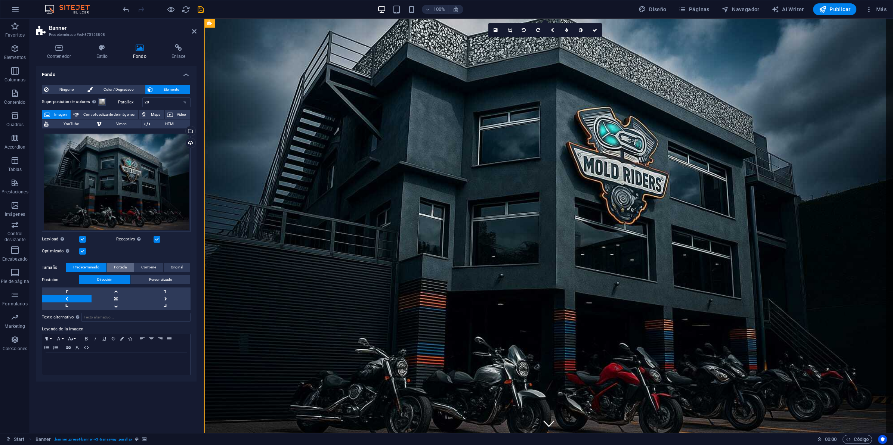
click at [118, 270] on span "Portada" at bounding box center [120, 267] width 13 height 9
click at [88, 267] on span "Predeterminado" at bounding box center [86, 267] width 26 height 9
click at [77, 301] on link at bounding box center [67, 298] width 50 height 7
click at [127, 301] on link at bounding box center [117, 298] width 50 height 7
click at [80, 299] on link at bounding box center [67, 298] width 50 height 7
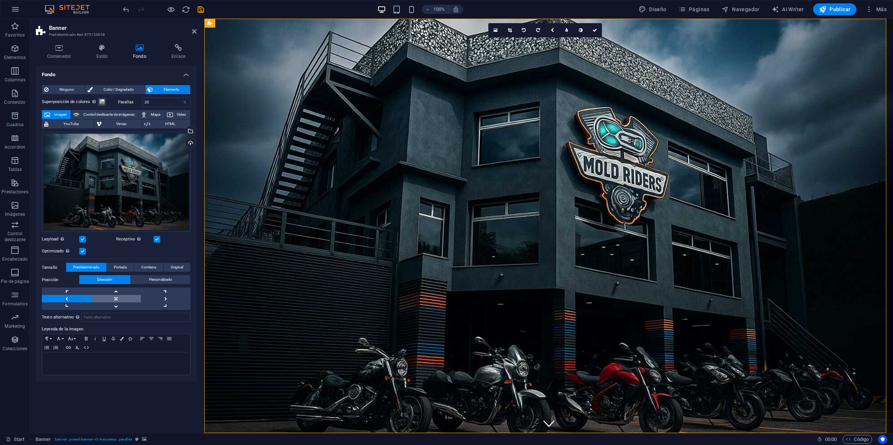
click at [112, 300] on link at bounding box center [117, 298] width 50 height 7
click at [201, 7] on icon "save" at bounding box center [201, 9] width 9 height 9
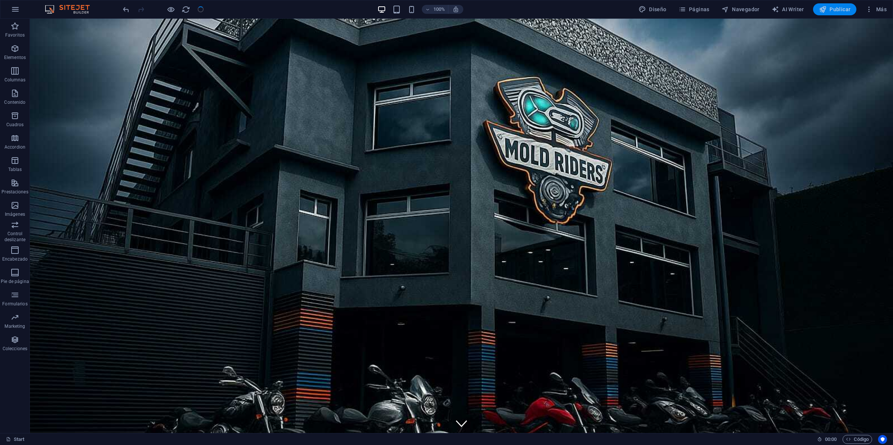
click at [839, 13] on button "Publicar" at bounding box center [835, 9] width 44 height 12
